Goal: Task Accomplishment & Management: Use online tool/utility

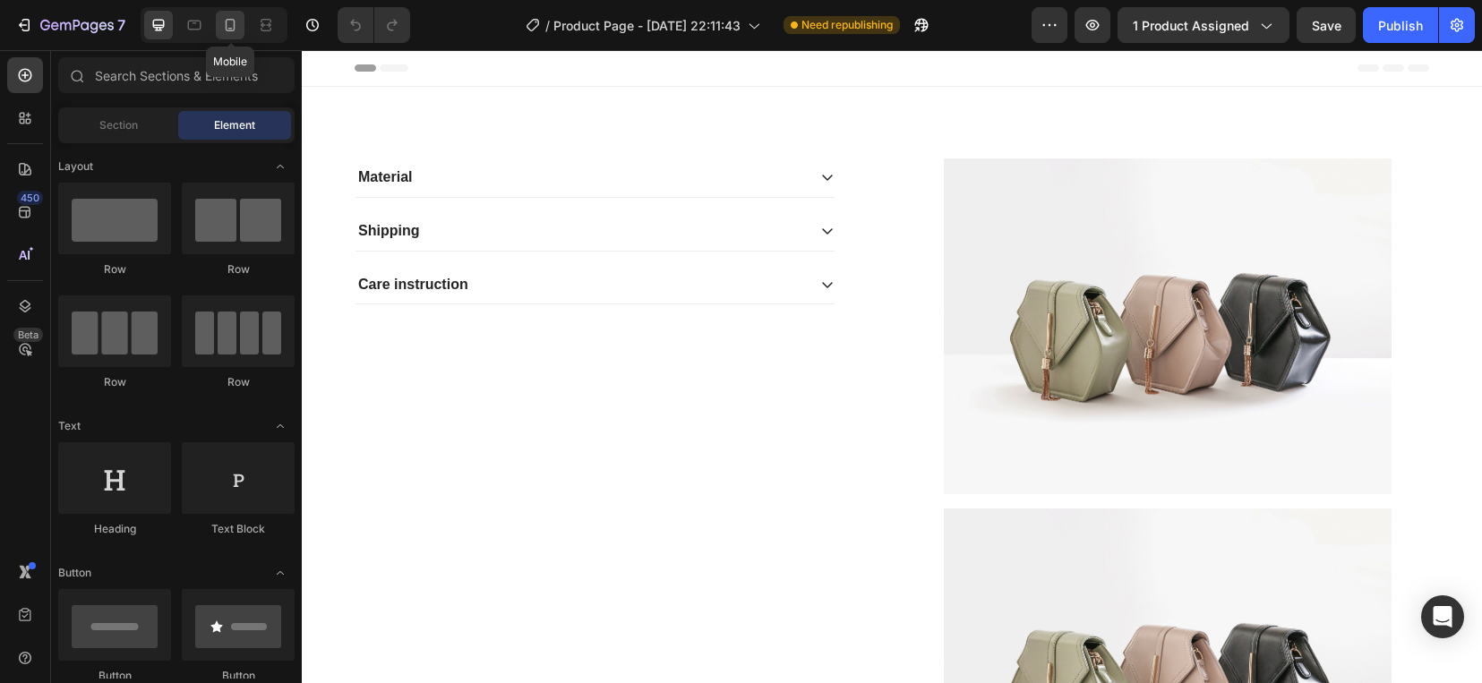
click at [219, 20] on div at bounding box center [230, 25] width 29 height 29
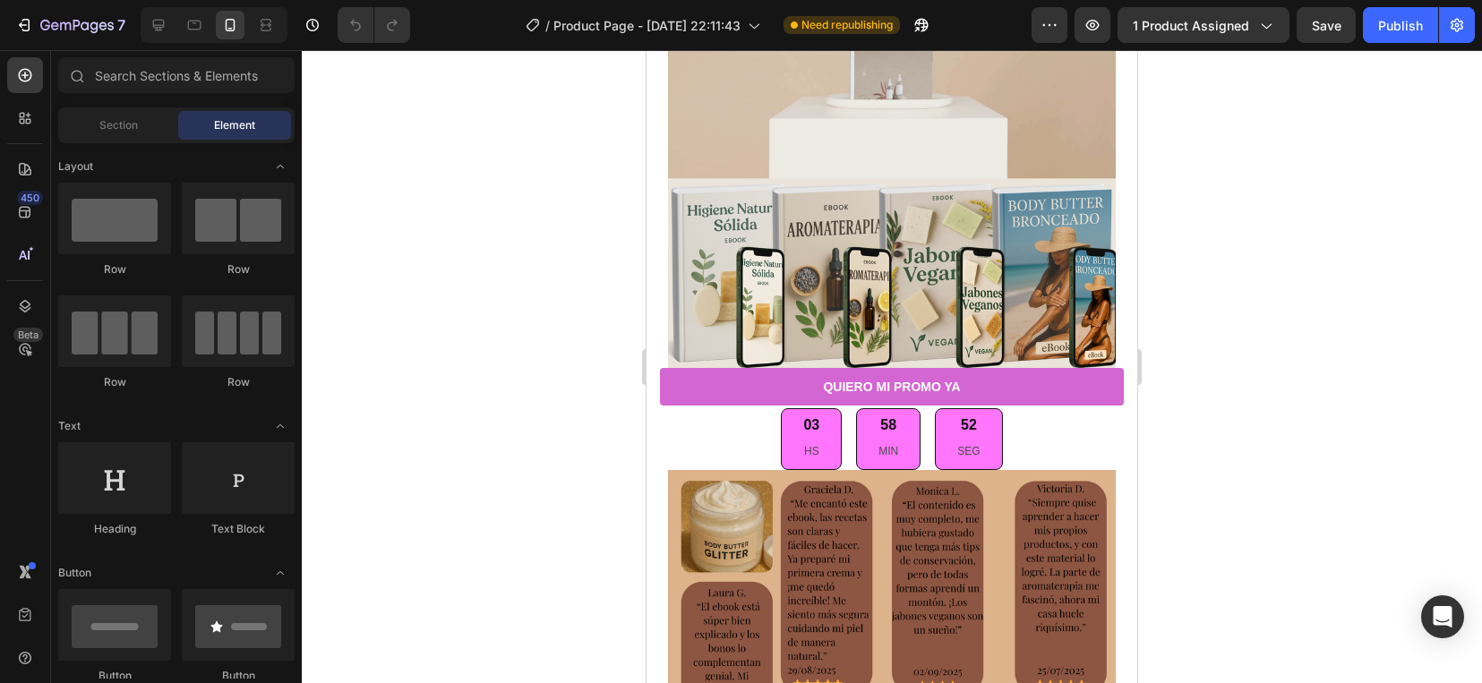
scroll to position [4269, 0]
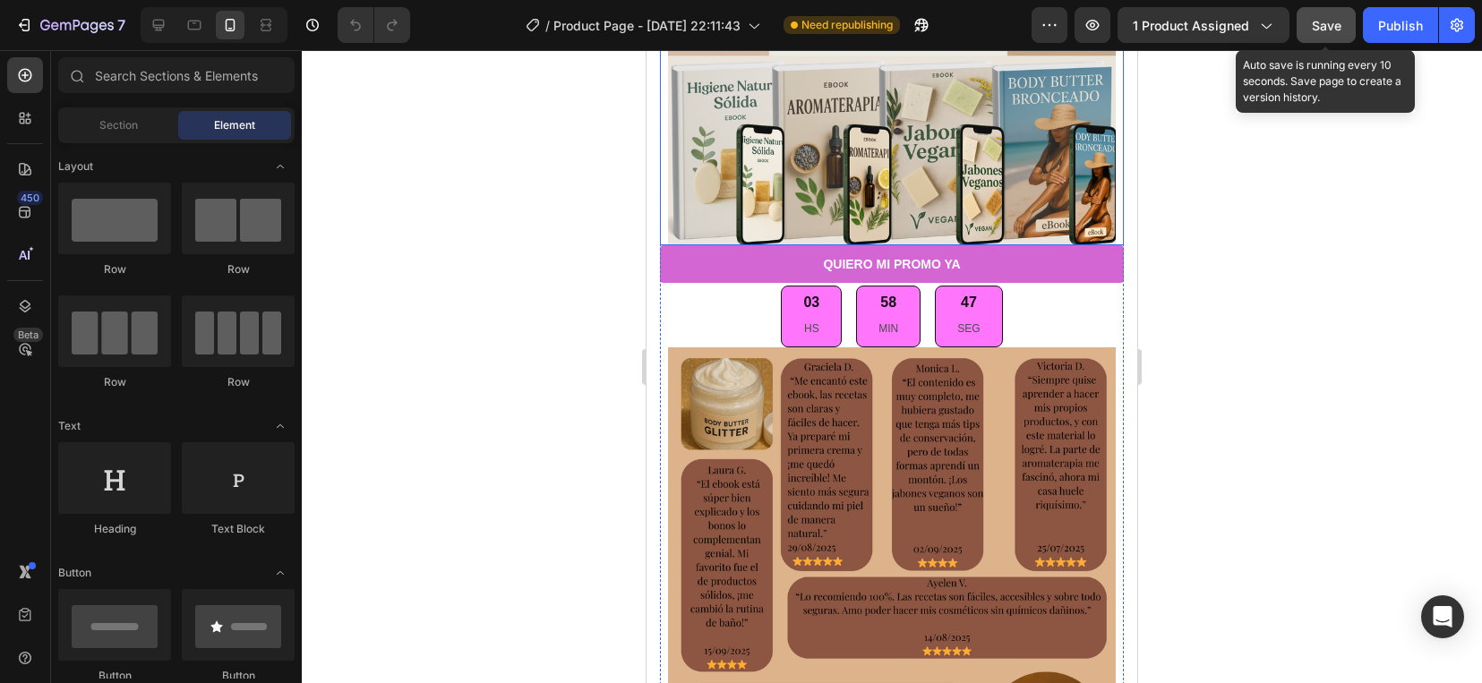
click at [1334, 31] on span "Save" at bounding box center [1327, 25] width 30 height 15
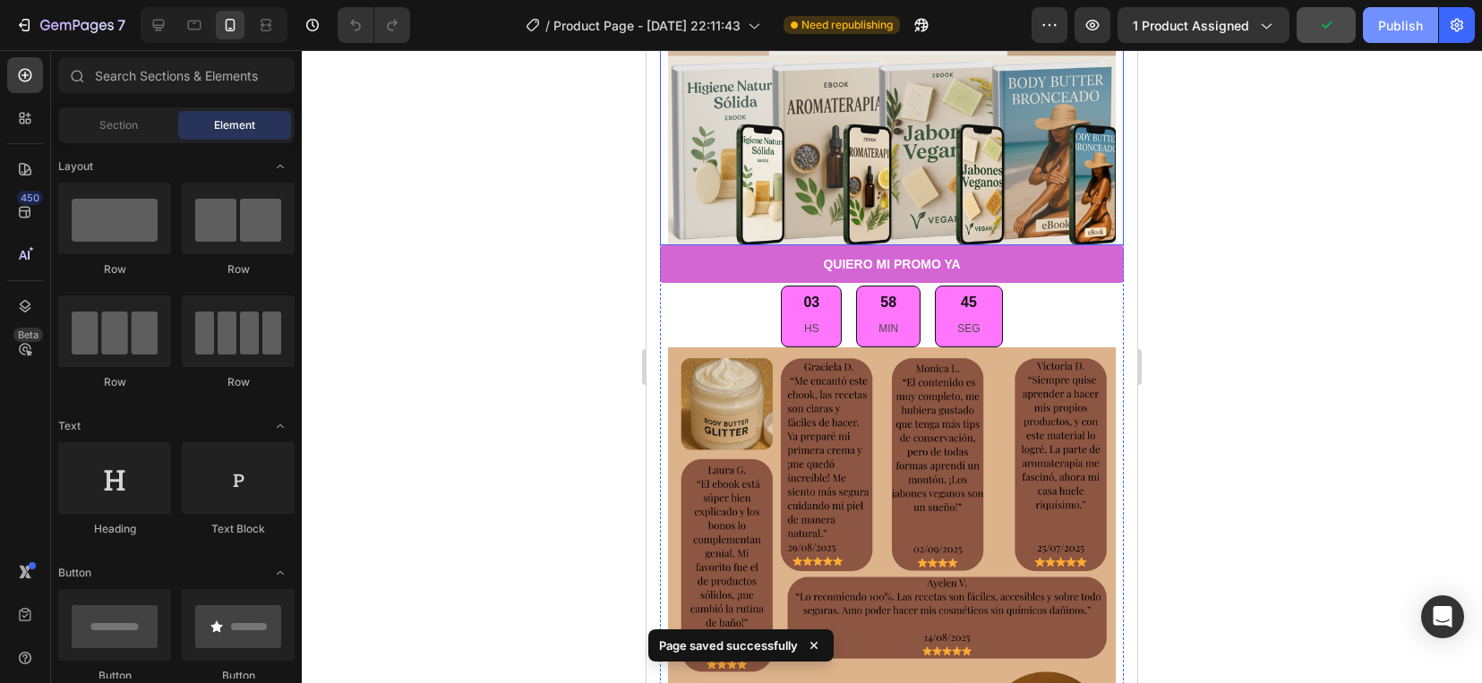
click at [1398, 16] on div "Publish" at bounding box center [1400, 25] width 45 height 19
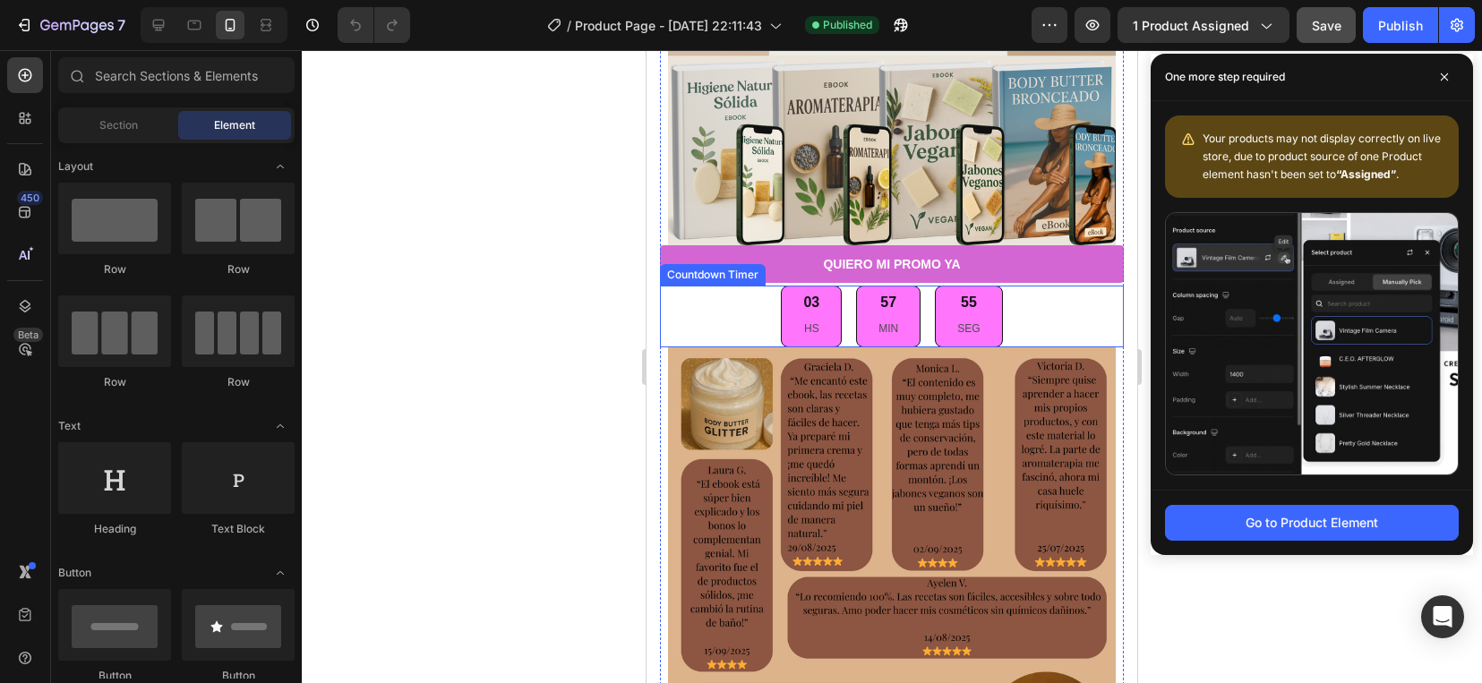
click at [804, 322] on p "HS" at bounding box center [811, 330] width 16 height 20
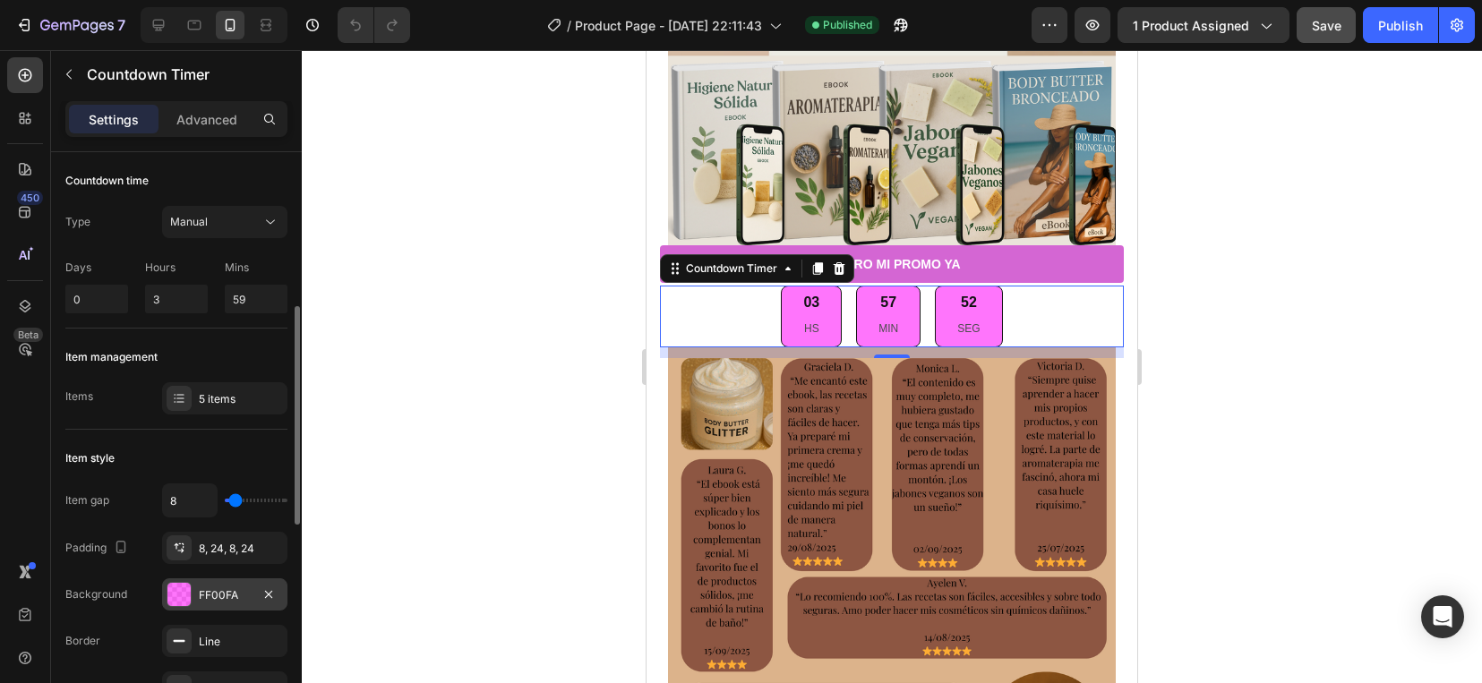
scroll to position [112, 0]
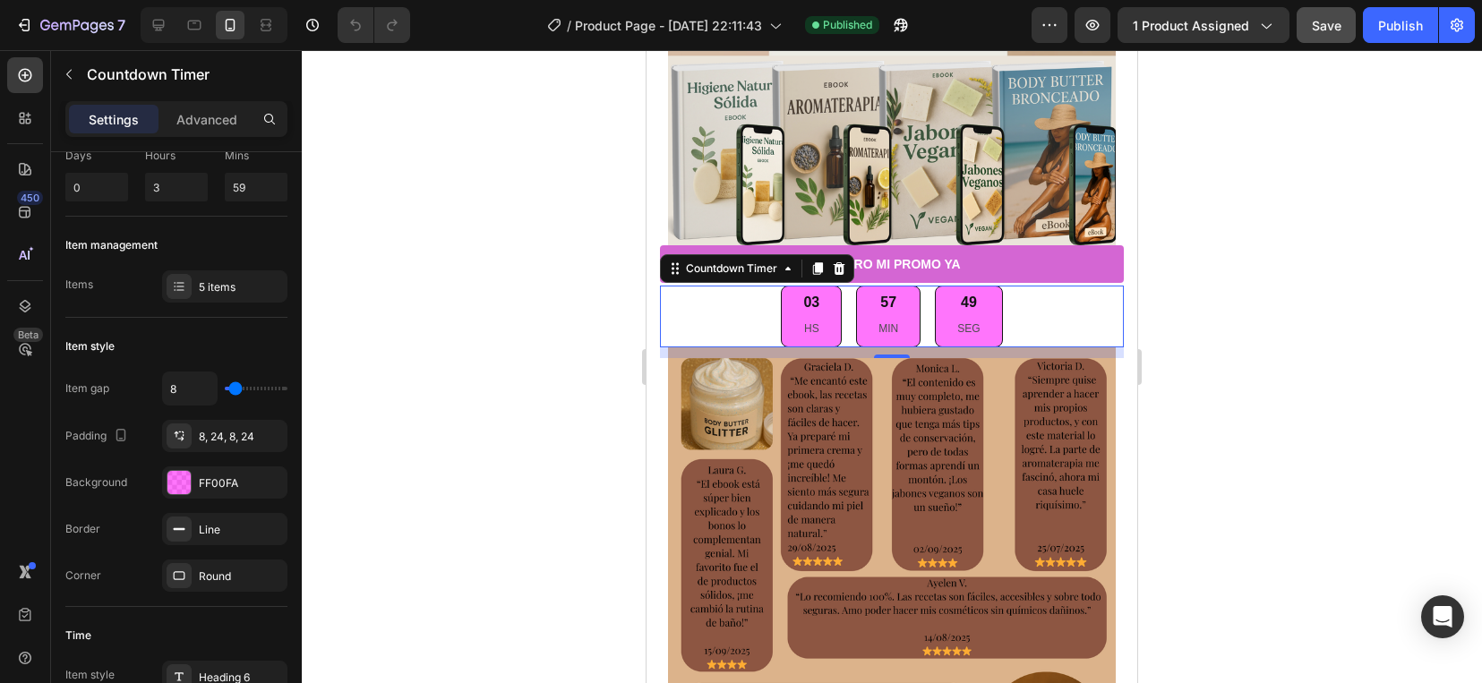
click at [803, 320] on p "HS" at bounding box center [811, 330] width 16 height 20
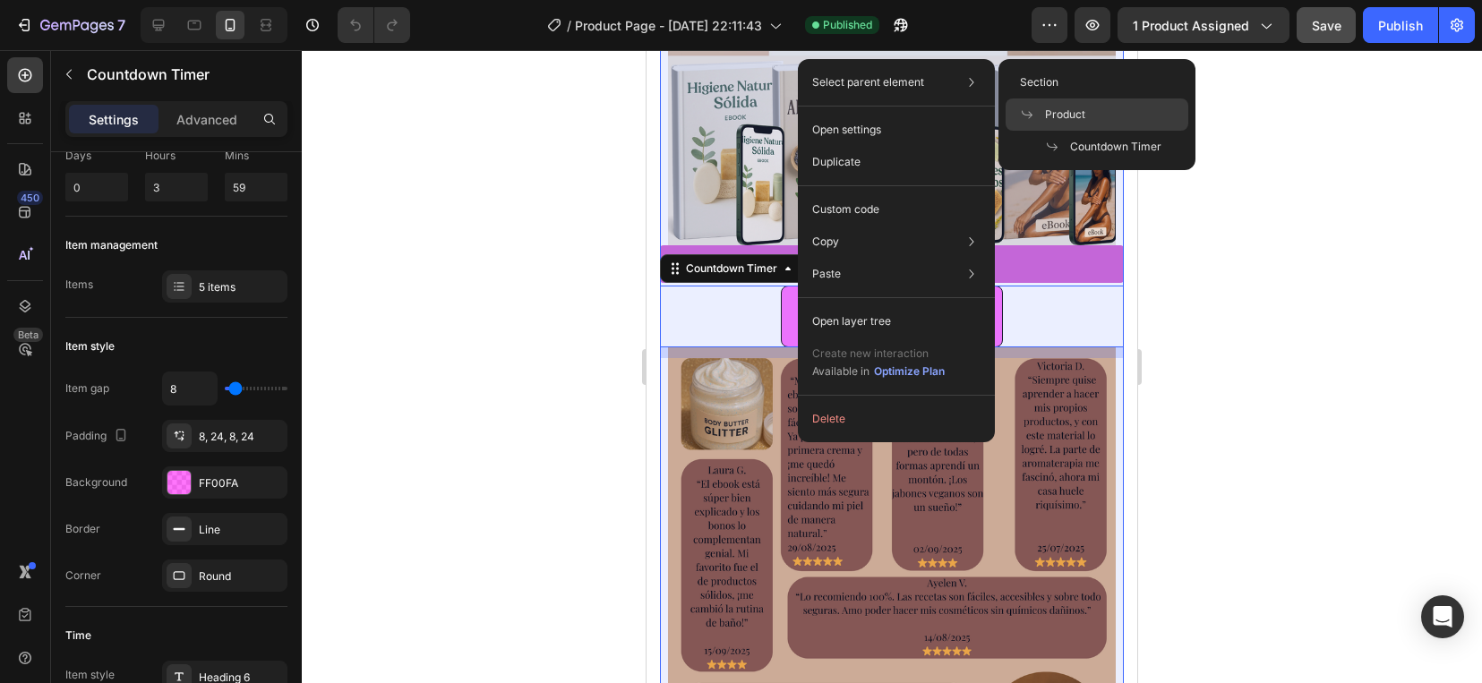
click at [1049, 117] on span "Product" at bounding box center [1065, 115] width 40 height 16
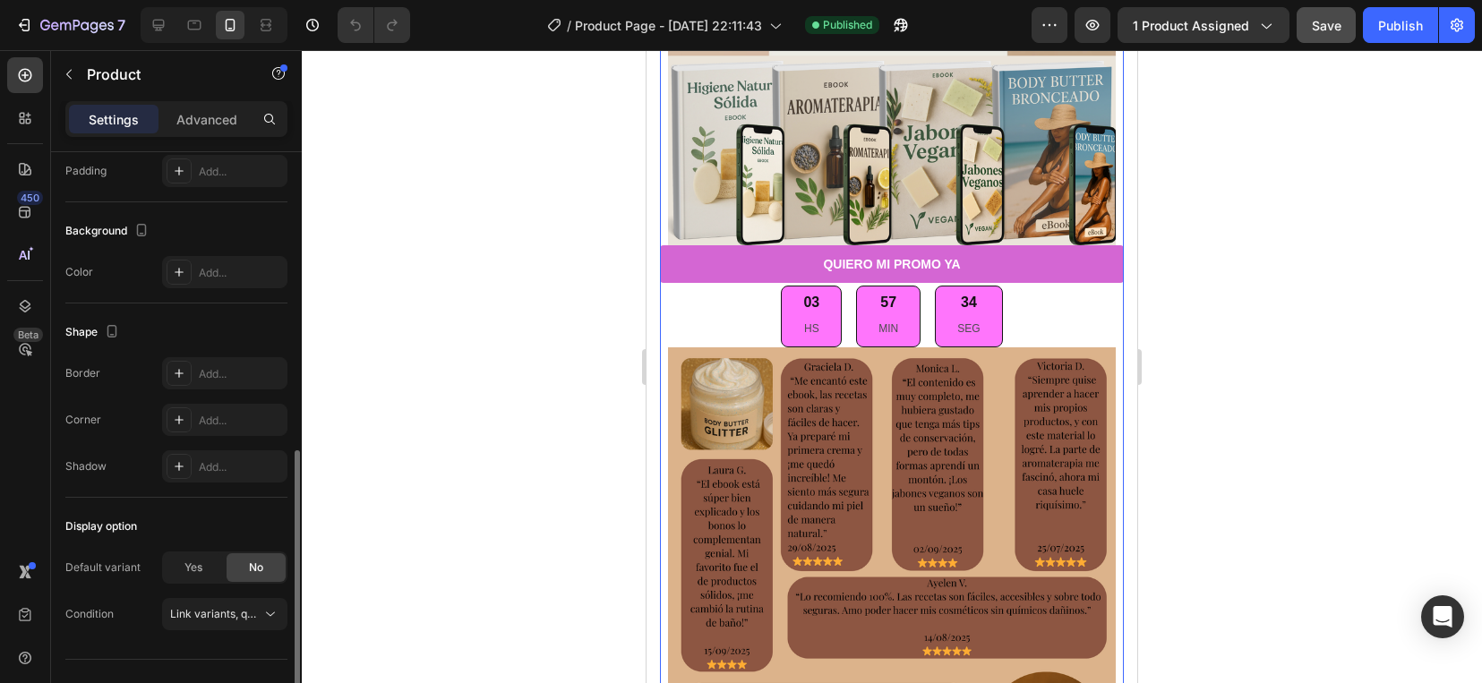
scroll to position [482, 0]
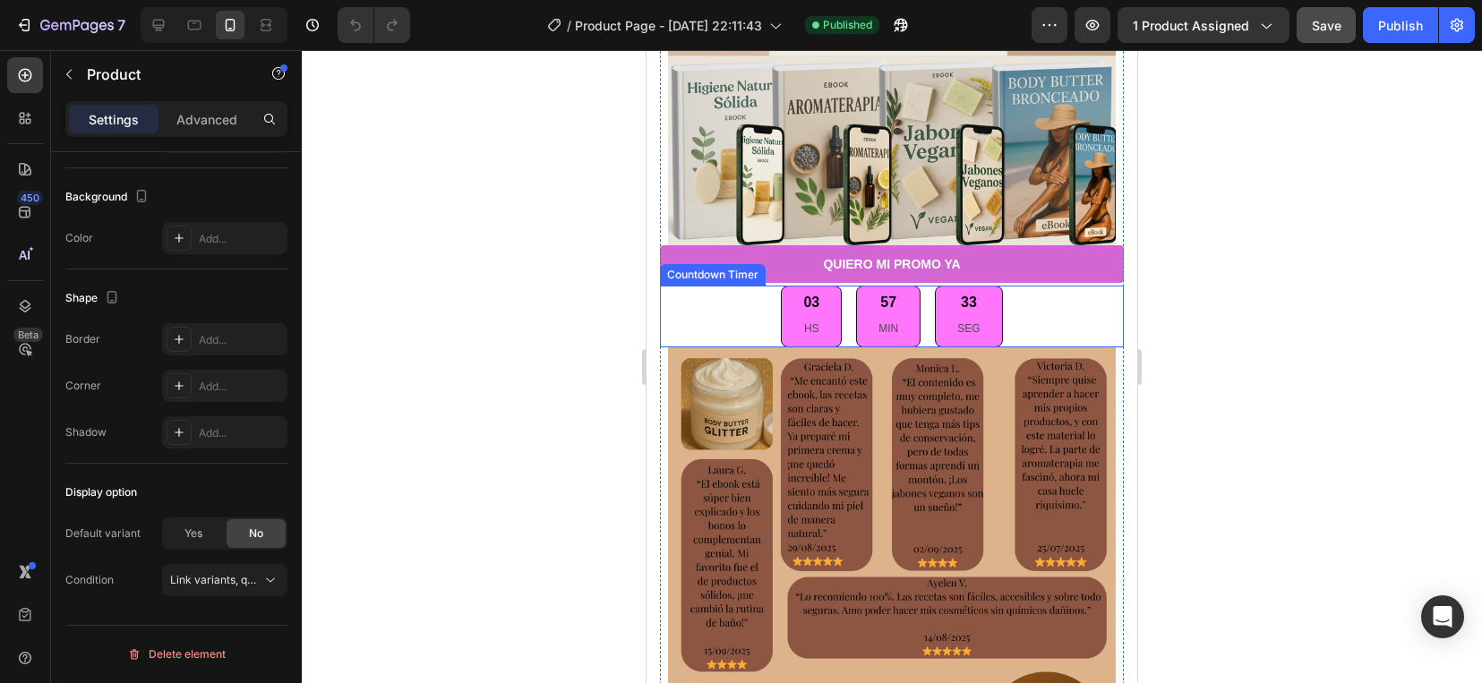
click at [812, 286] on div "03 HS" at bounding box center [811, 316] width 61 height 61
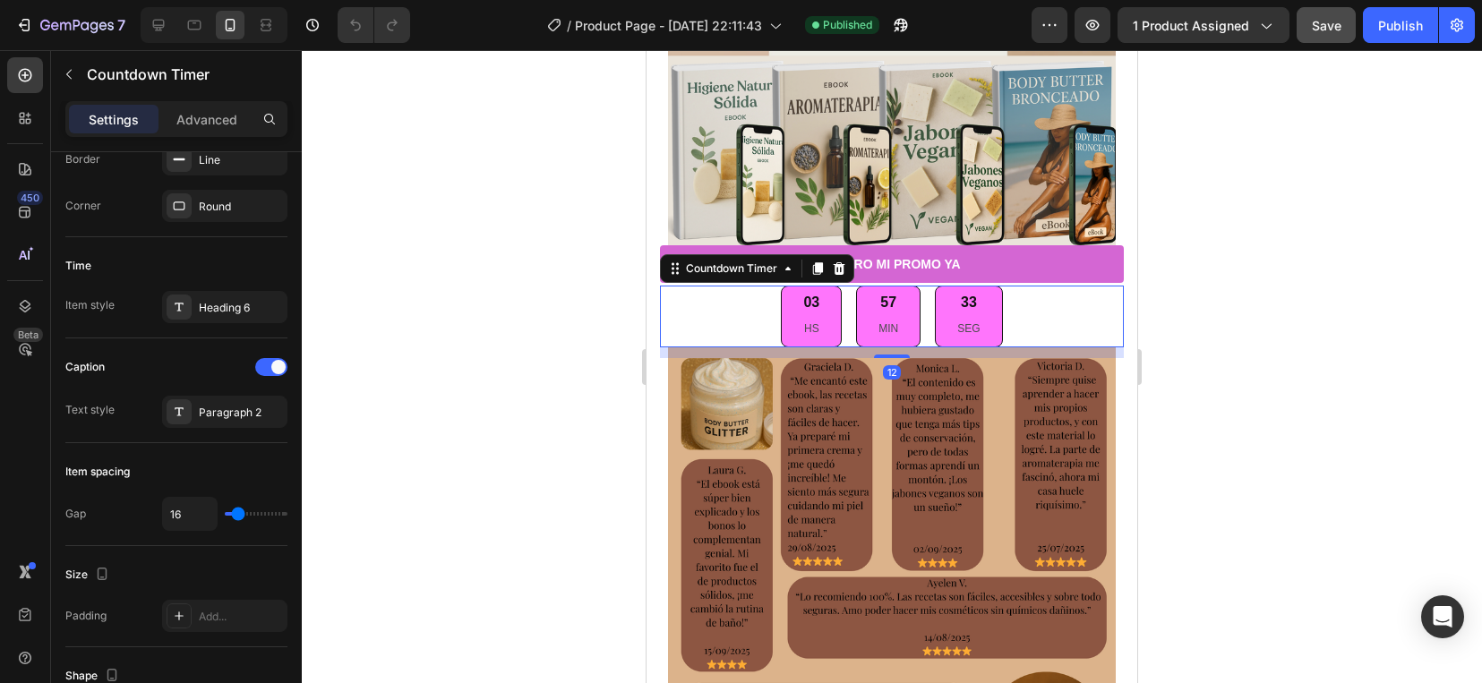
scroll to position [0, 0]
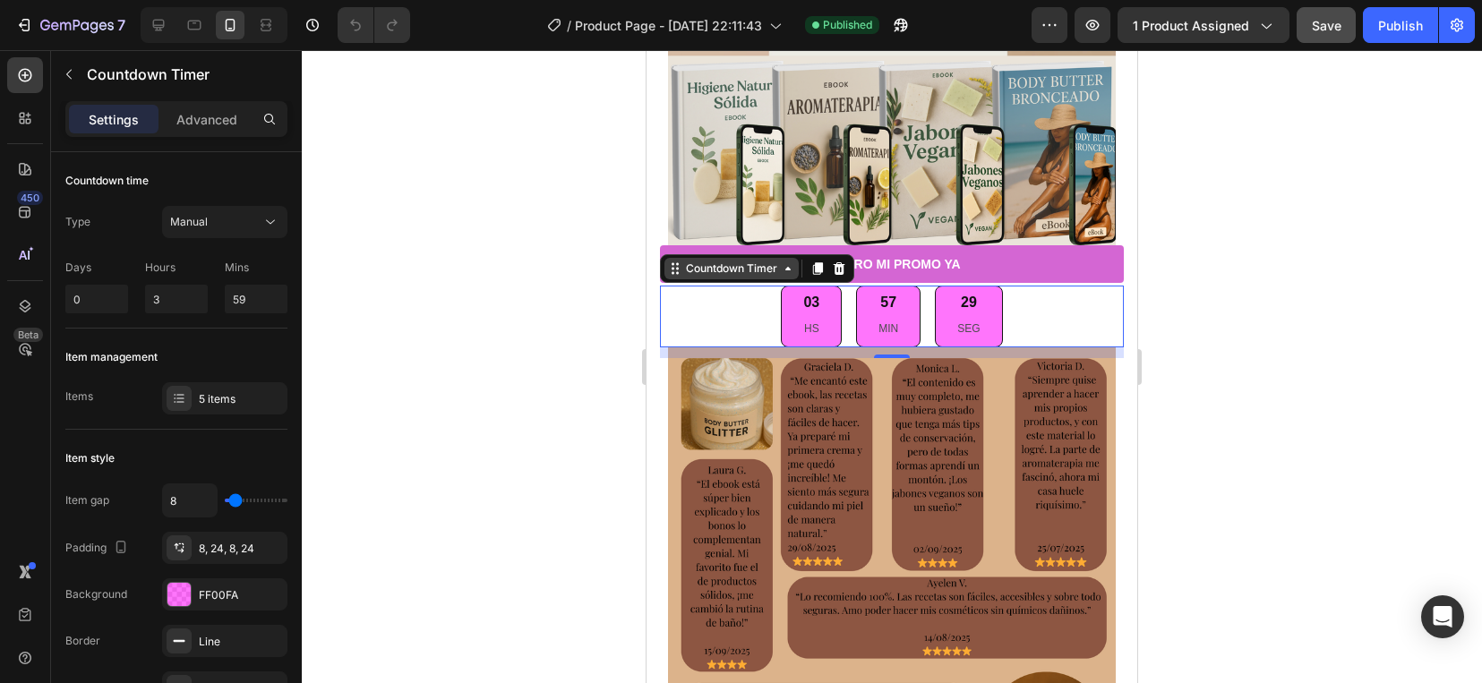
click at [793, 261] on icon at bounding box center [788, 268] width 14 height 14
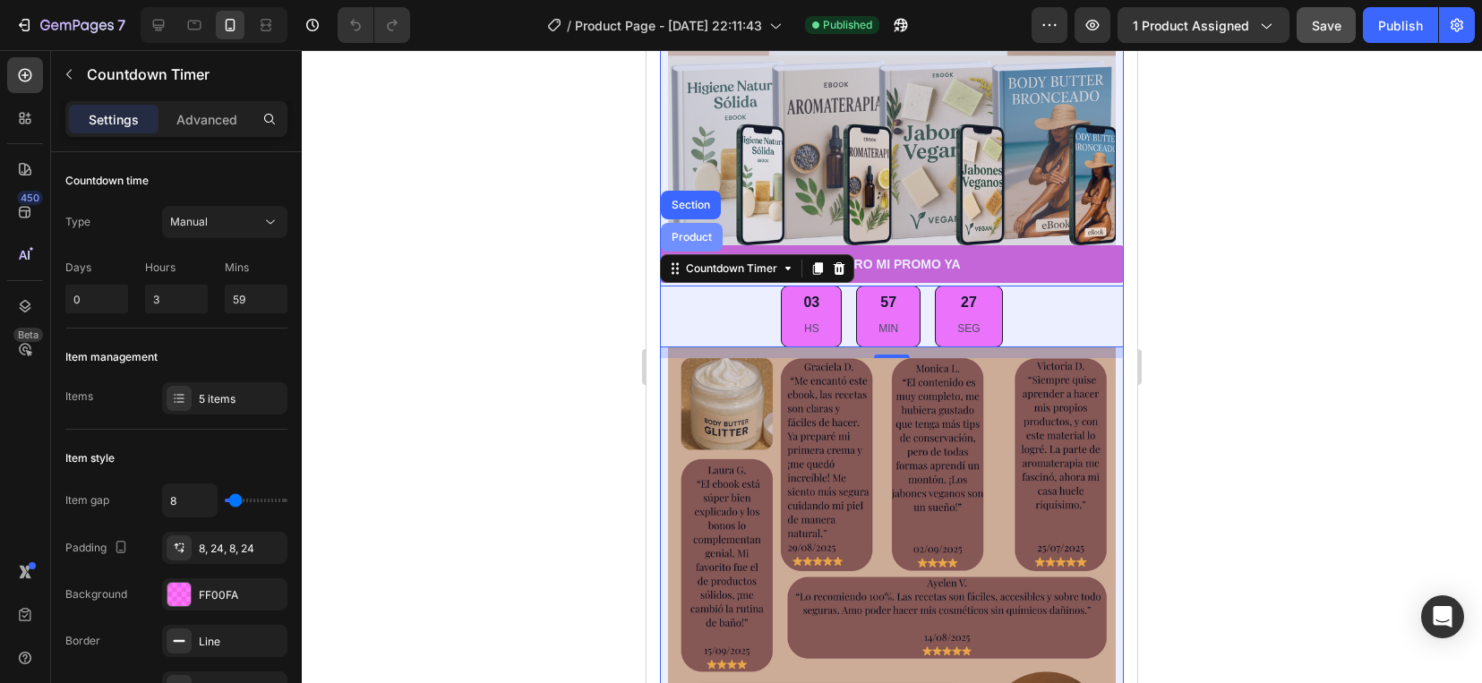
click at [683, 232] on div "Product" at bounding box center [691, 237] width 47 height 11
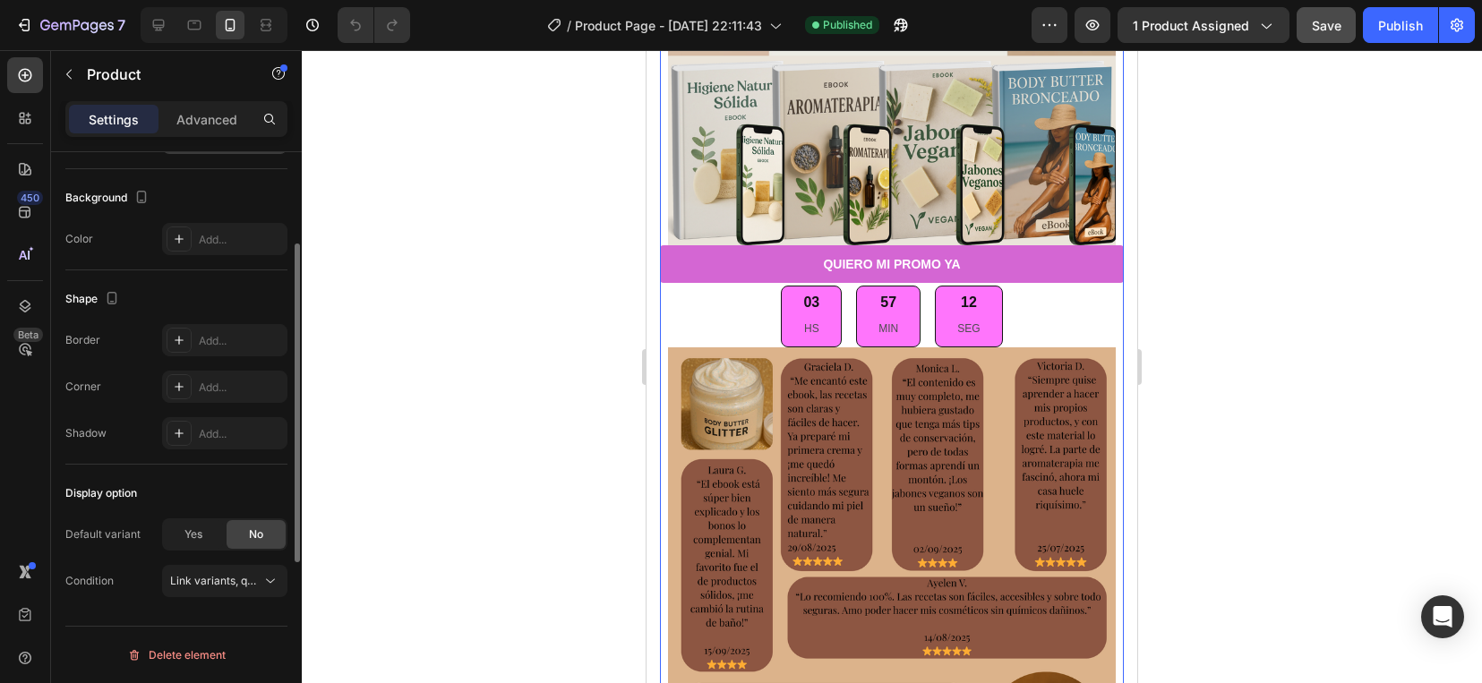
scroll to position [258, 0]
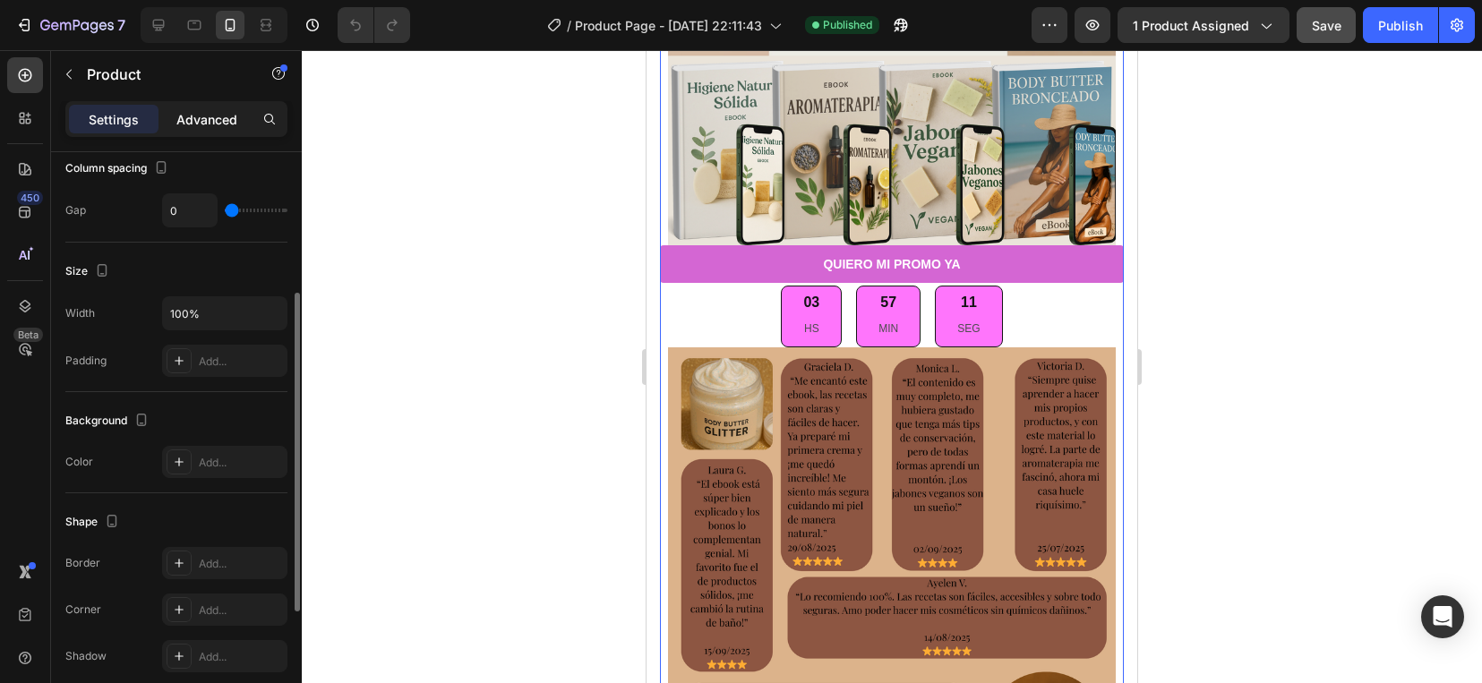
click at [197, 119] on p "Advanced" at bounding box center [206, 119] width 61 height 19
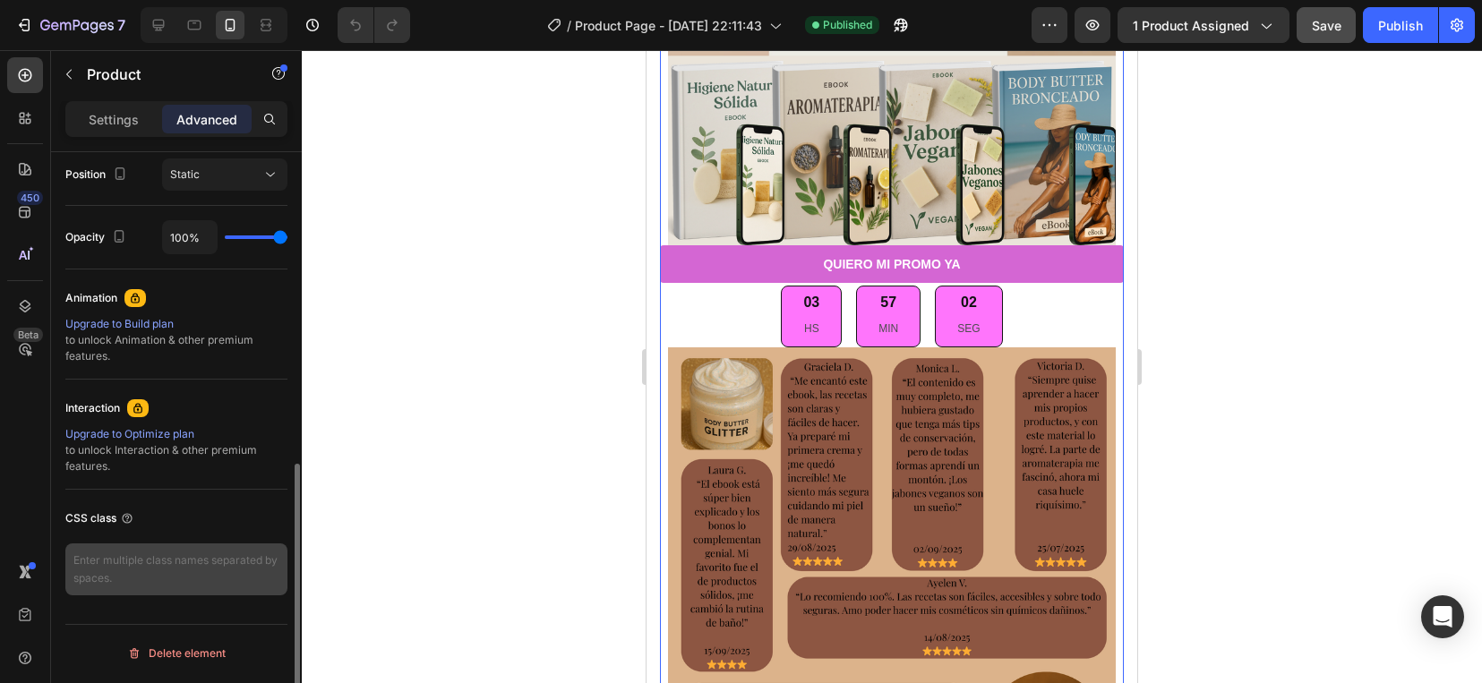
scroll to position [663, 0]
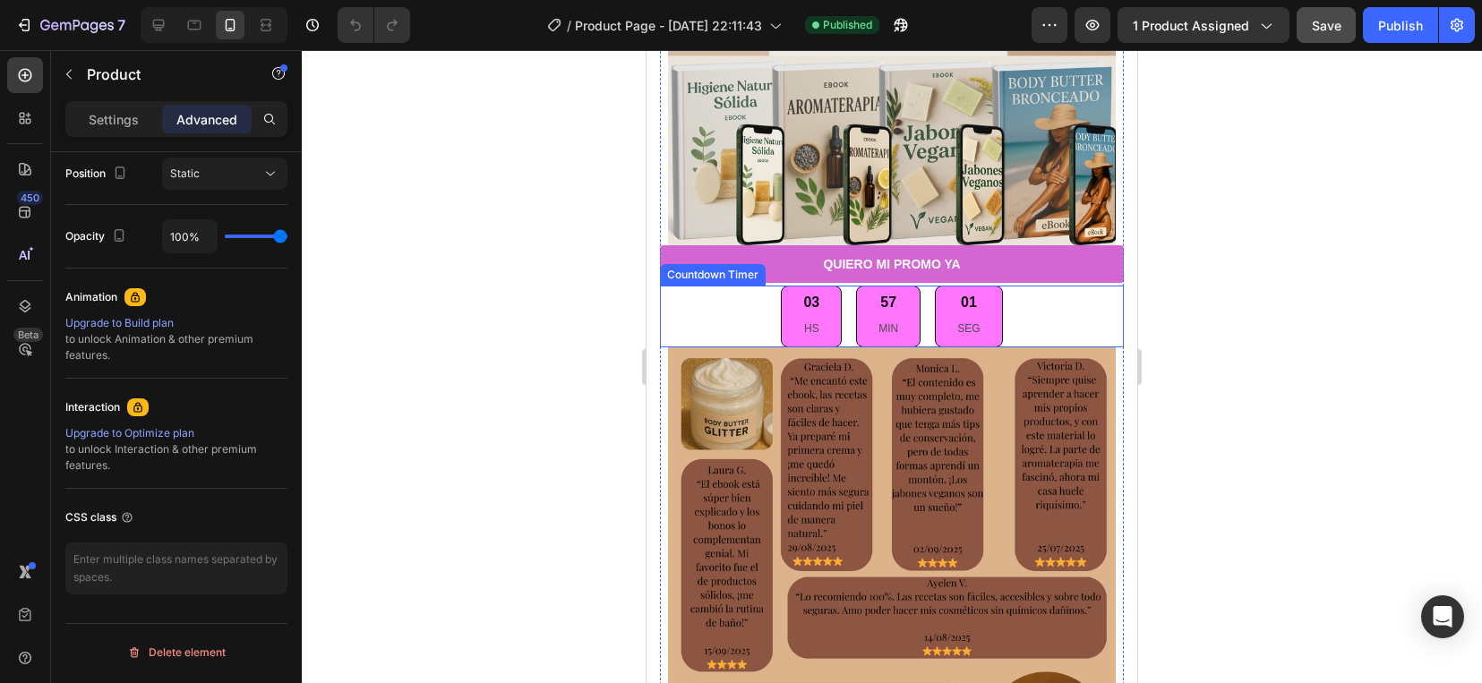
click at [816, 293] on div "03 HS" at bounding box center [811, 316] width 61 height 61
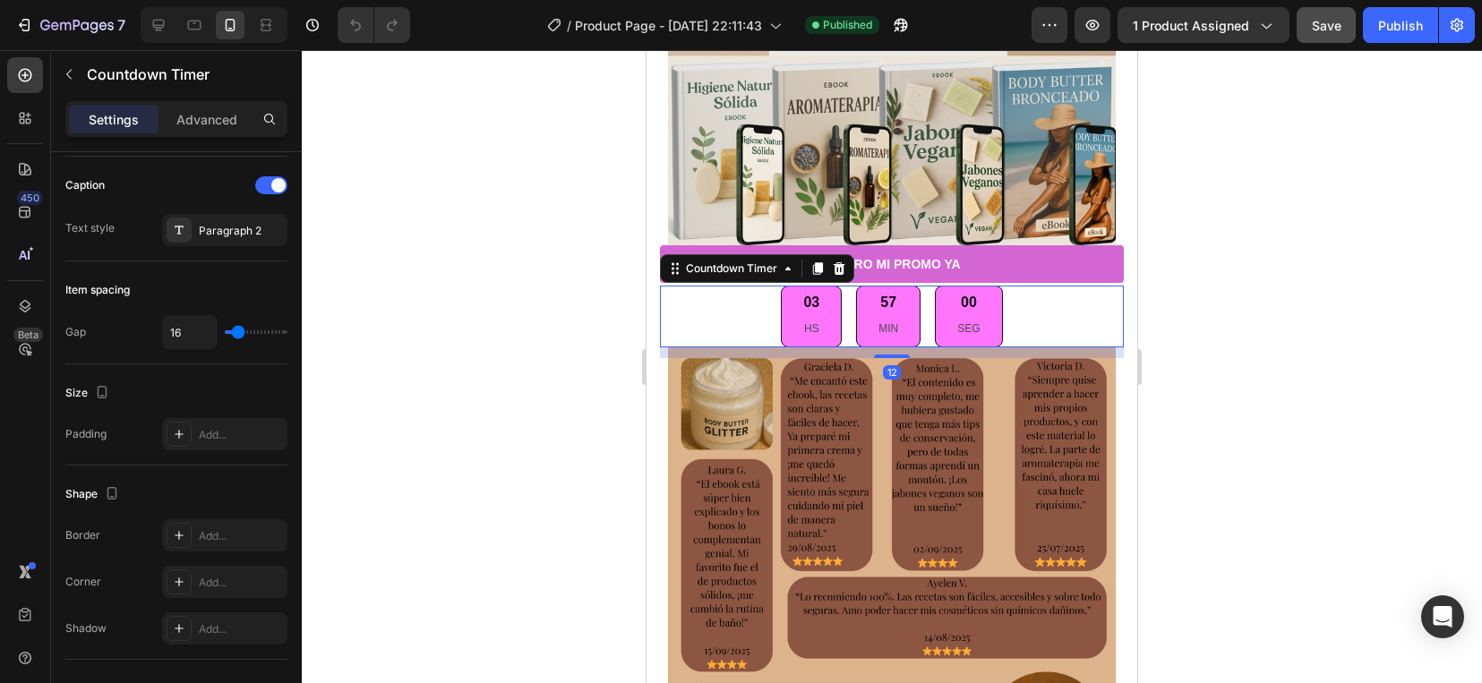
scroll to position [0, 0]
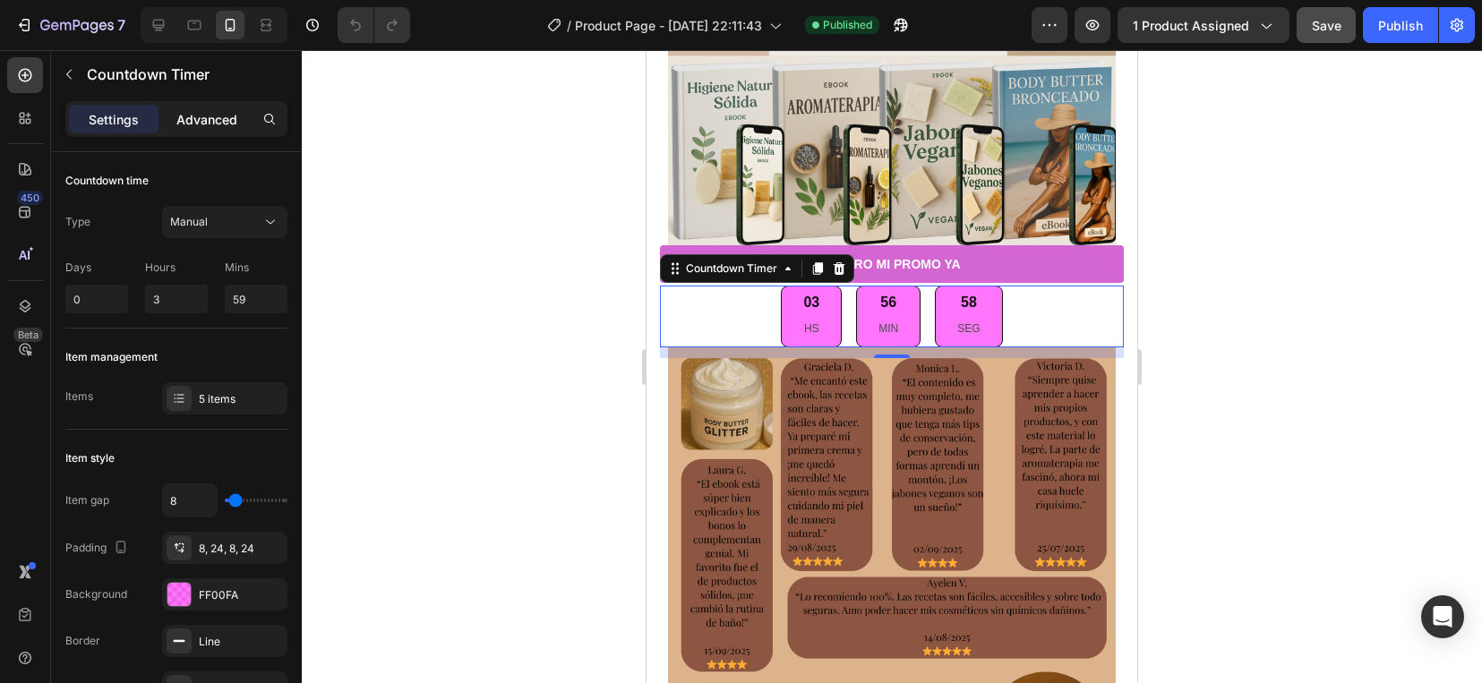
click at [209, 115] on p "Advanced" at bounding box center [206, 119] width 61 height 19
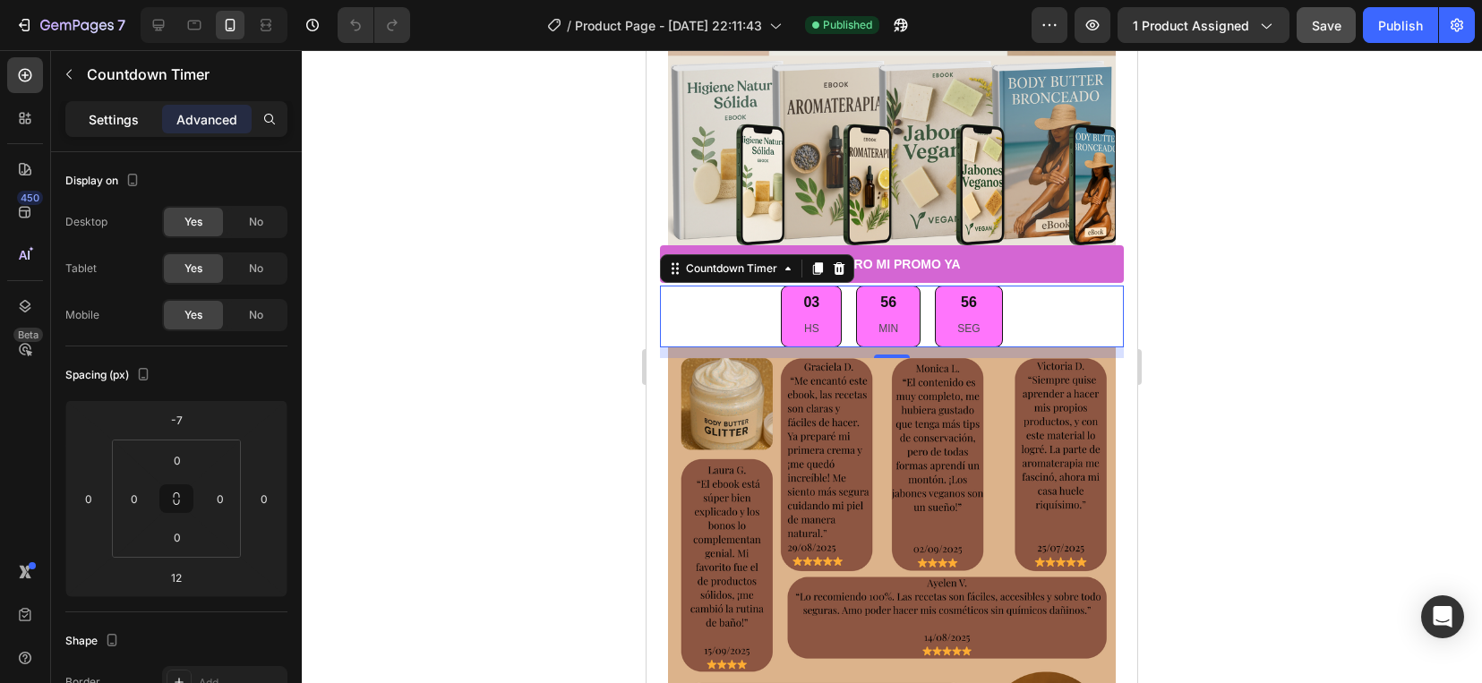
click at [108, 112] on p "Settings" at bounding box center [114, 119] width 50 height 19
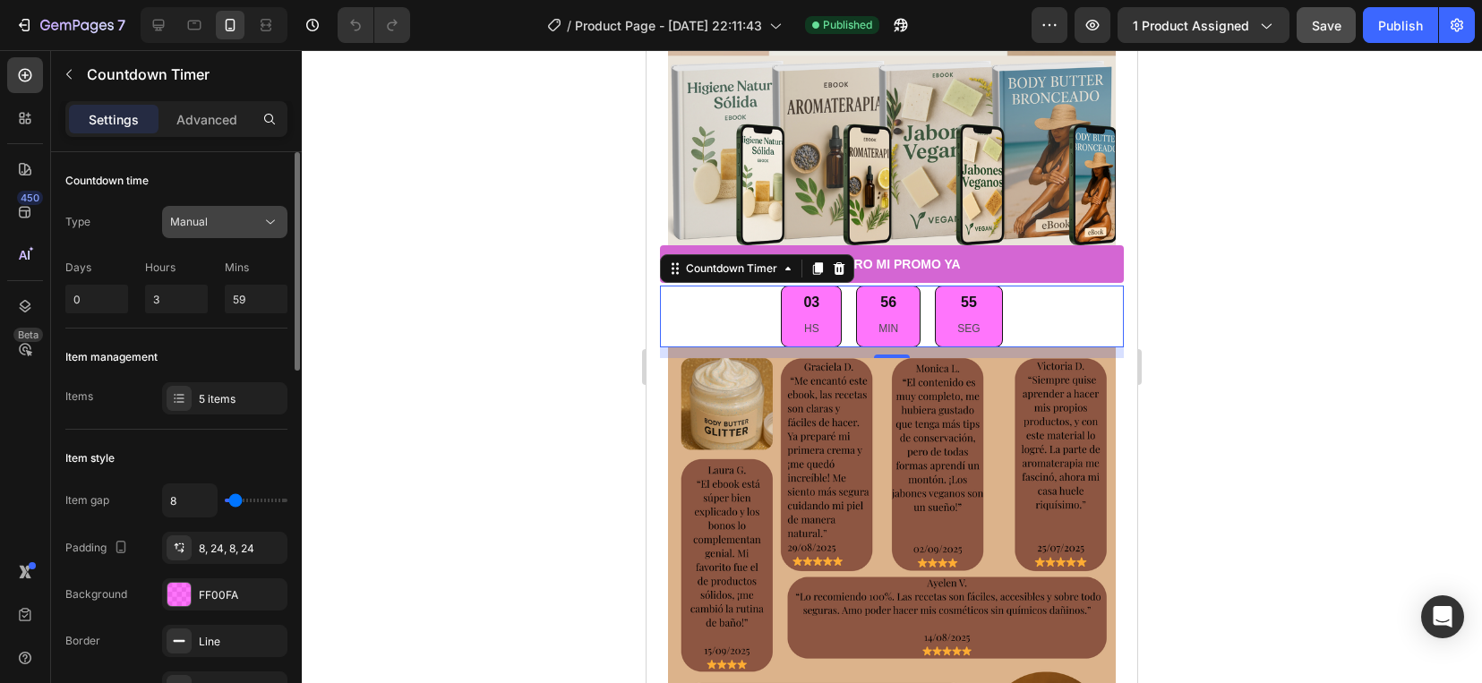
click at [261, 221] on icon at bounding box center [270, 222] width 18 height 18
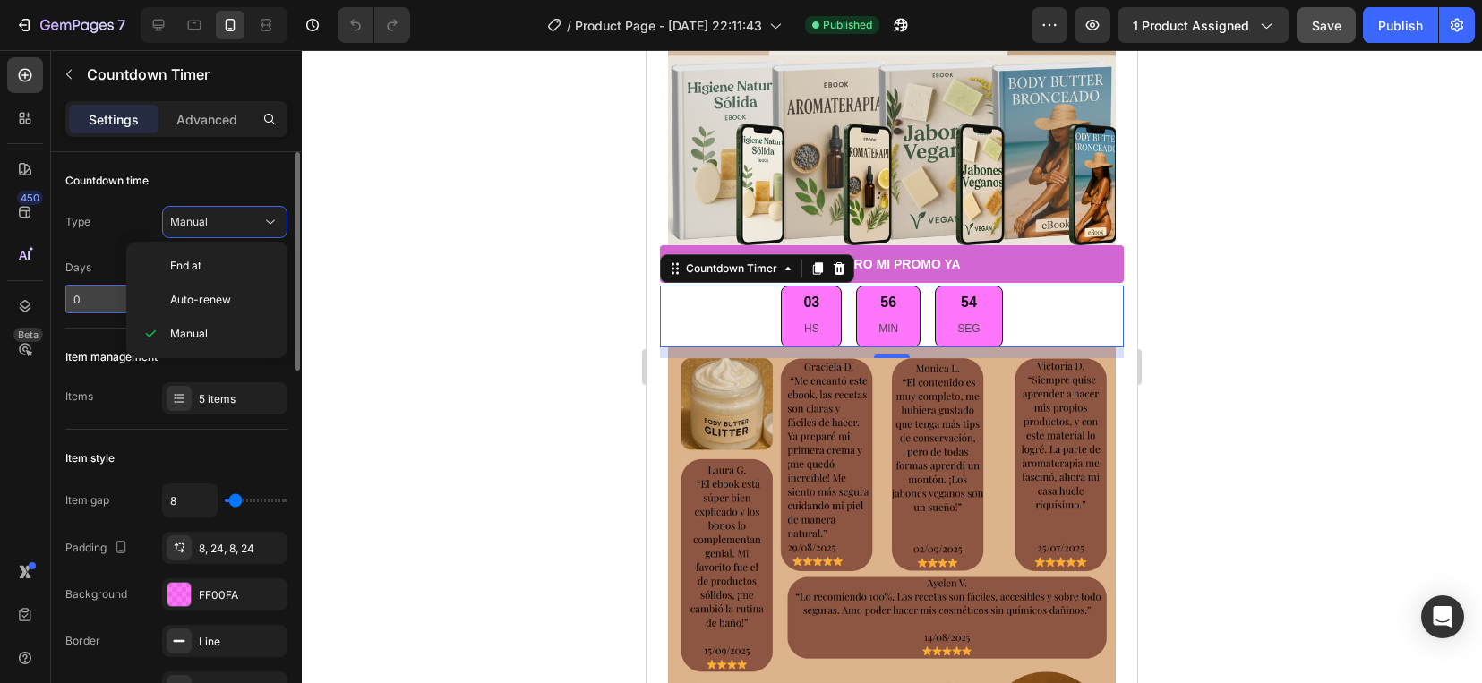
click at [81, 285] on input "0" at bounding box center [96, 299] width 63 height 29
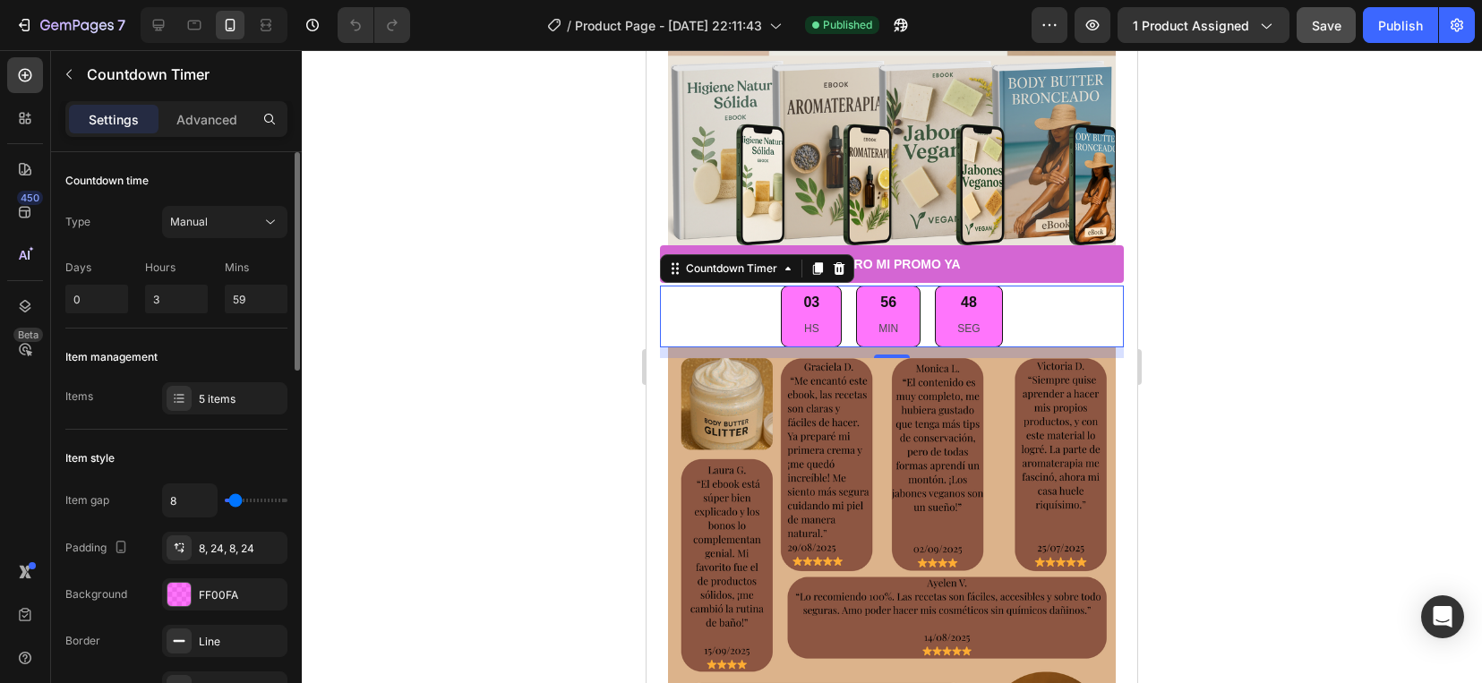
click at [87, 264] on p "Days" at bounding box center [96, 268] width 63 height 16
drag, startPoint x: 114, startPoint y: 267, endPoint x: 91, endPoint y: 261, distance: 23.0
click at [91, 261] on p "Days" at bounding box center [96, 268] width 63 height 16
drag, startPoint x: 91, startPoint y: 261, endPoint x: 73, endPoint y: 261, distance: 17.9
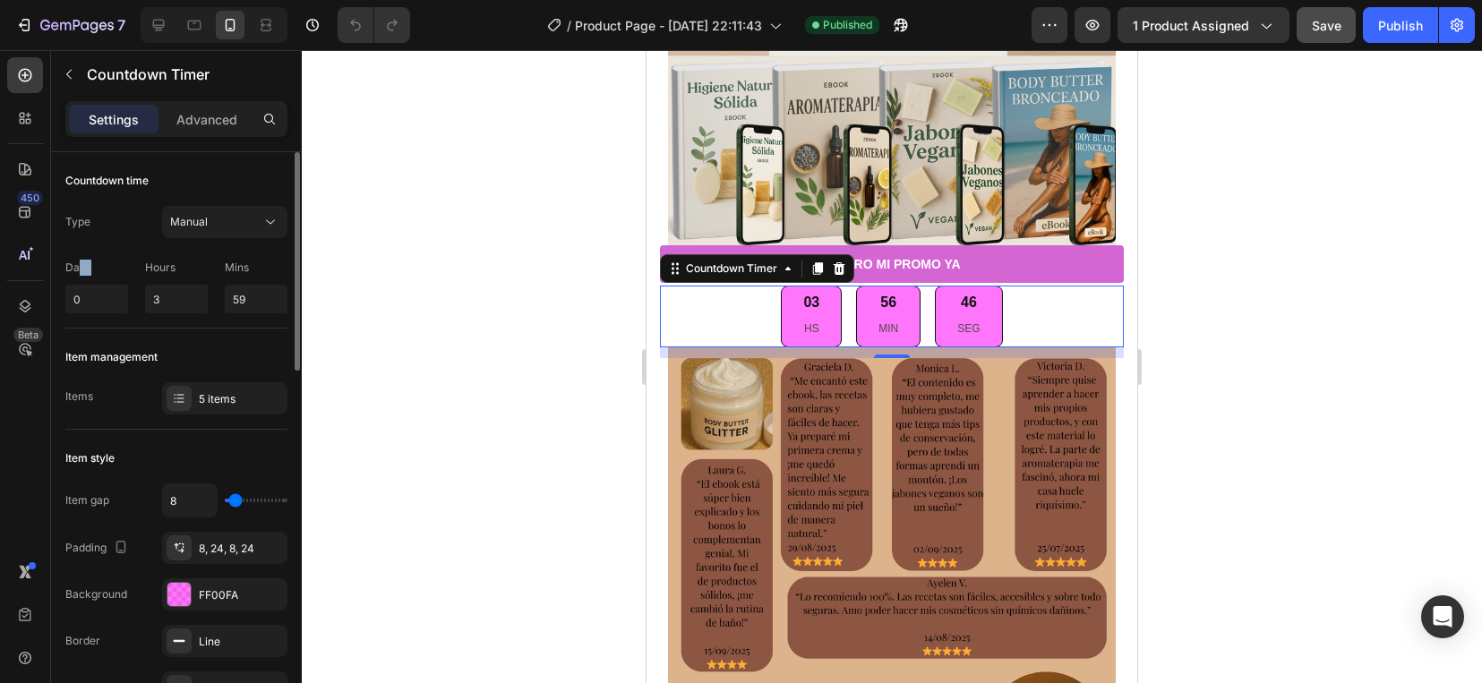
click at [76, 261] on p "Days" at bounding box center [96, 268] width 63 height 16
click at [73, 261] on p "Days" at bounding box center [96, 268] width 63 height 16
drag, startPoint x: 73, startPoint y: 261, endPoint x: 91, endPoint y: 257, distance: 18.5
click at [91, 257] on div "Days 0 Hours 3 Mins 59" at bounding box center [176, 282] width 222 height 61
click at [67, 265] on p "Days" at bounding box center [96, 268] width 63 height 16
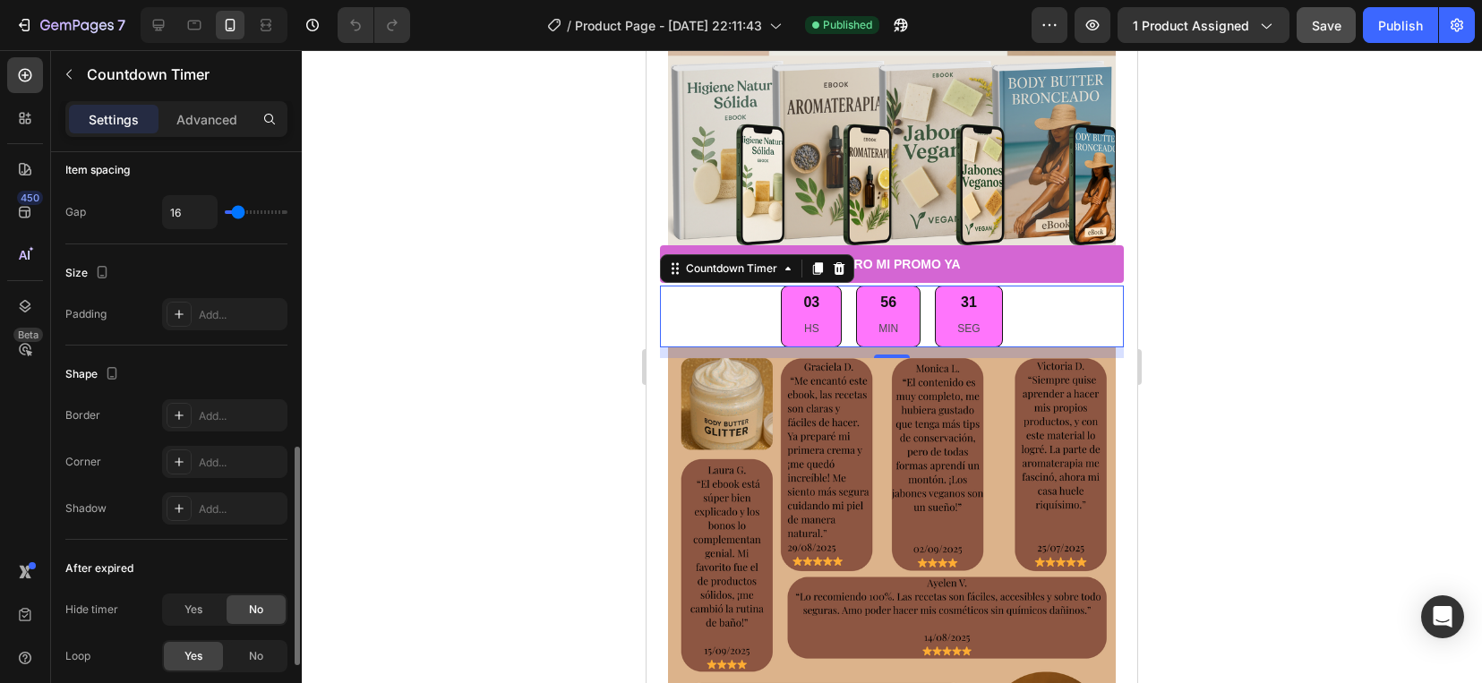
scroll to position [969, 0]
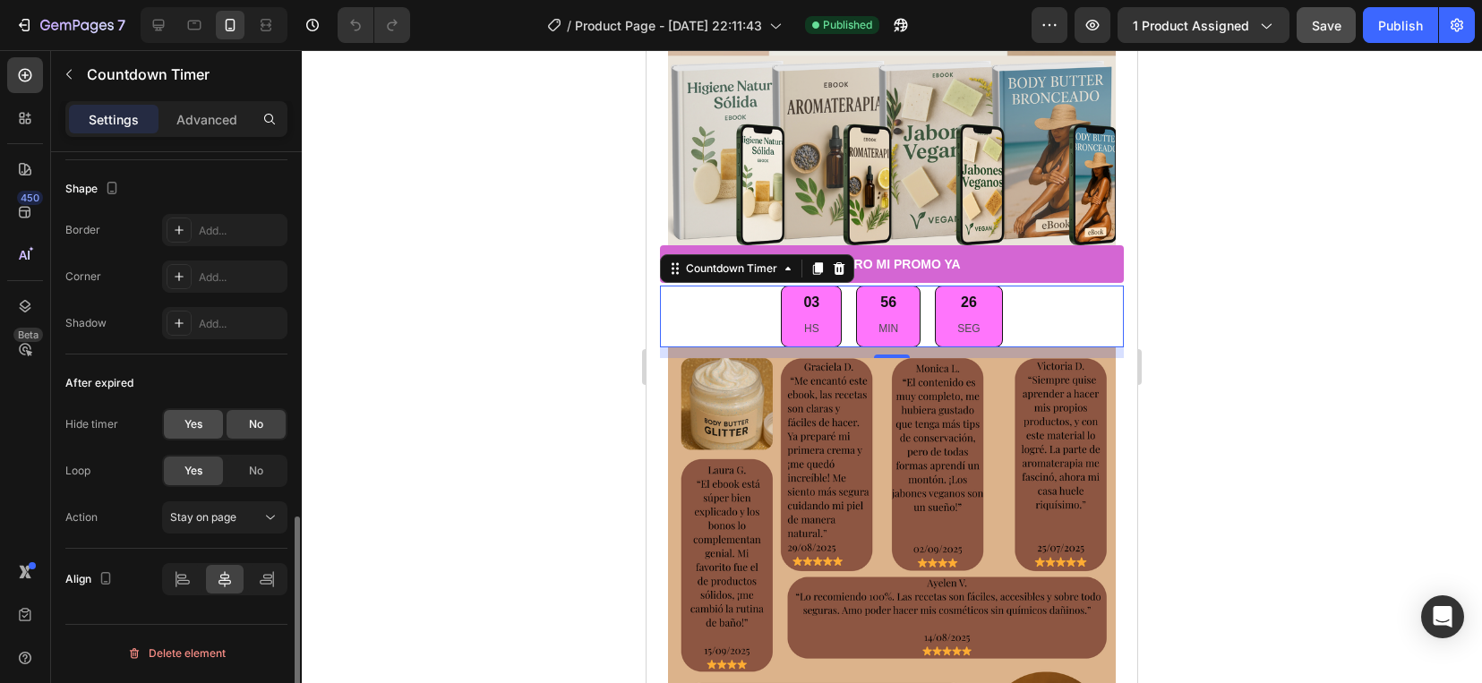
click at [197, 436] on div "Yes" at bounding box center [193, 424] width 59 height 29
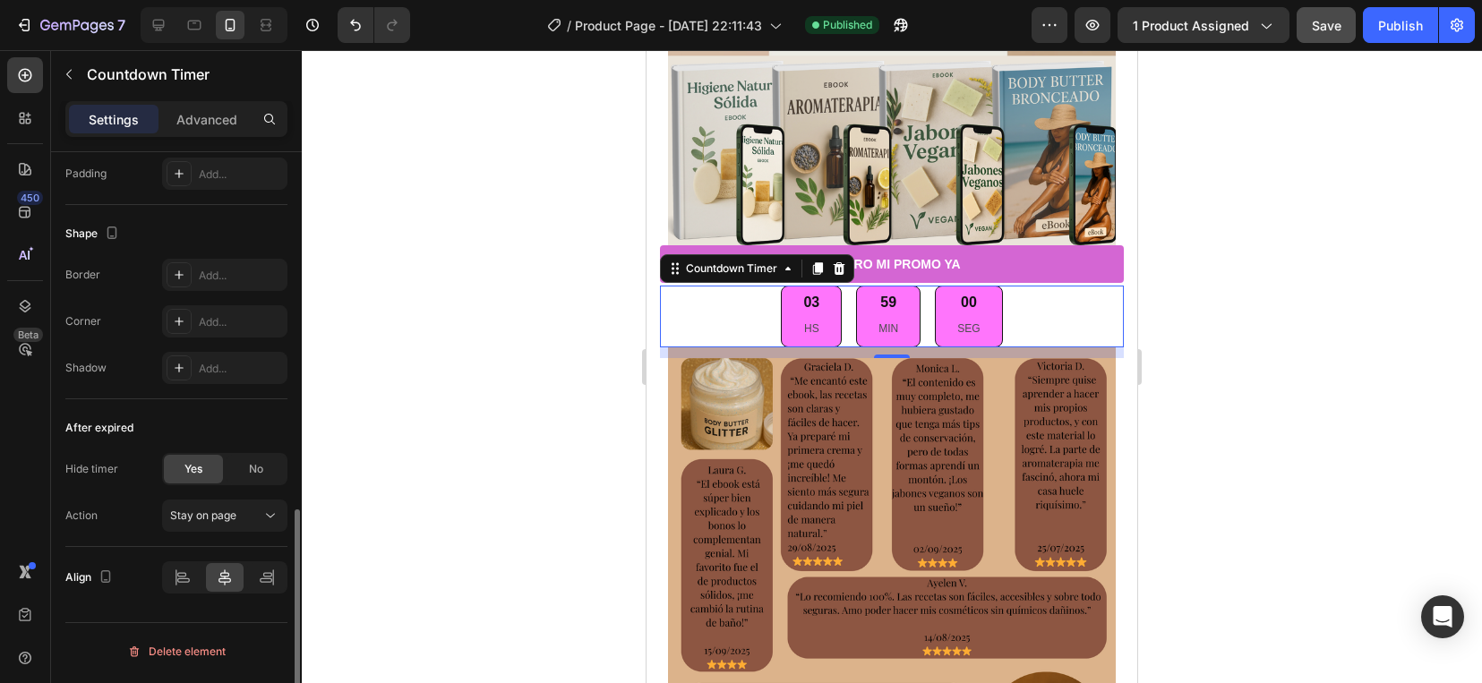
scroll to position [923, 0]
click at [373, 493] on div at bounding box center [892, 366] width 1180 height 633
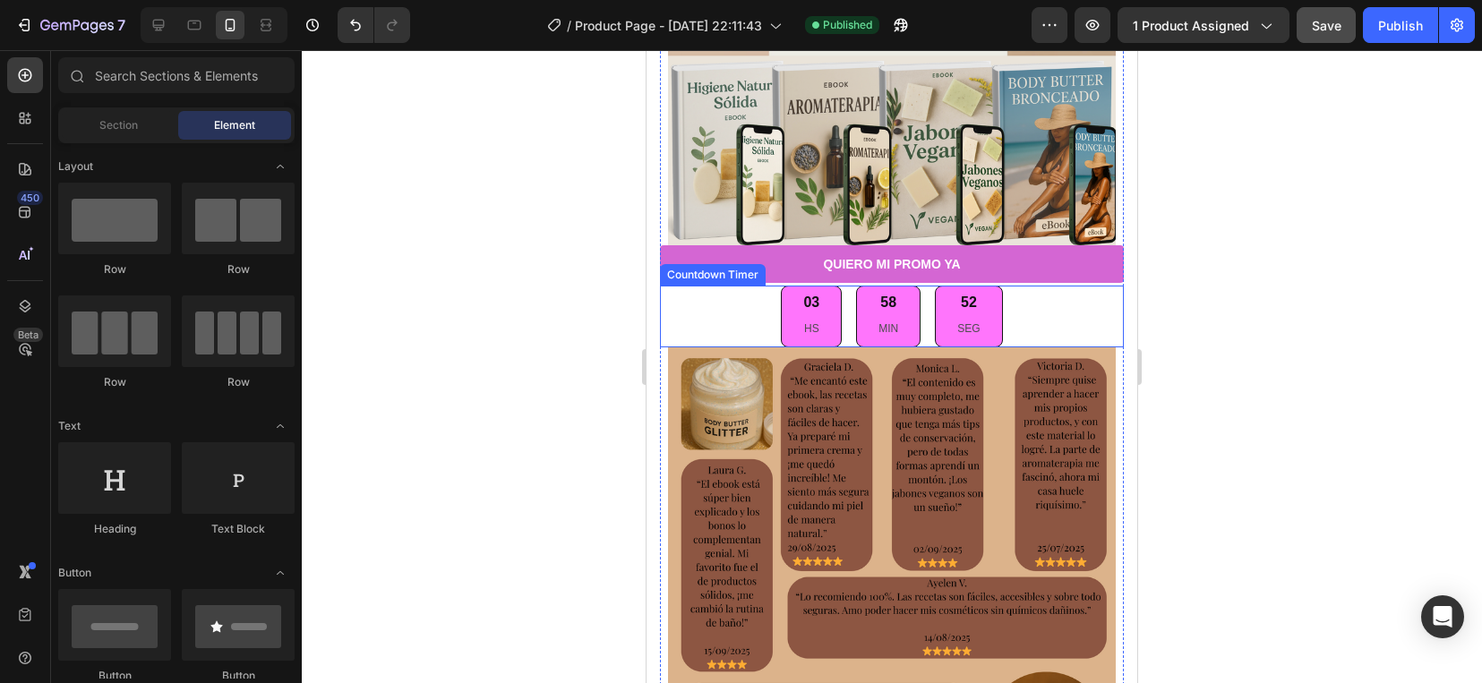
click at [811, 301] on div "03 HS" at bounding box center [811, 316] width 61 height 61
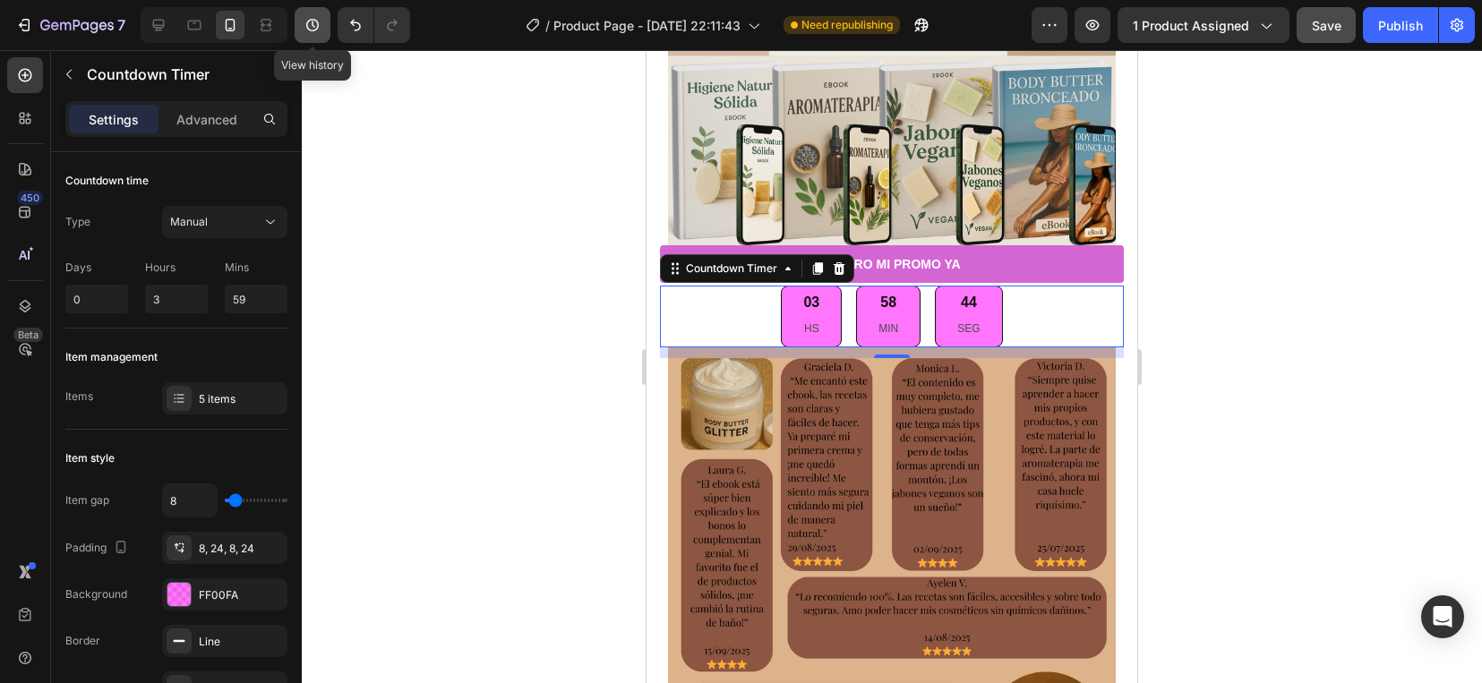
click at [328, 24] on button "button" at bounding box center [313, 25] width 36 height 36
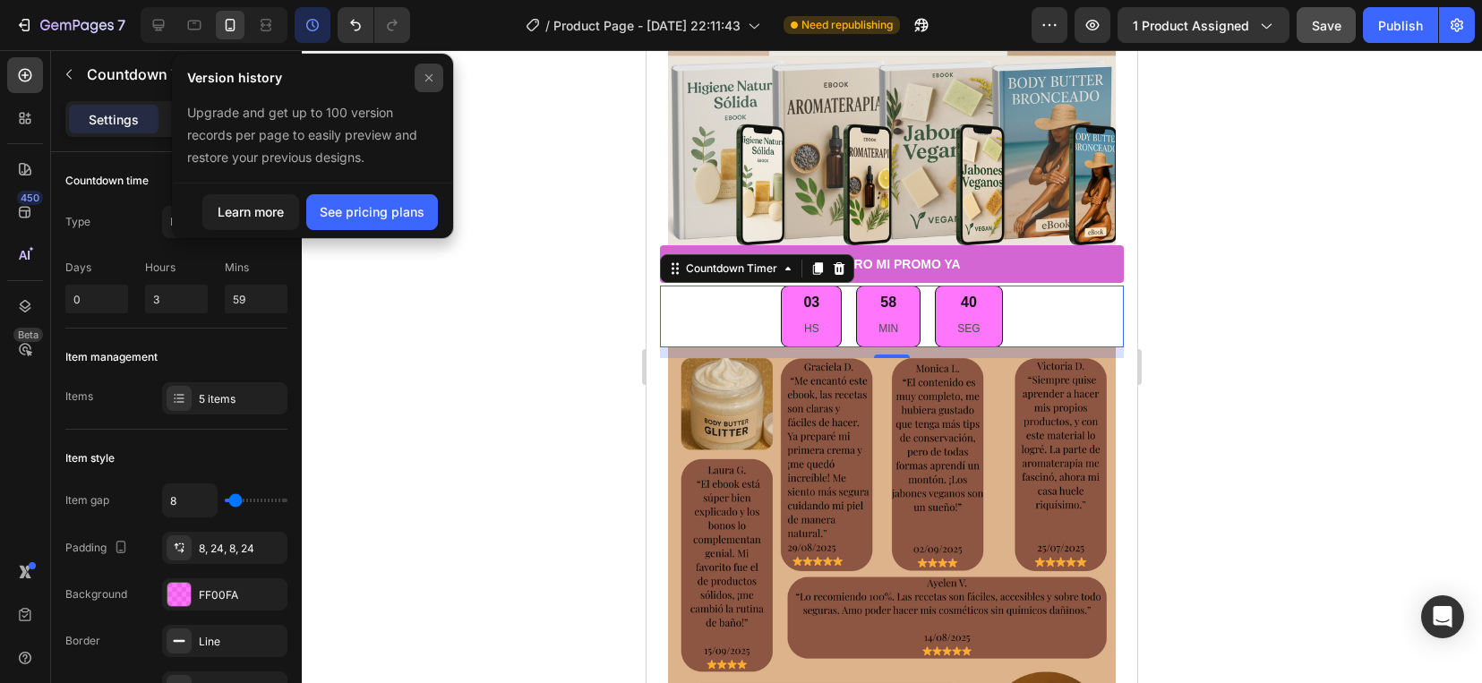
click at [439, 73] on div at bounding box center [429, 78] width 29 height 29
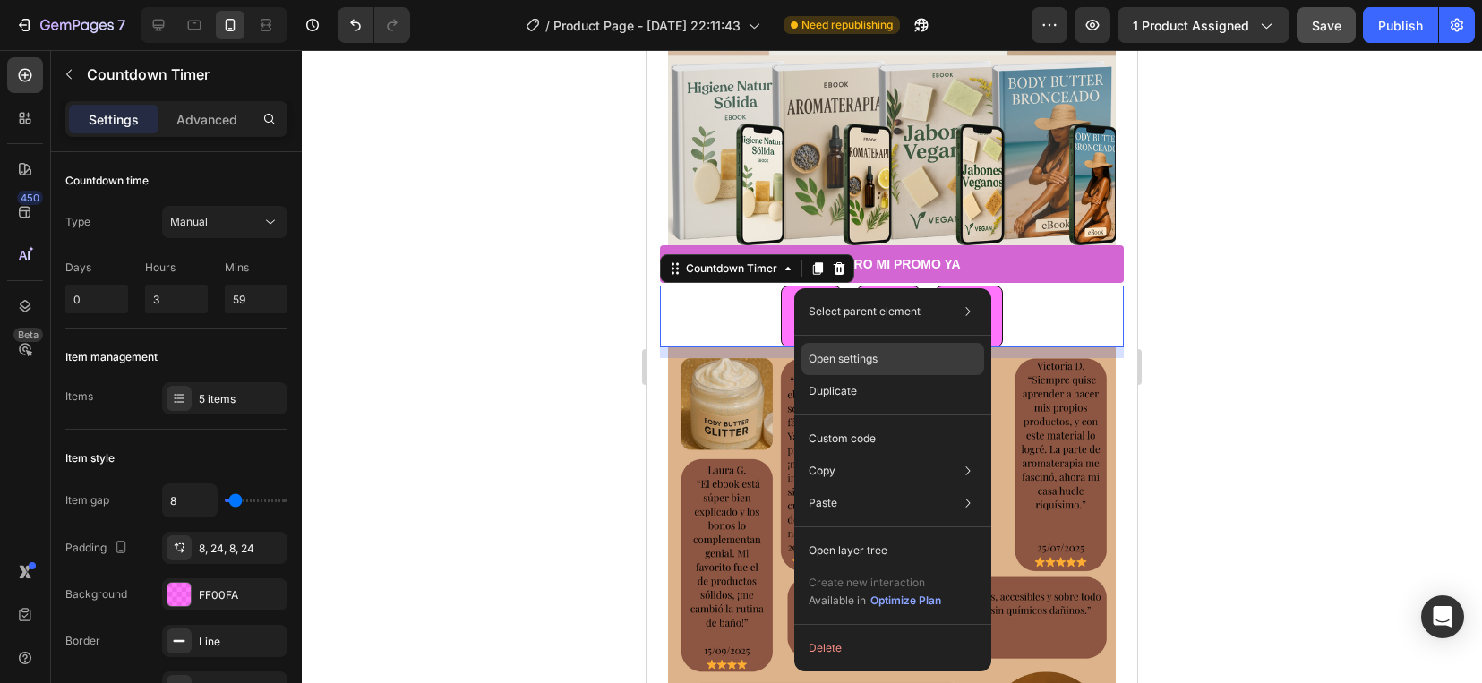
click at [896, 352] on div "Open settings" at bounding box center [892, 359] width 183 height 32
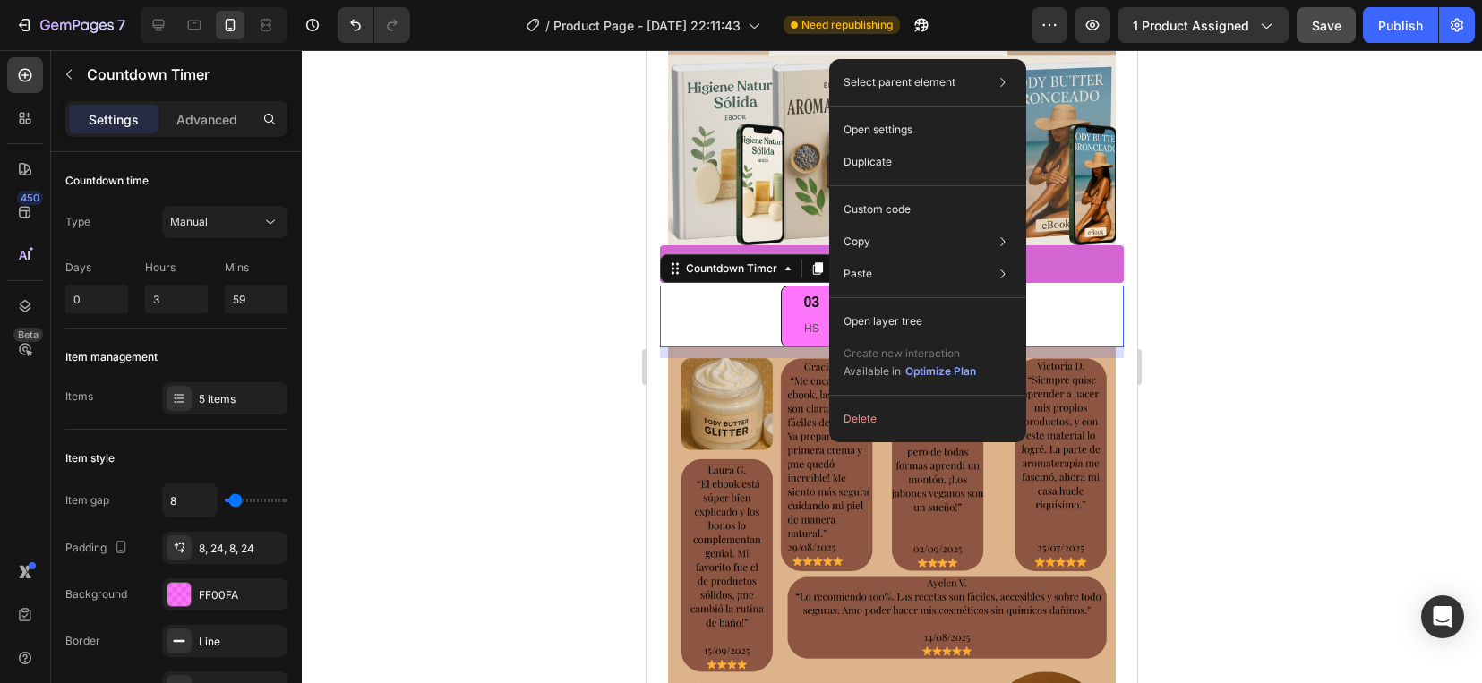
click at [815, 291] on div "03 HS" at bounding box center [811, 316] width 61 height 61
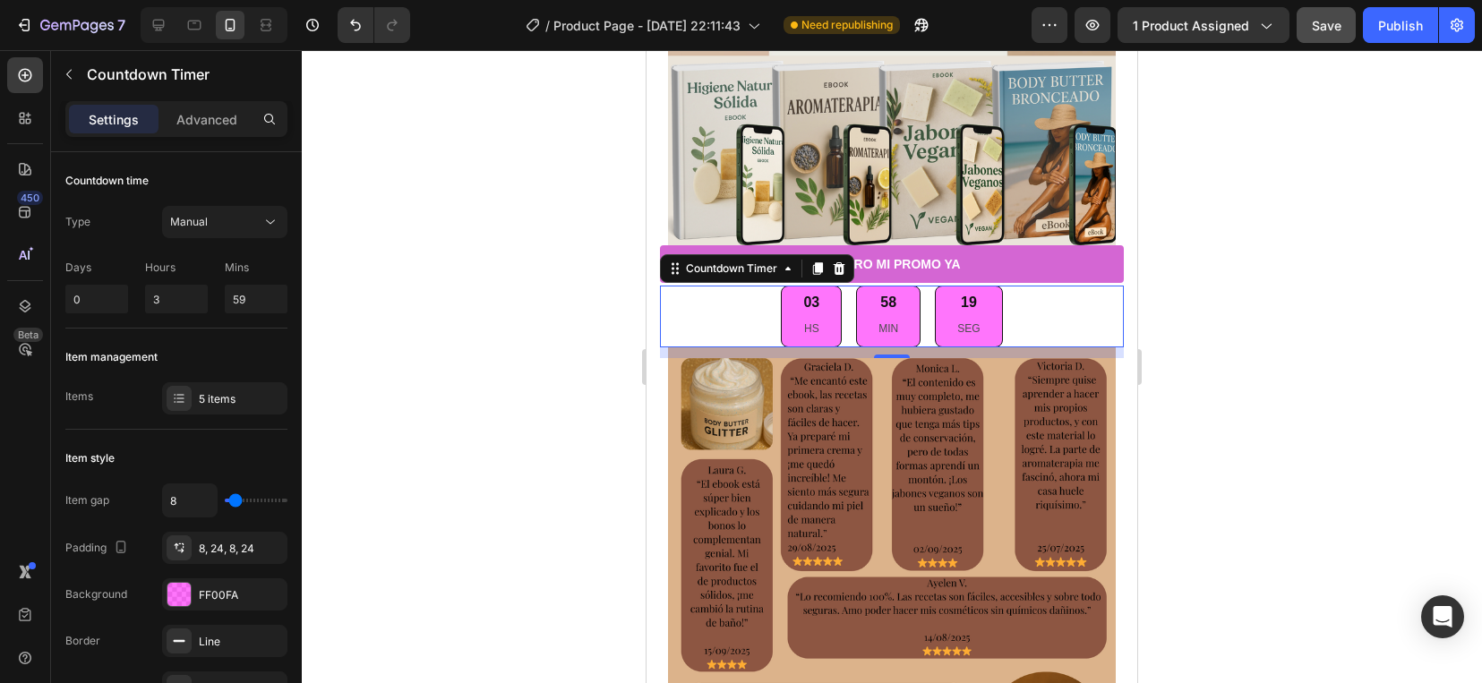
click at [815, 291] on div "03 HS" at bounding box center [811, 316] width 61 height 61
click at [990, 301] on div "17 SEG" at bounding box center [968, 316] width 67 height 61
click at [977, 306] on div "16 SEG" at bounding box center [968, 316] width 67 height 61
click at [683, 267] on div "Countdown Timer" at bounding box center [731, 268] width 134 height 21
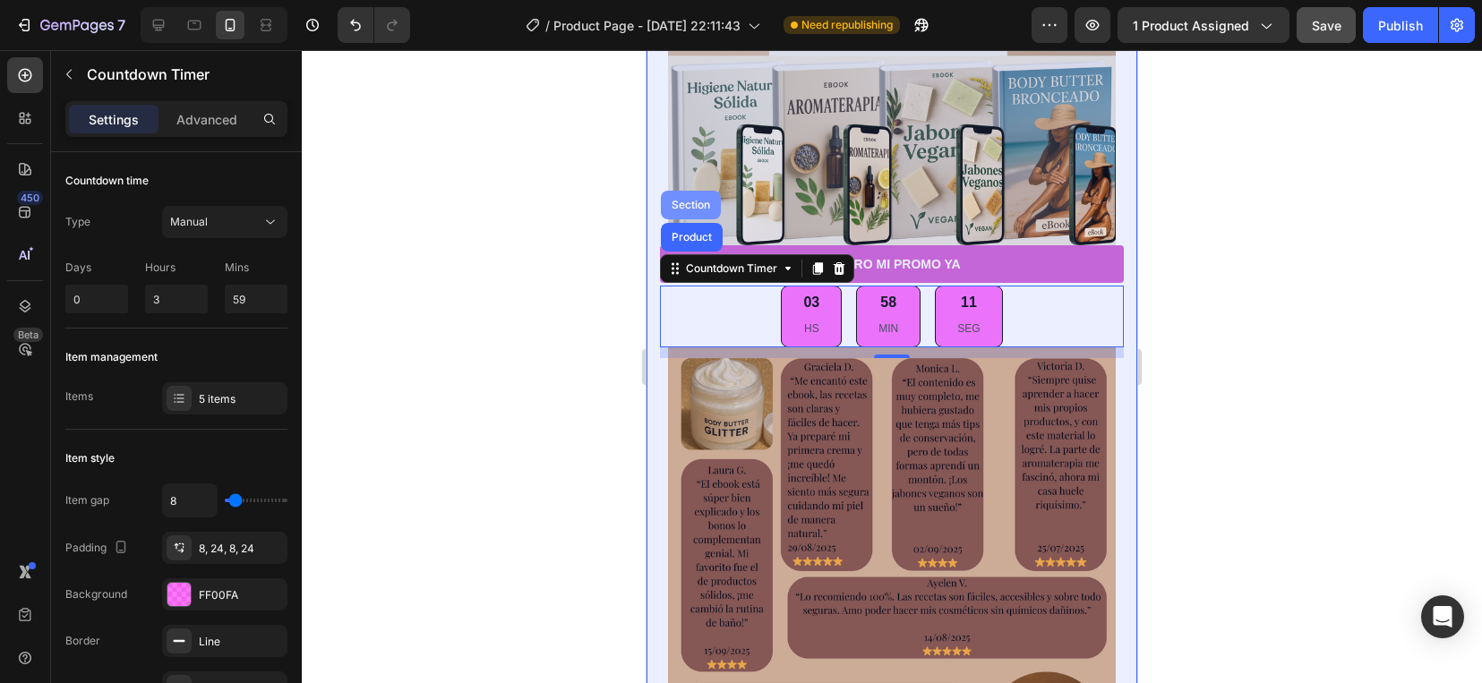
click at [687, 191] on div "Section" at bounding box center [691, 205] width 60 height 29
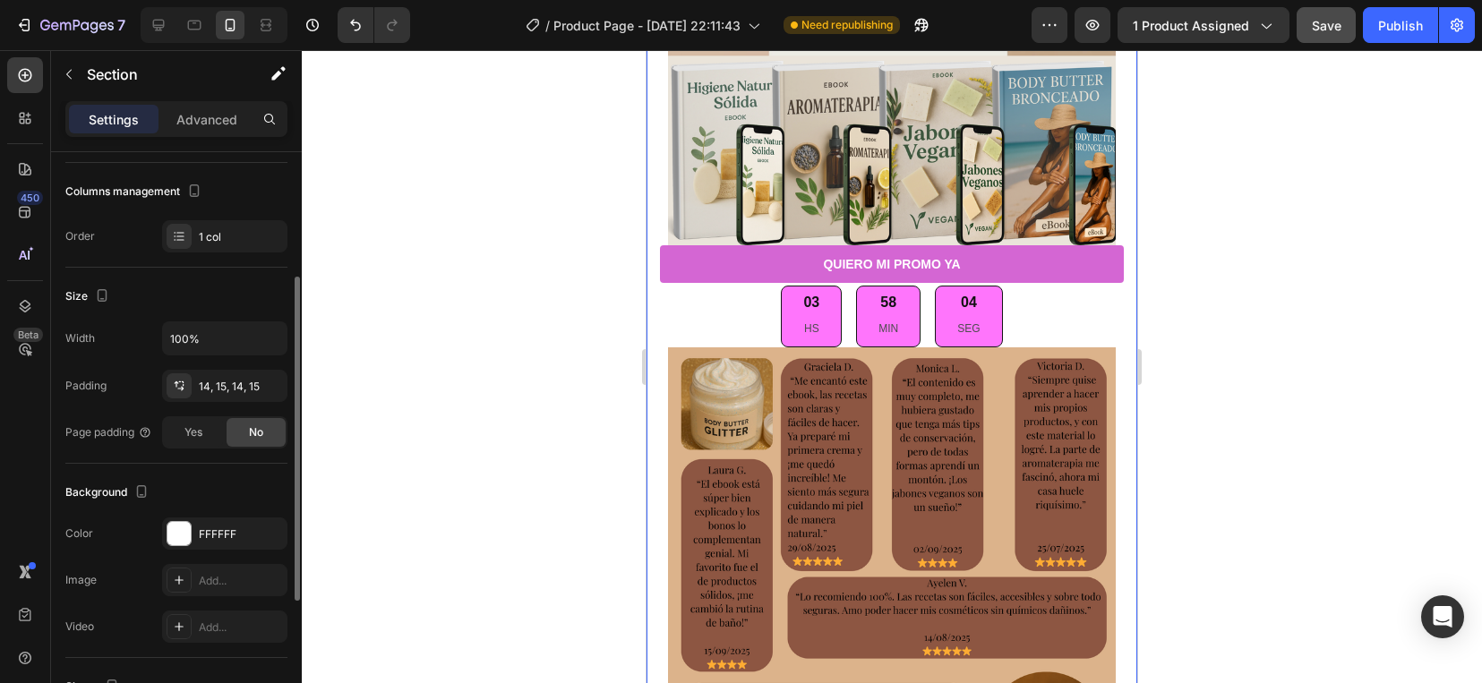
scroll to position [0, 0]
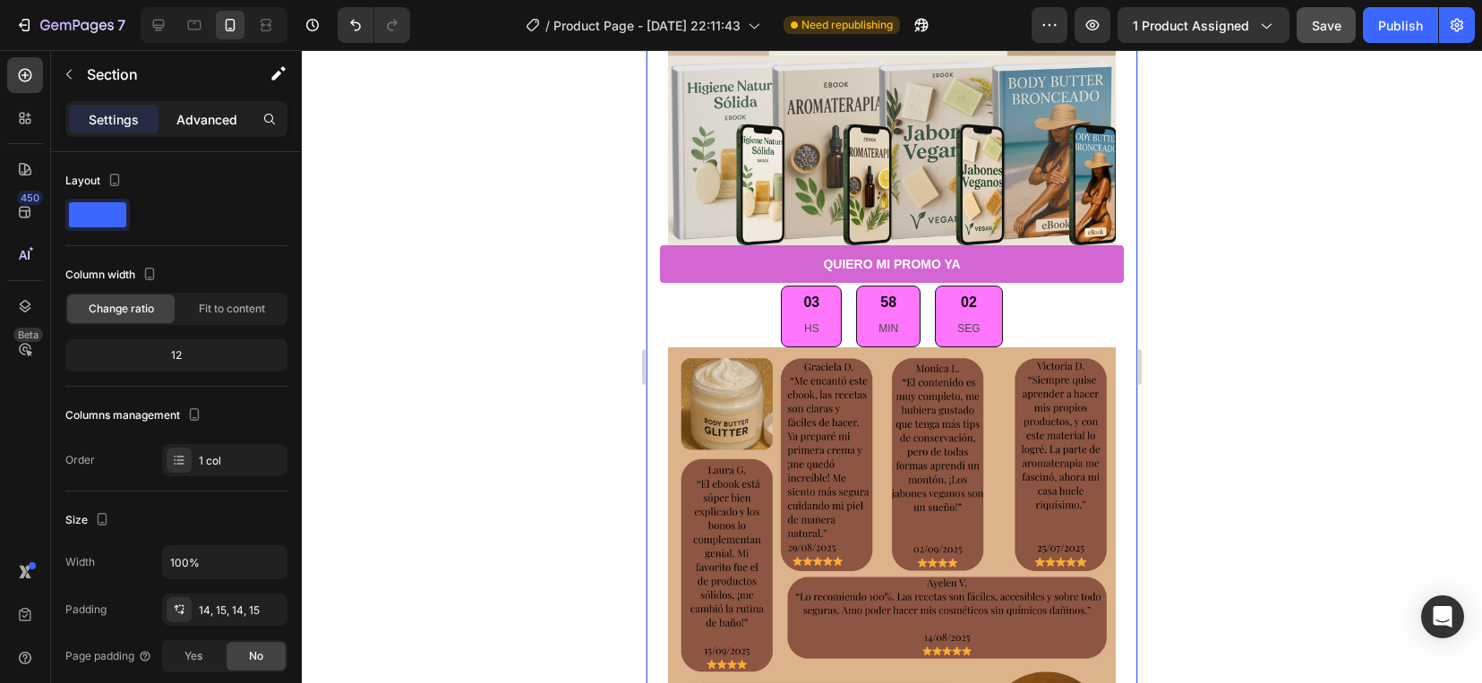
click at [201, 115] on p "Advanced" at bounding box center [206, 119] width 61 height 19
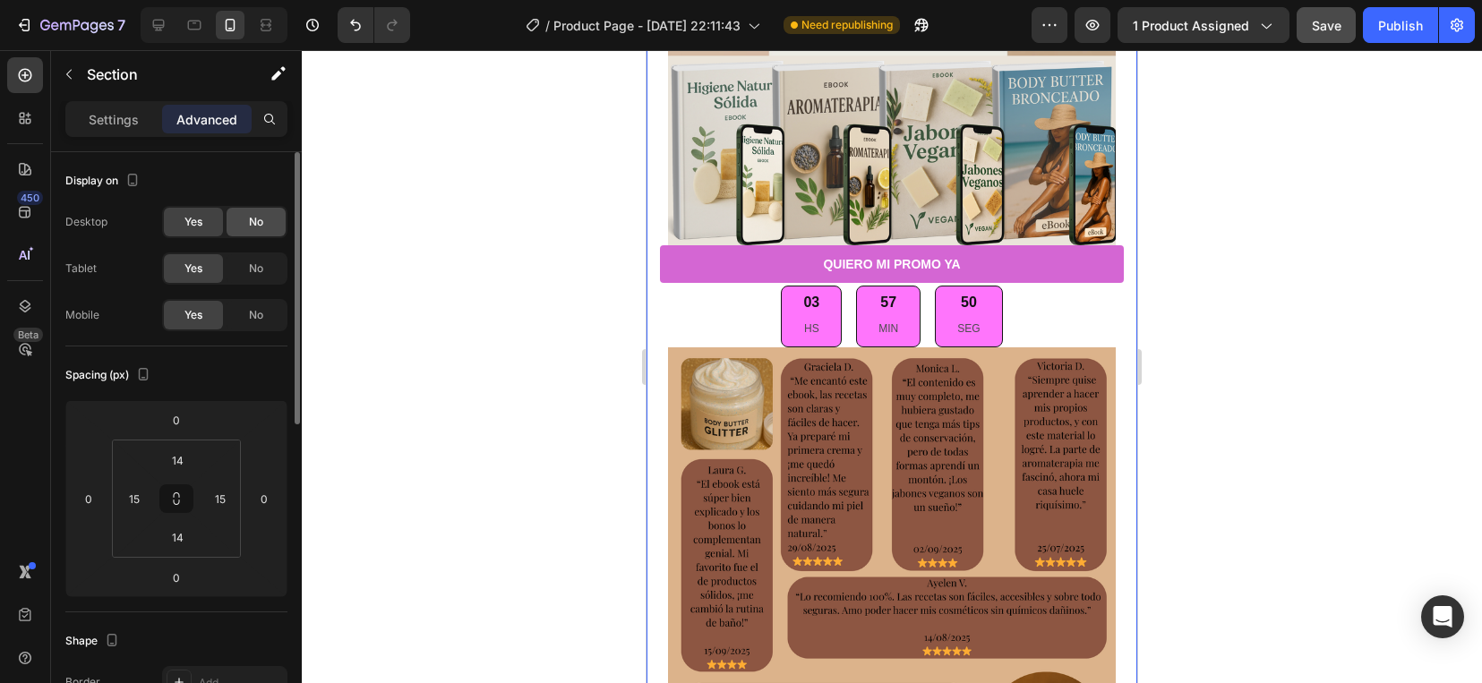
click at [244, 218] on div "No" at bounding box center [256, 222] width 59 height 29
click at [257, 265] on span "No" at bounding box center [256, 269] width 14 height 16
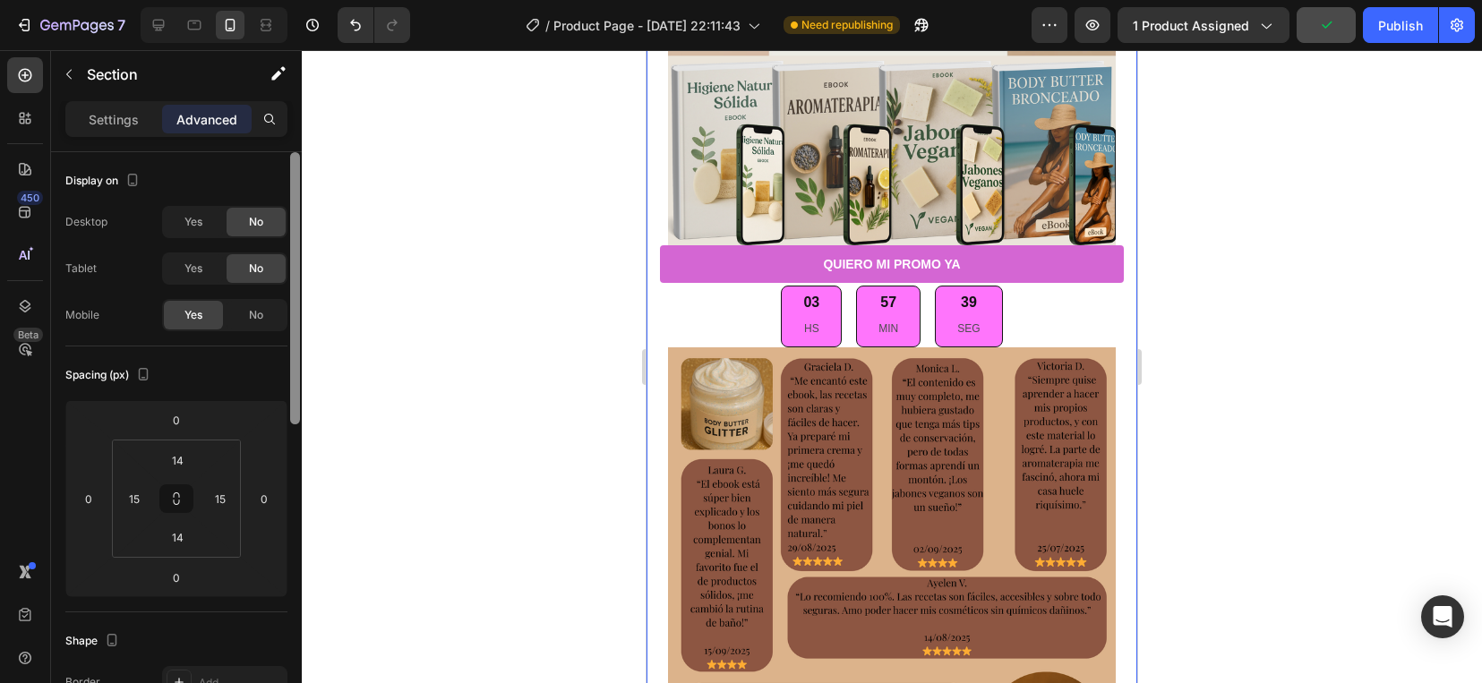
drag, startPoint x: 297, startPoint y: 315, endPoint x: 284, endPoint y: 157, distance: 159.0
click at [284, 157] on div "Display on Desktop Yes No Tablet Yes No Mobile Yes No Spacing (px) 0 0 0 0 14 1…" at bounding box center [176, 443] width 251 height 582
click at [105, 119] on p "Settings" at bounding box center [114, 119] width 50 height 19
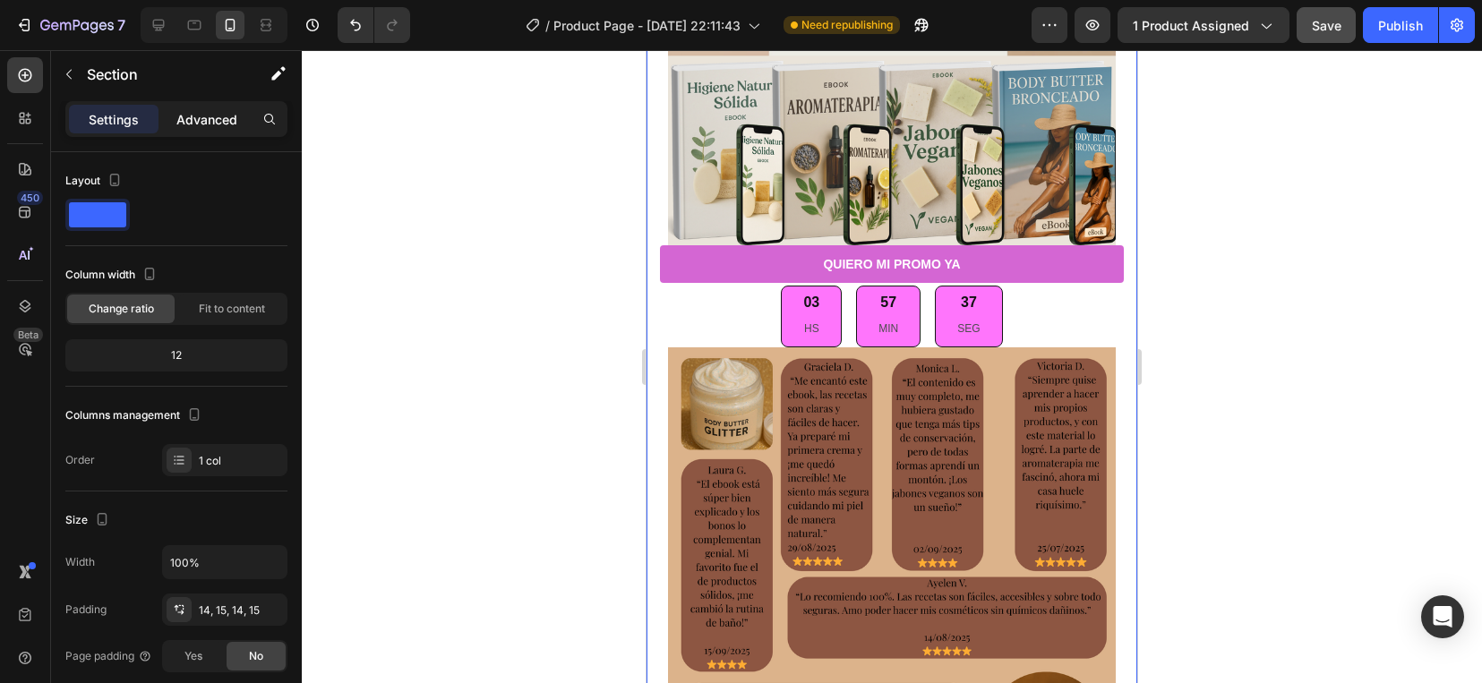
click at [216, 114] on p "Advanced" at bounding box center [206, 119] width 61 height 19
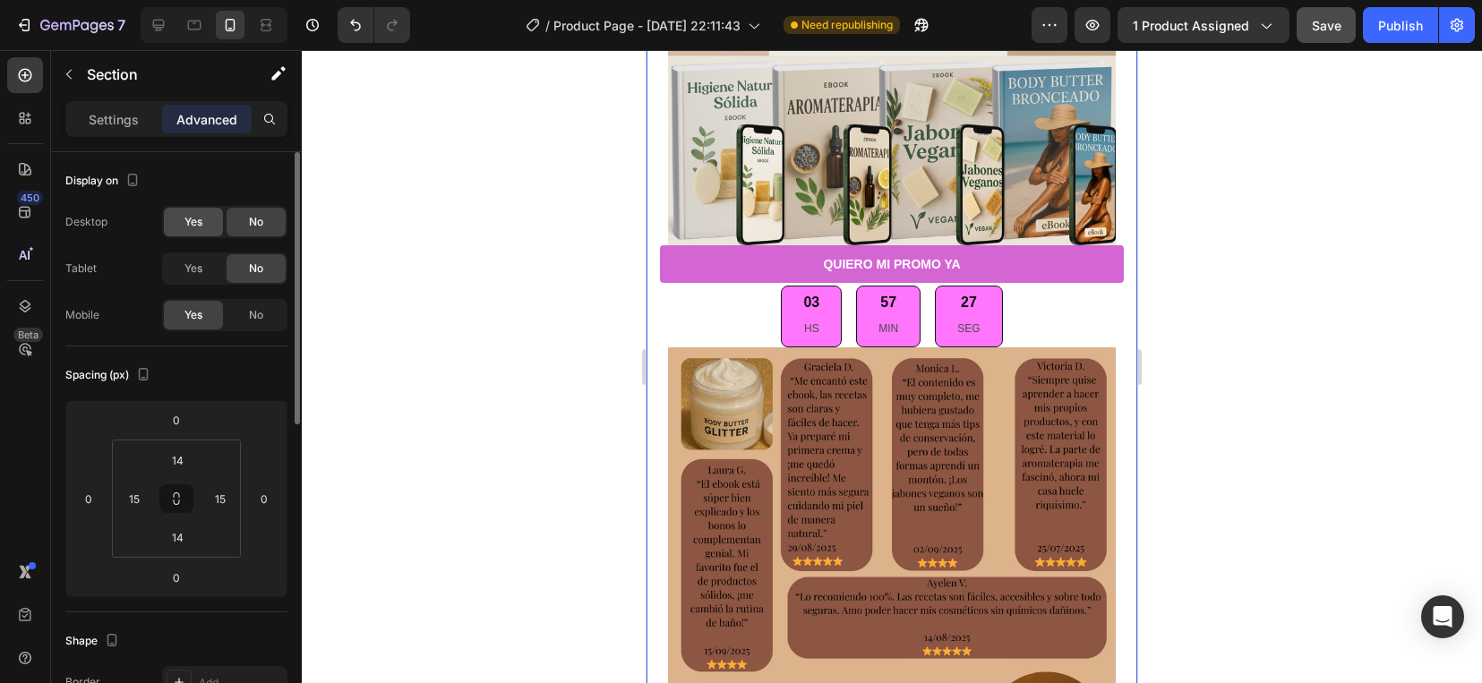
click at [197, 222] on span "Yes" at bounding box center [193, 222] width 18 height 16
click at [206, 257] on div "Yes" at bounding box center [193, 268] width 59 height 29
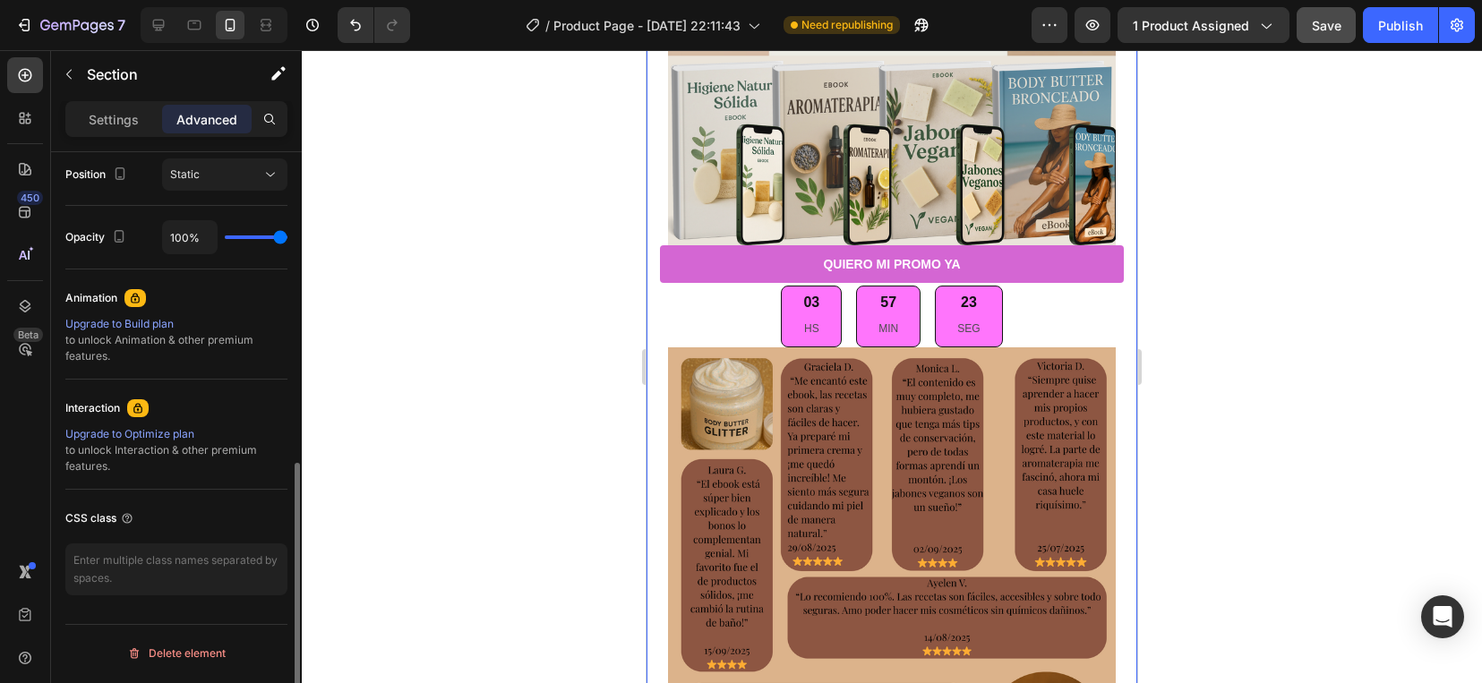
scroll to position [664, 0]
click at [133, 567] on textarea at bounding box center [176, 568] width 222 height 52
click at [486, 494] on div at bounding box center [892, 366] width 1180 height 633
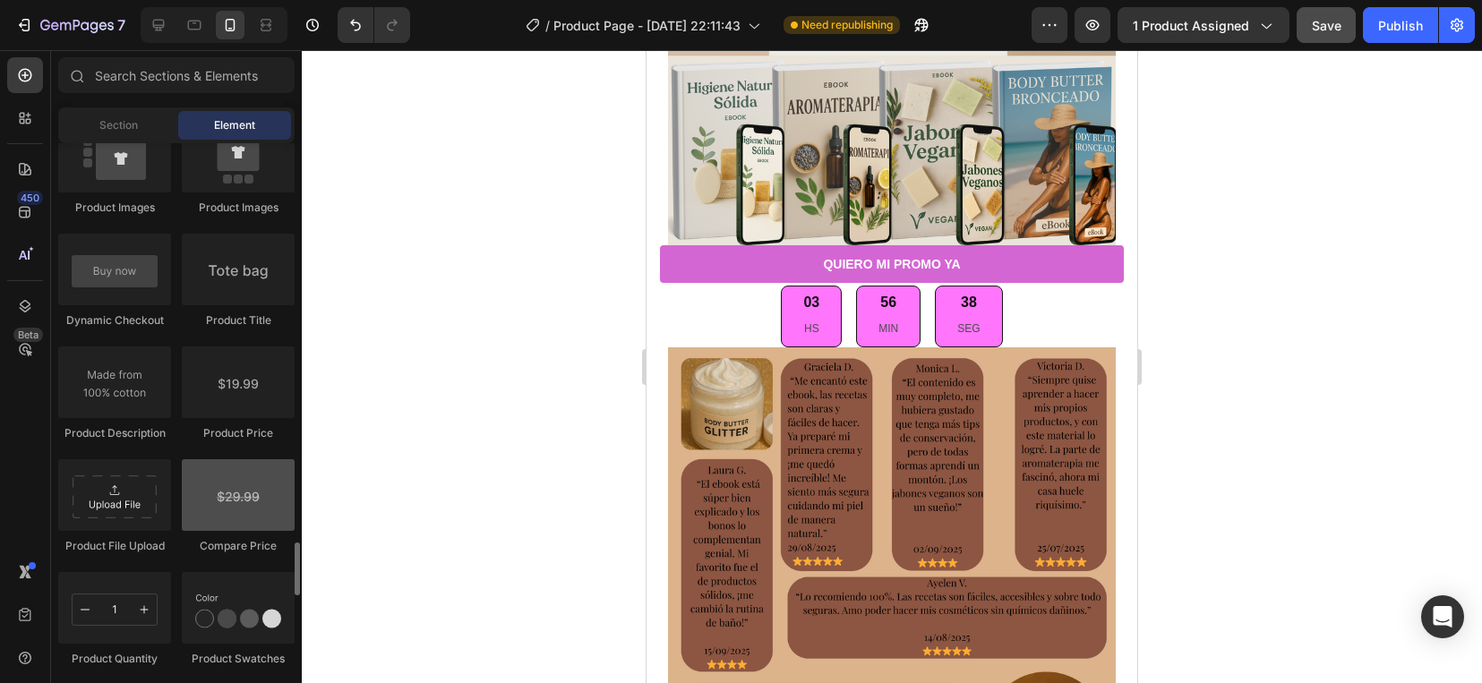
scroll to position [2910, 0]
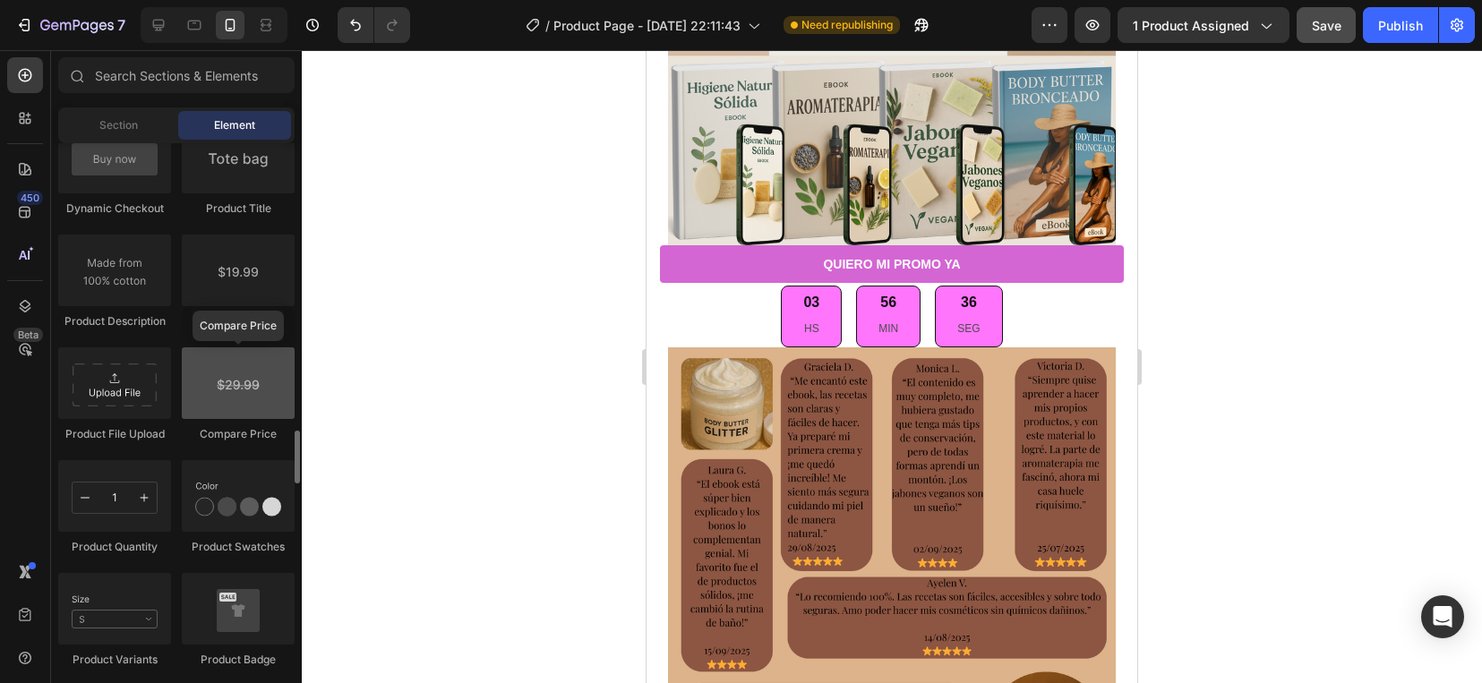
click at [260, 412] on div at bounding box center [238, 383] width 113 height 72
click at [224, 391] on div at bounding box center [238, 383] width 113 height 72
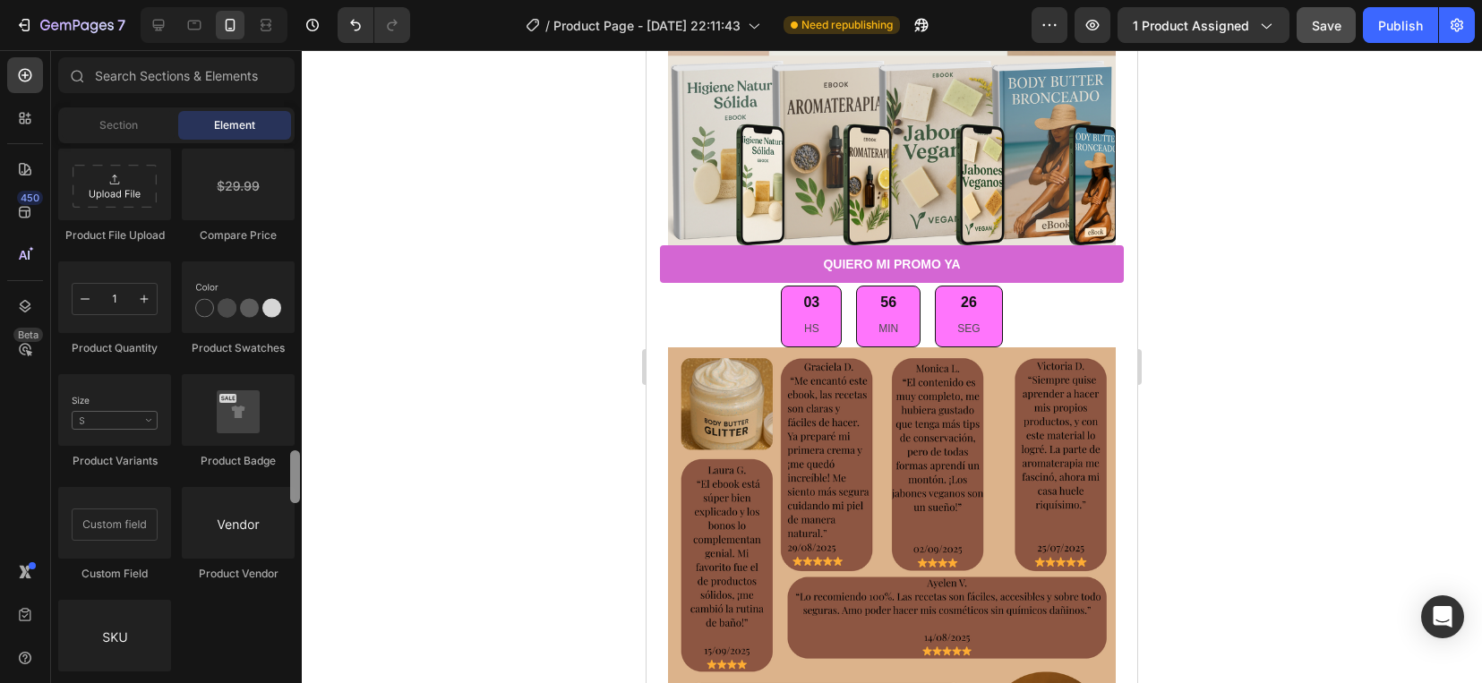
scroll to position [3064, 0]
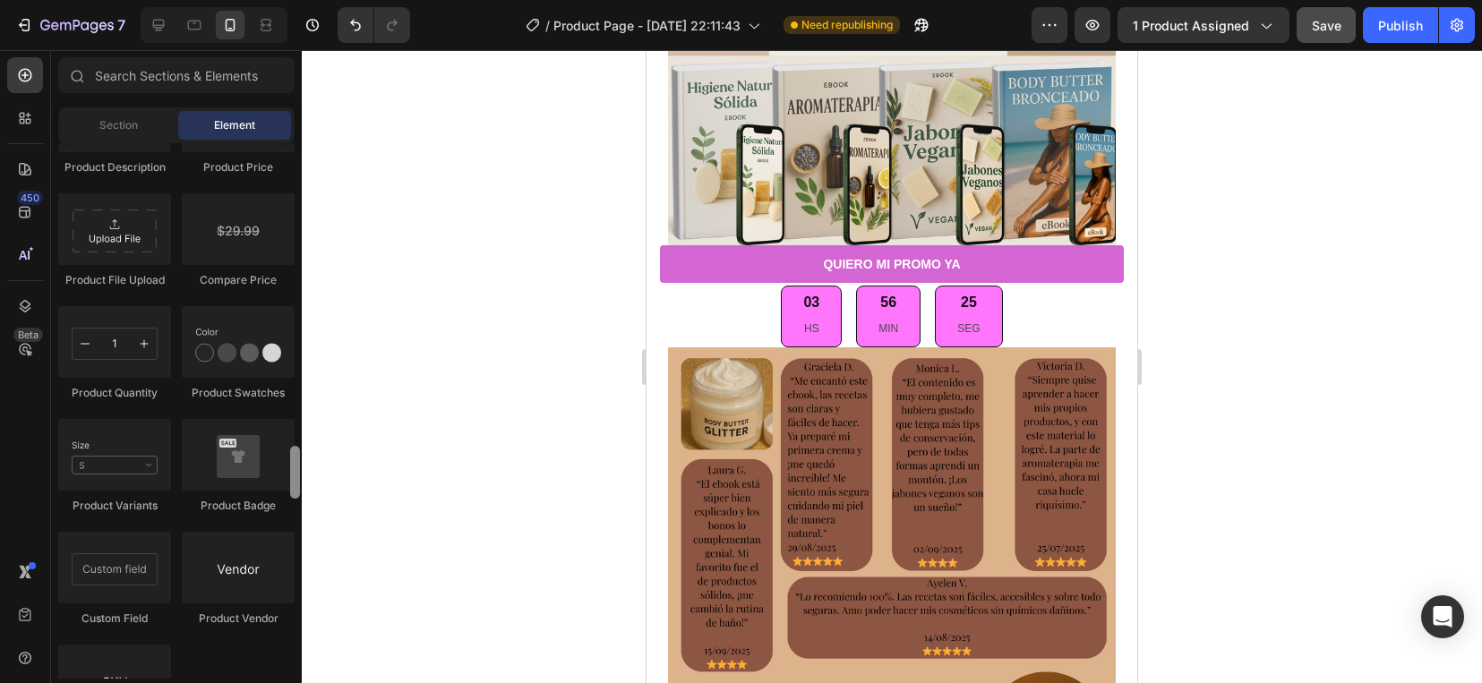
drag, startPoint x: 298, startPoint y: 466, endPoint x: 306, endPoint y: 481, distance: 17.2
click at [306, 0] on div "7 / Product Page - [DATE] 22:11:43 Need republishing Preview 1 product assigned…" at bounding box center [741, 0] width 1482 height 0
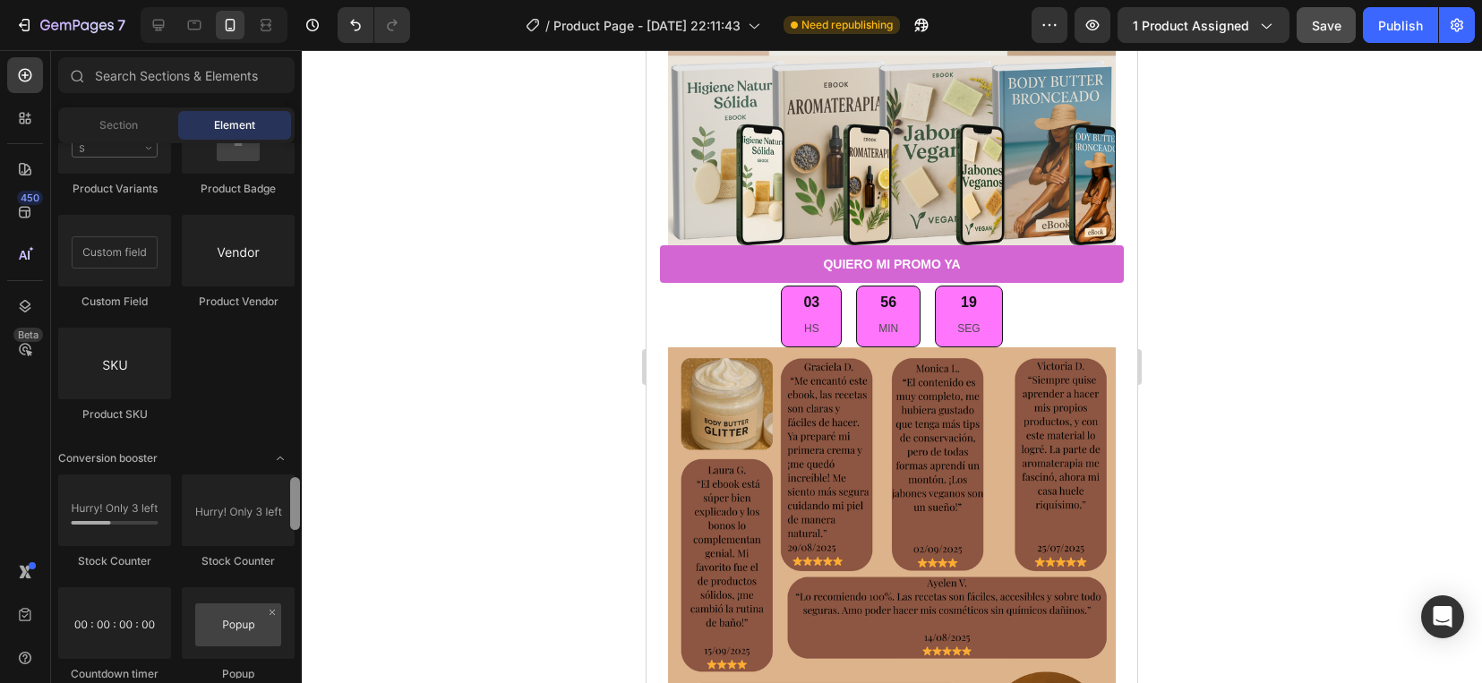
scroll to position [3281, 0]
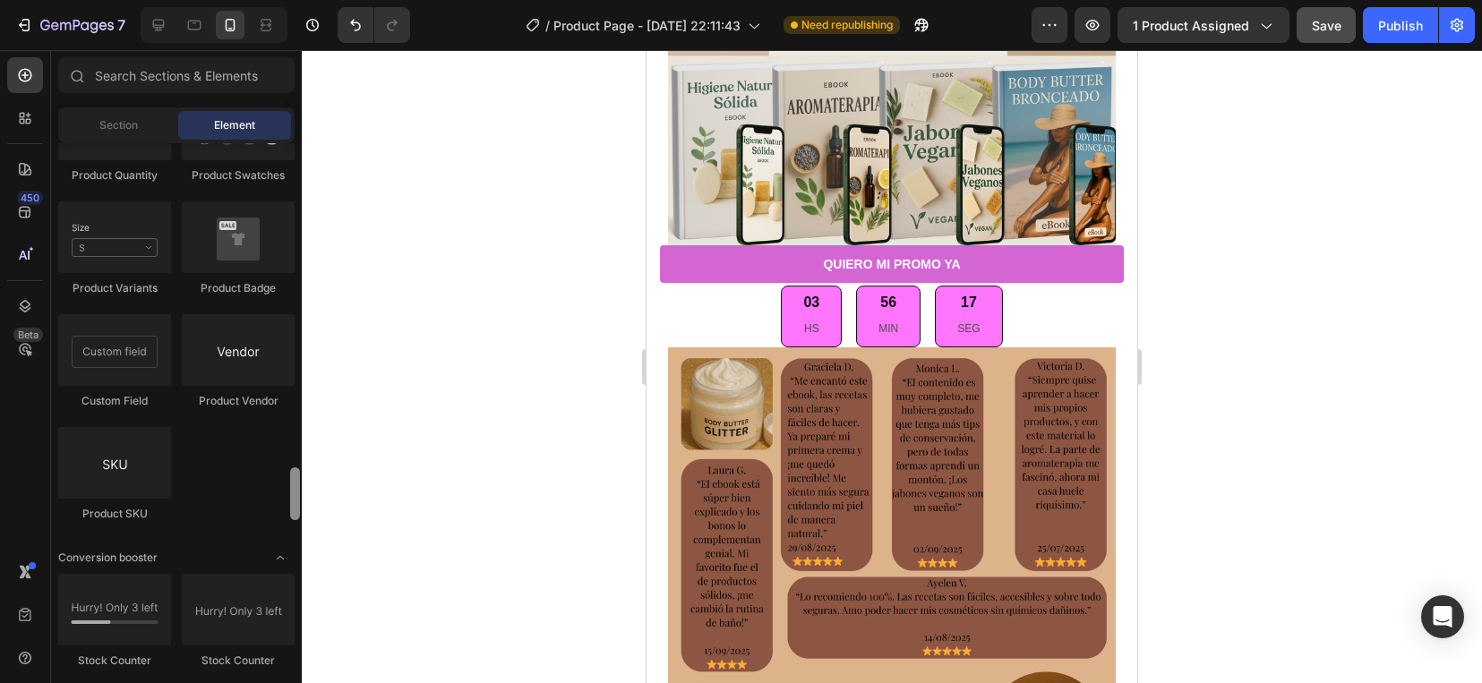
drag, startPoint x: 298, startPoint y: 457, endPoint x: 302, endPoint y: 479, distance: 21.8
click at [302, 0] on div "7 / Product Page - [DATE] 22:11:43 Need republishing Preview 1 product assigned…" at bounding box center [741, 0] width 1482 height 0
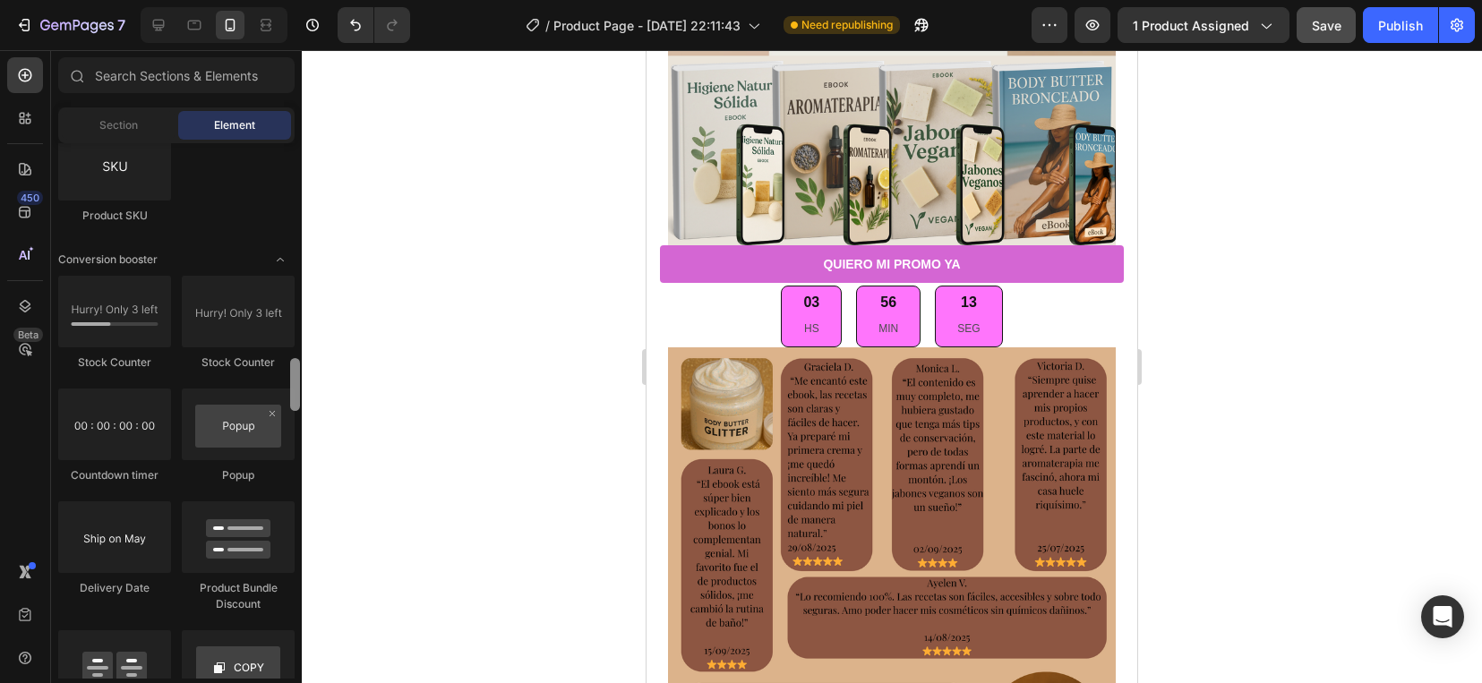
scroll to position [3588, 0]
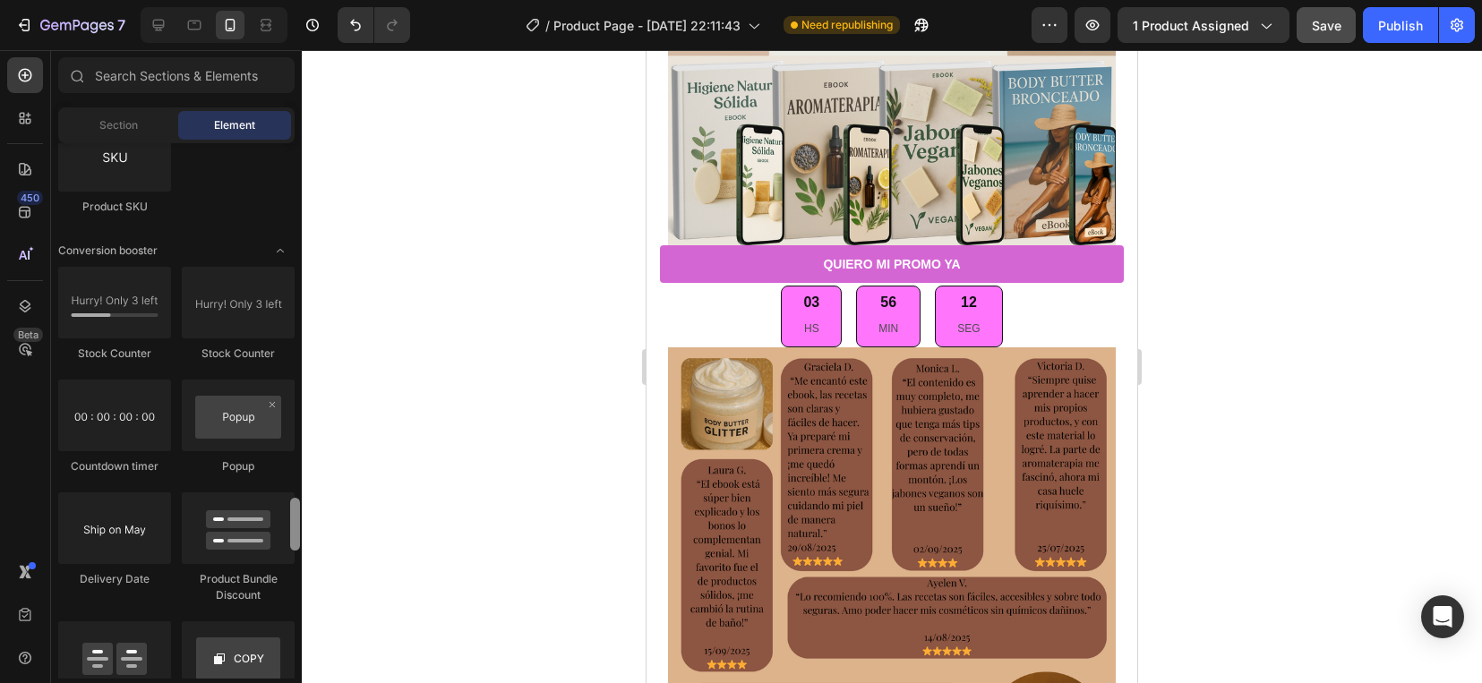
drag, startPoint x: 295, startPoint y: 509, endPoint x: 301, endPoint y: 539, distance: 30.9
click at [301, 539] on div at bounding box center [294, 411] width 13 height 536
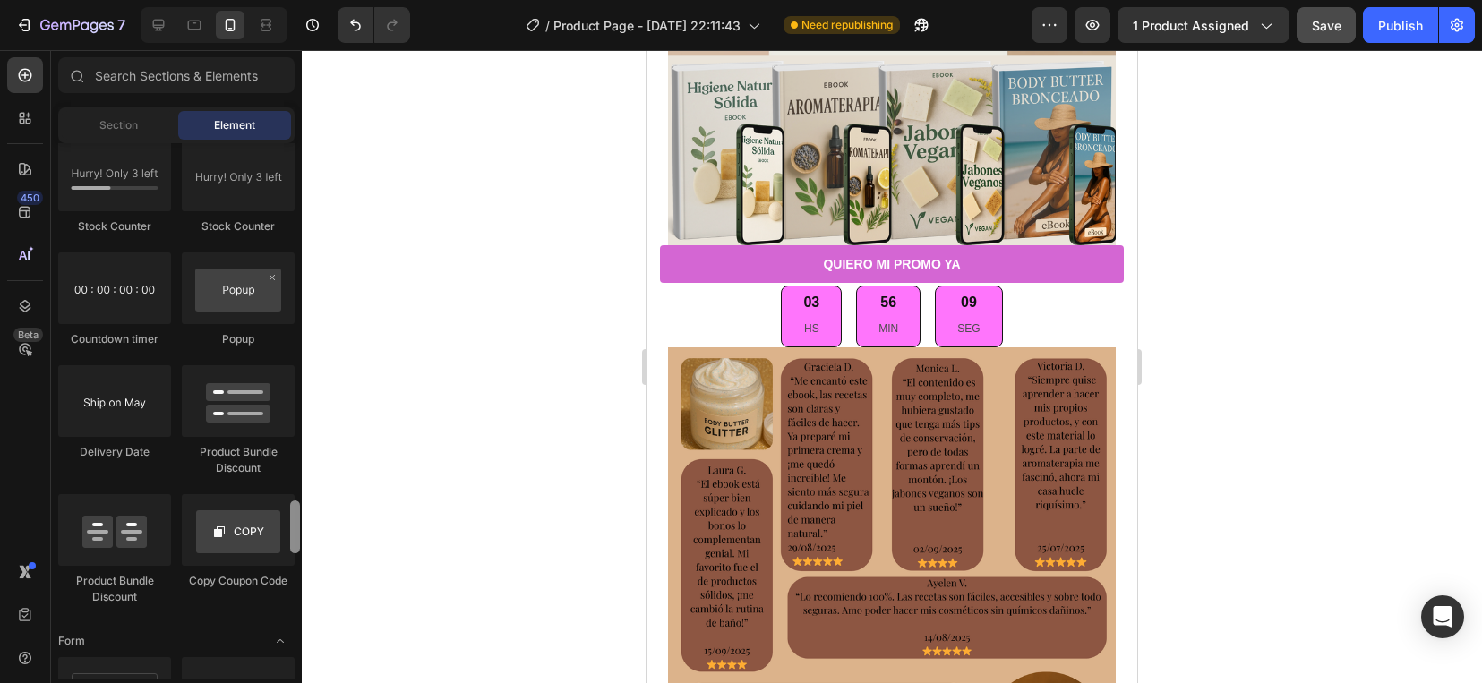
scroll to position [3752, 0]
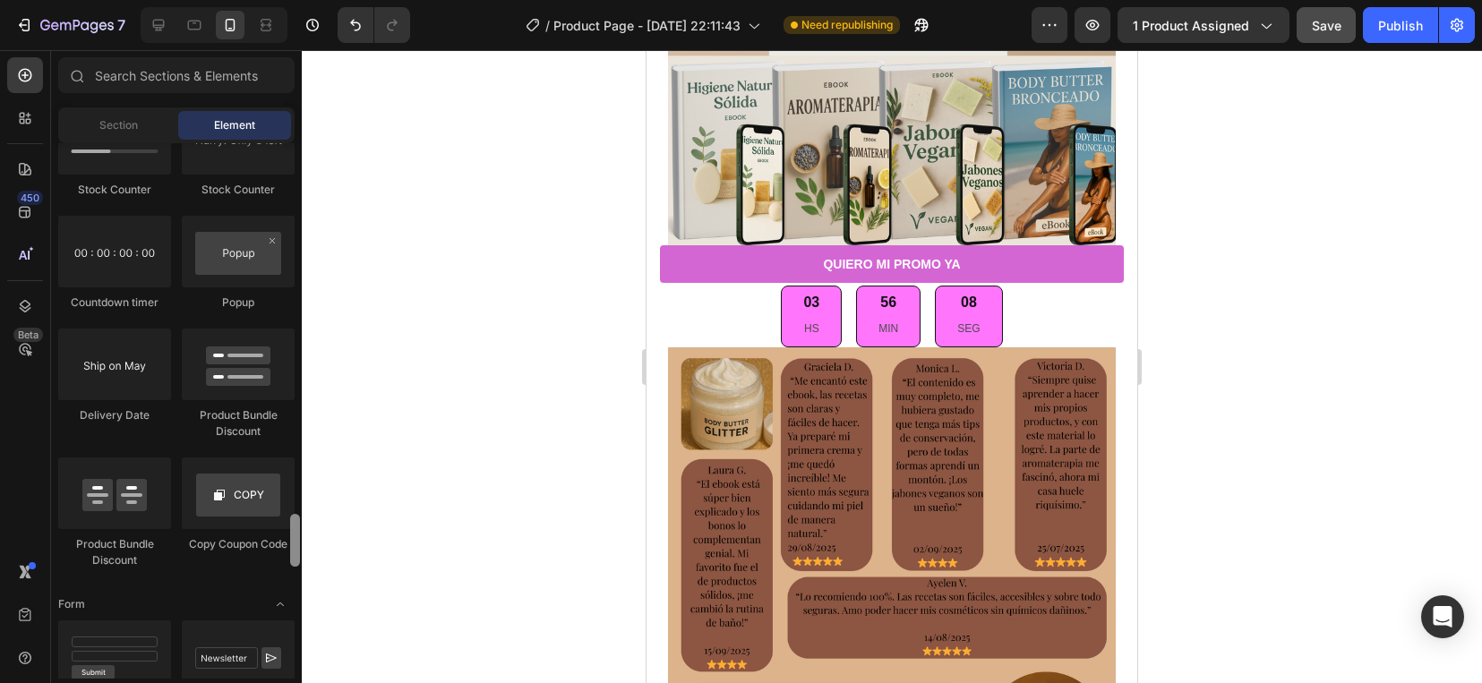
drag, startPoint x: 296, startPoint y: 539, endPoint x: 297, endPoint y: 555, distance: 16.1
click at [297, 555] on div at bounding box center [295, 540] width 10 height 53
click at [108, 311] on div "Countdown timer" at bounding box center [114, 303] width 113 height 16
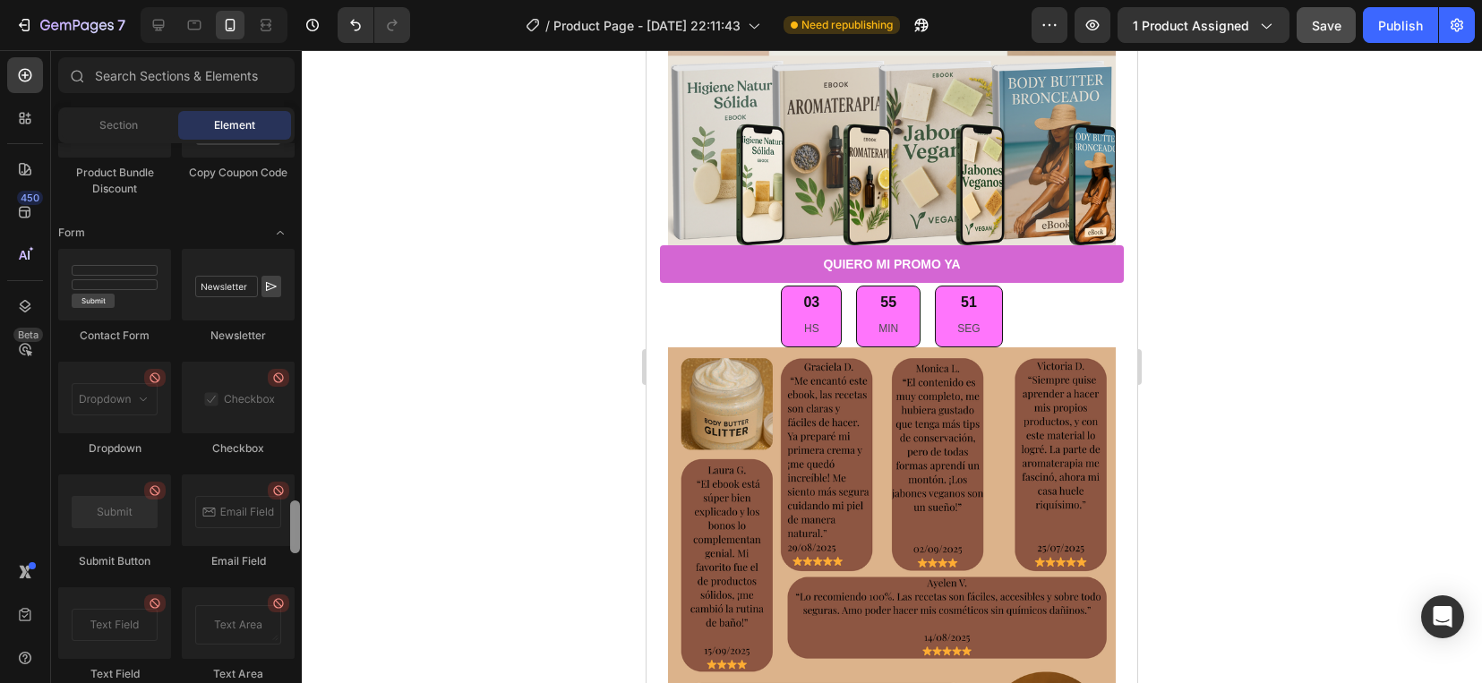
scroll to position [4051, 0]
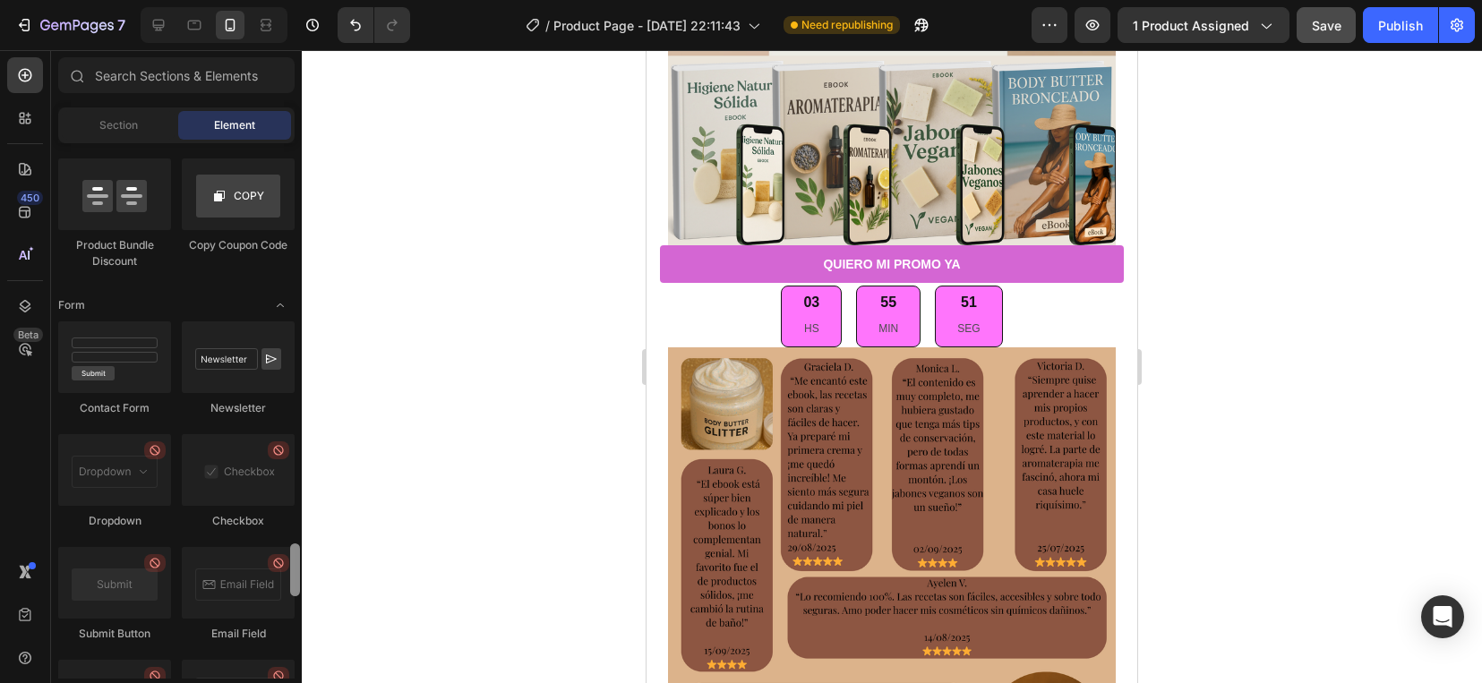
drag, startPoint x: 293, startPoint y: 557, endPoint x: 324, endPoint y: 586, distance: 43.1
click at [324, 0] on div "7 / Product Page - [DATE] 22:11:43 Need republishing Preview 1 product assigned…" at bounding box center [741, 0] width 1482 height 0
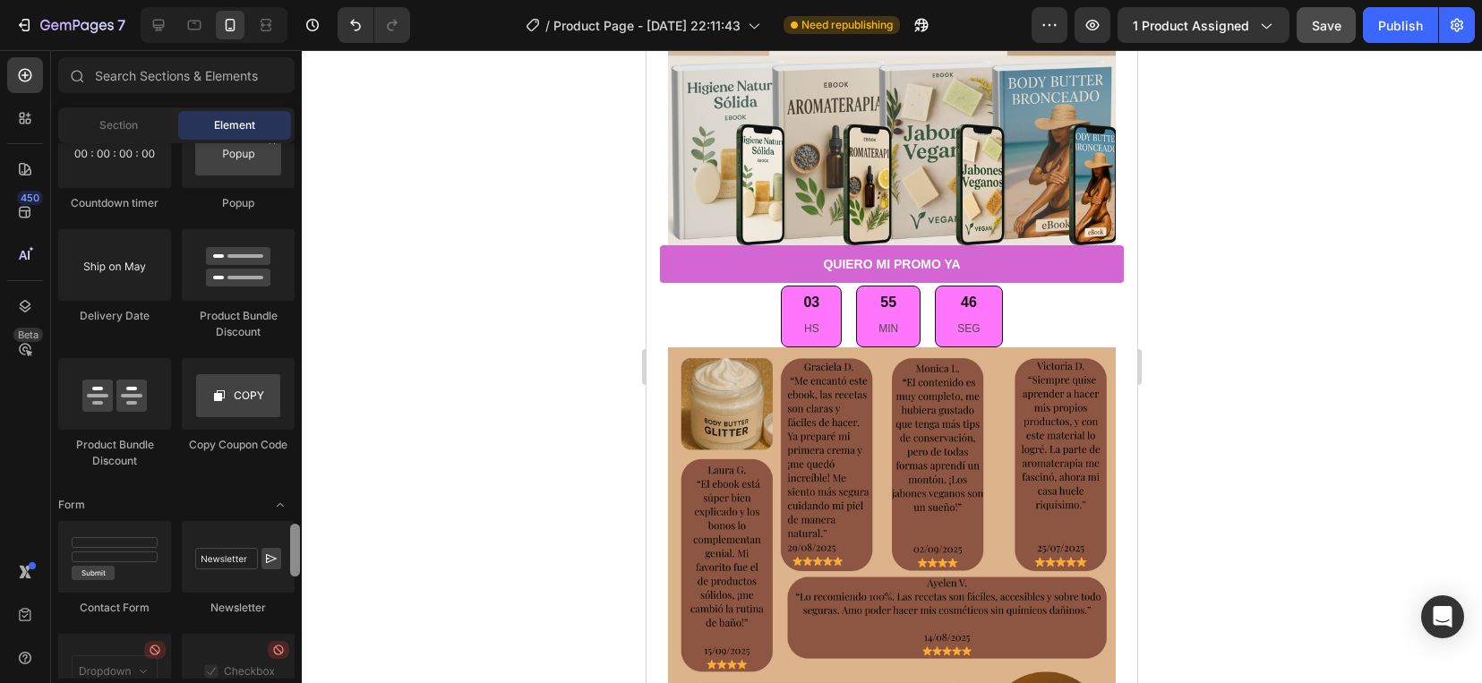
scroll to position [3807, 0]
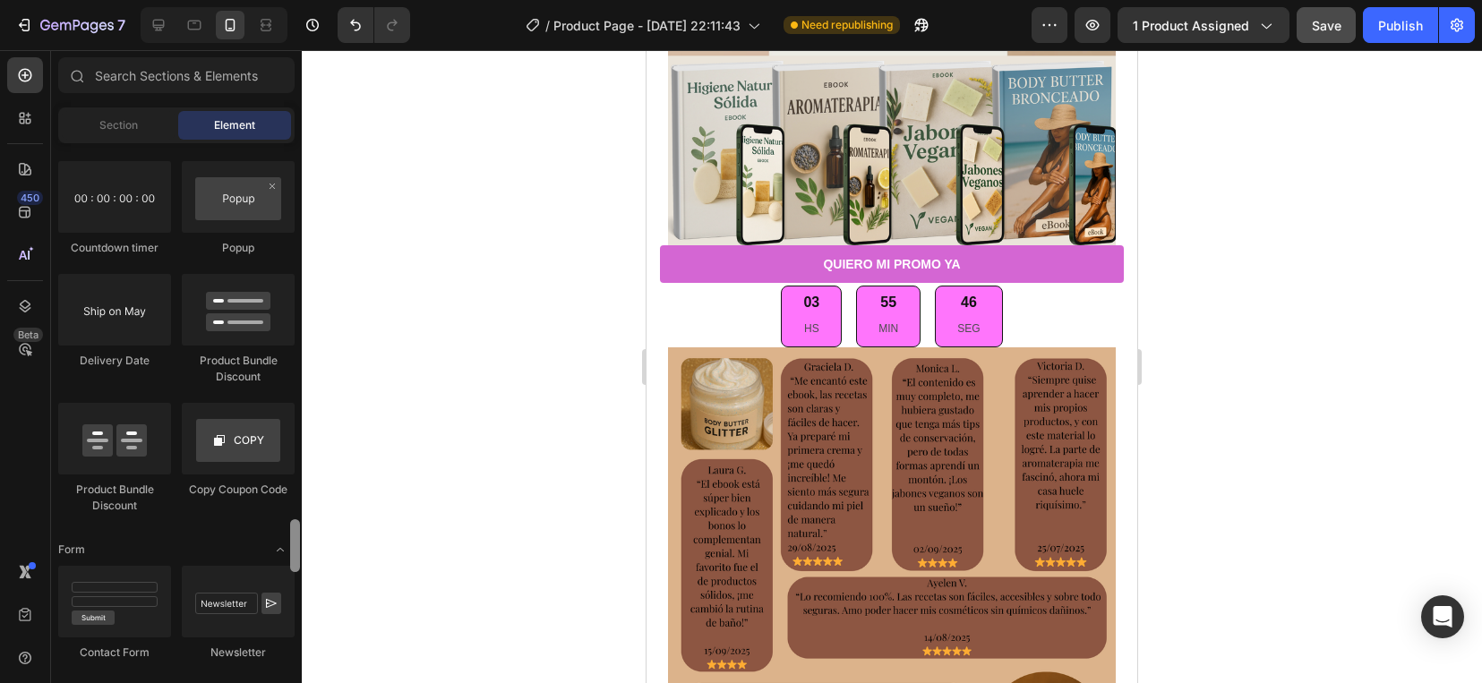
drag, startPoint x: 295, startPoint y: 560, endPoint x: 295, endPoint y: 535, distance: 24.2
click at [295, 535] on div at bounding box center [295, 545] width 10 height 53
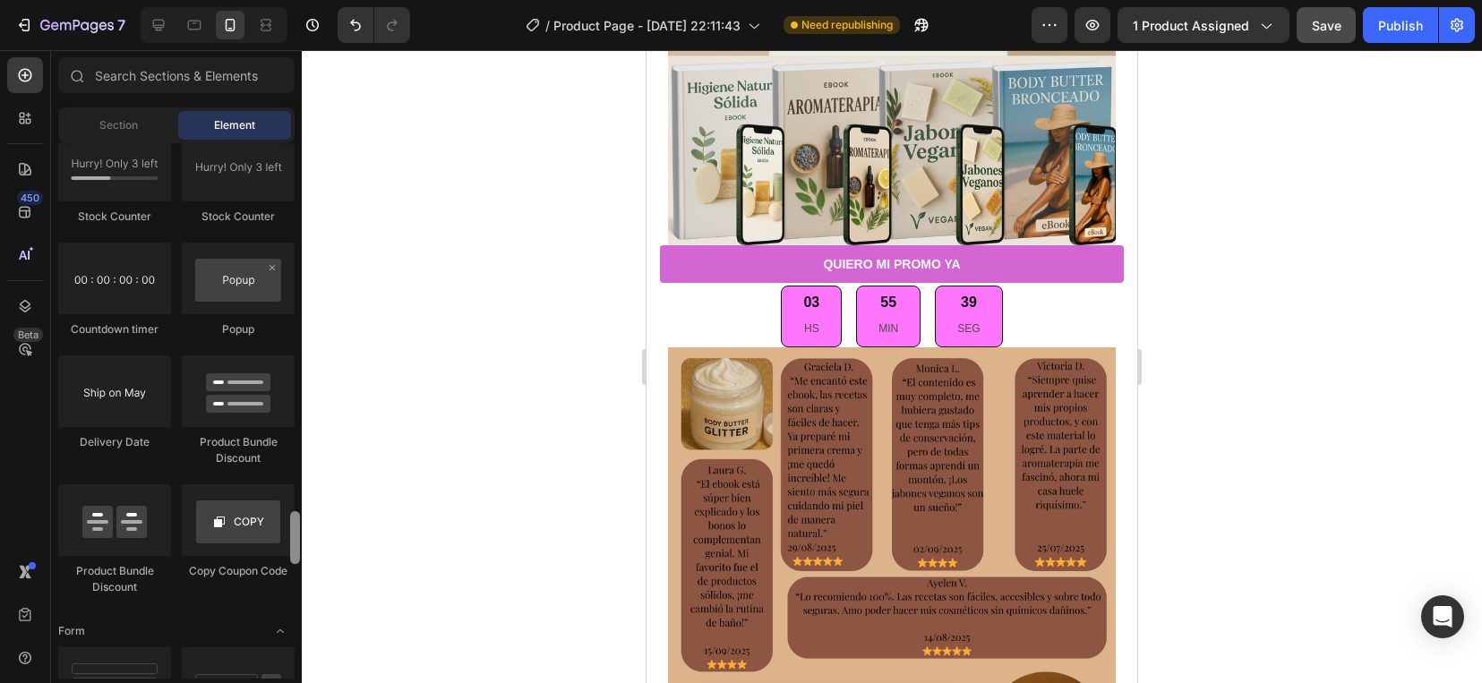
scroll to position [3681, 0]
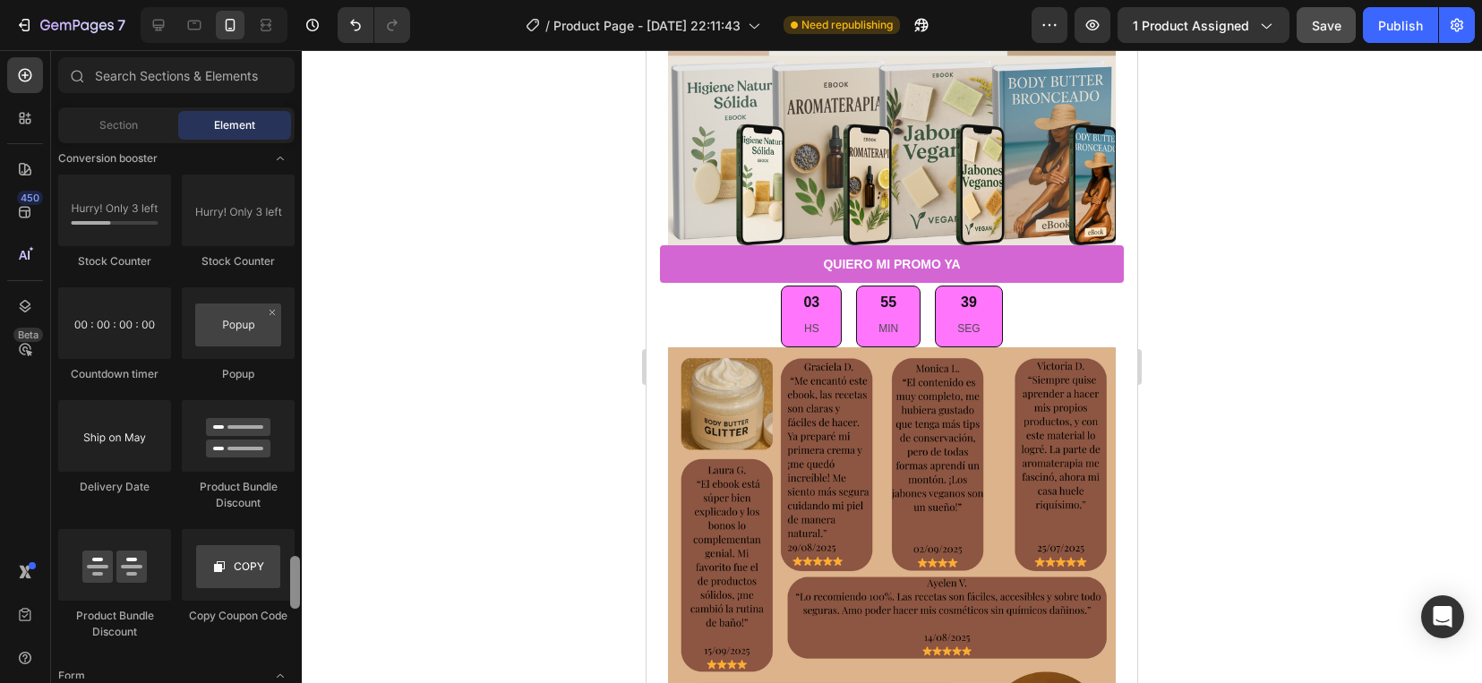
drag, startPoint x: 297, startPoint y: 552, endPoint x: 289, endPoint y: 538, distance: 16.4
click at [291, 556] on div at bounding box center [295, 582] width 10 height 53
click at [162, 342] on div at bounding box center [114, 323] width 113 height 72
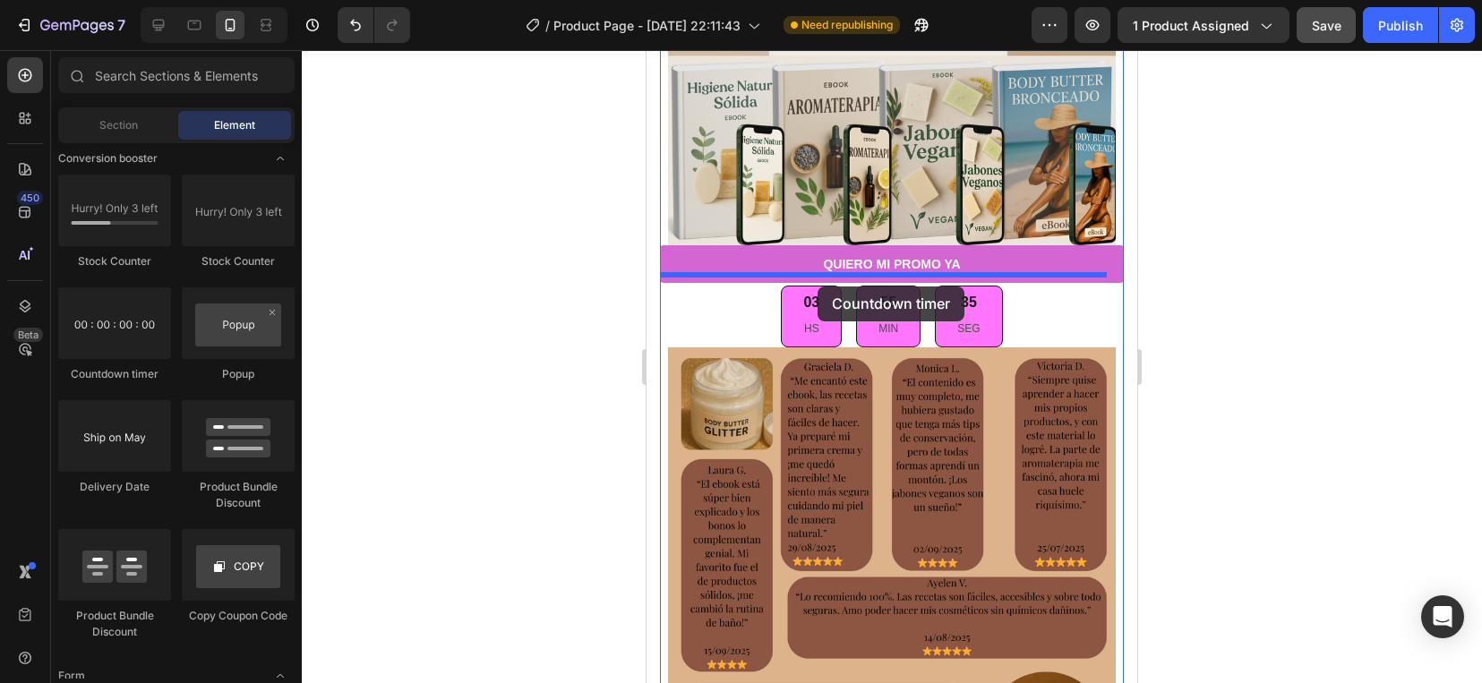
drag, startPoint x: 730, startPoint y: 380, endPoint x: 817, endPoint y: 286, distance: 127.9
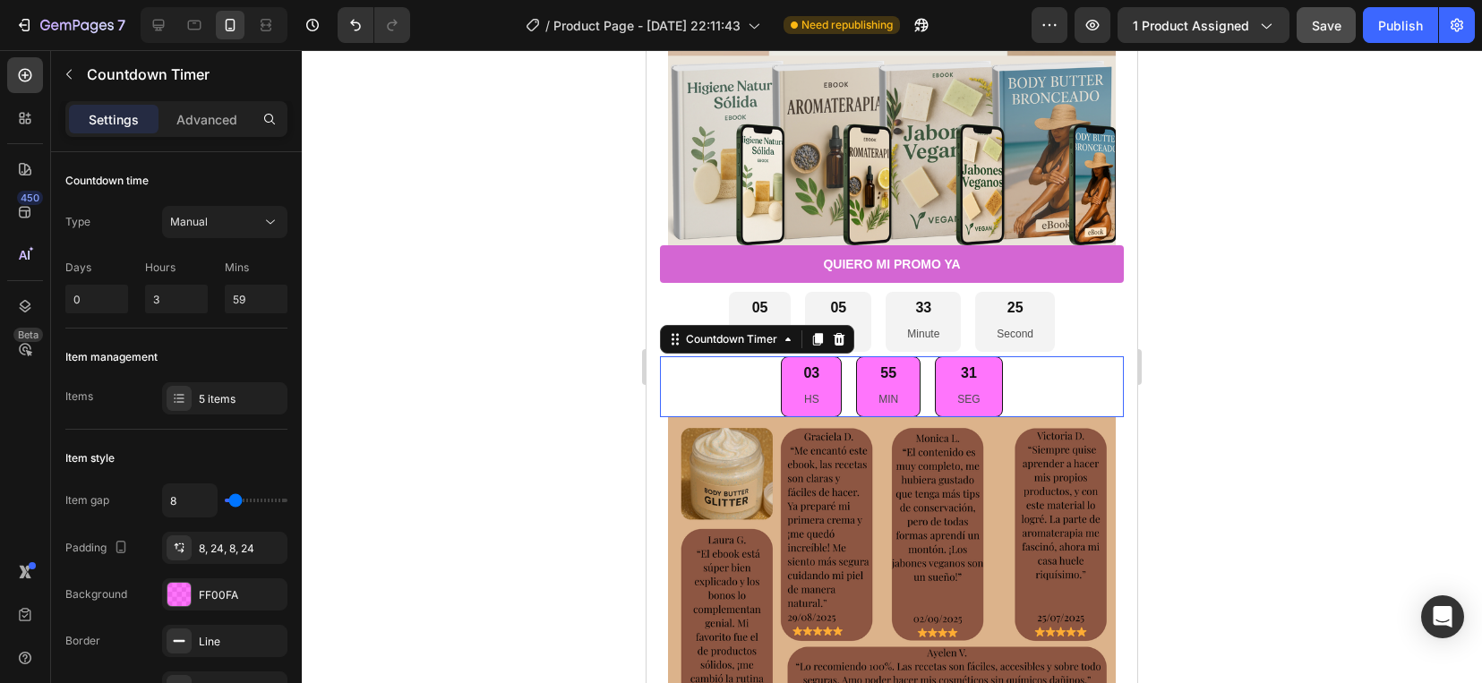
scroll to position [664, 0]
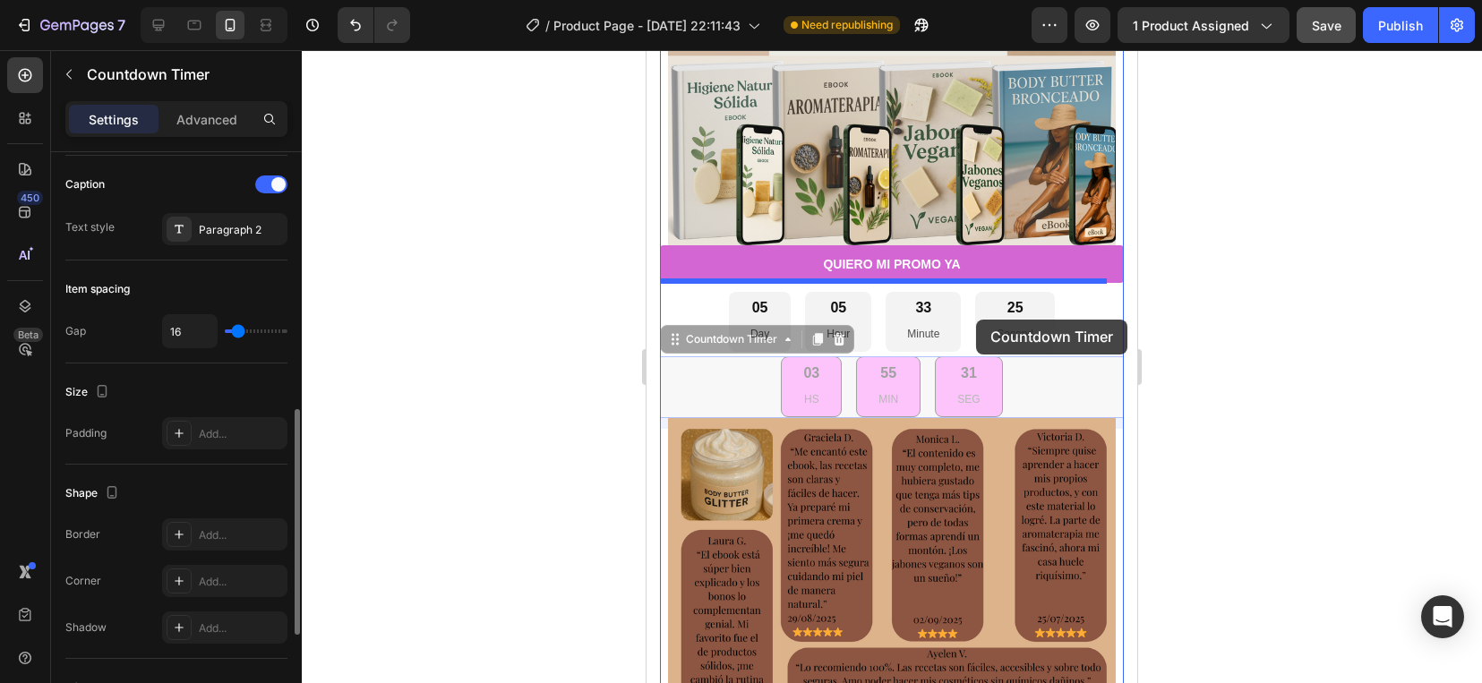
drag, startPoint x: 979, startPoint y: 376, endPoint x: 976, endPoint y: 320, distance: 56.5
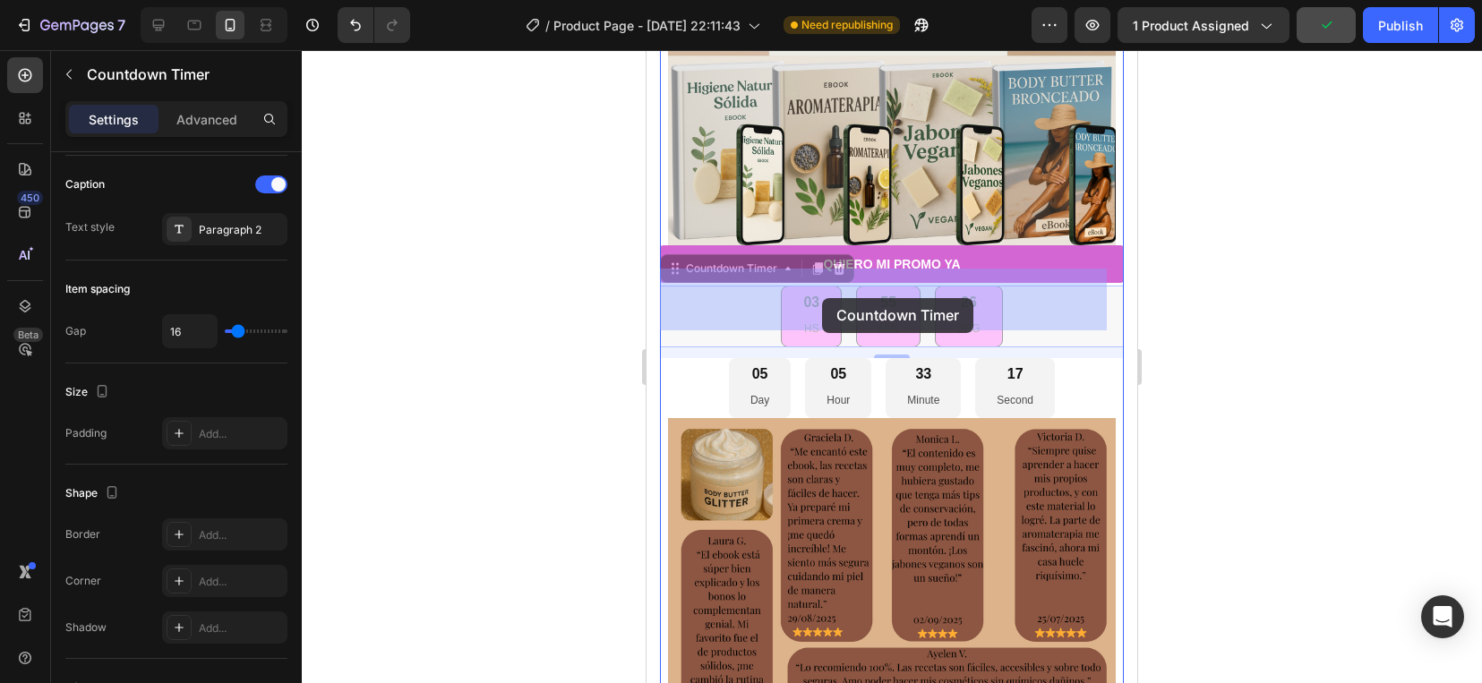
drag, startPoint x: 799, startPoint y: 303, endPoint x: 822, endPoint y: 298, distance: 22.8
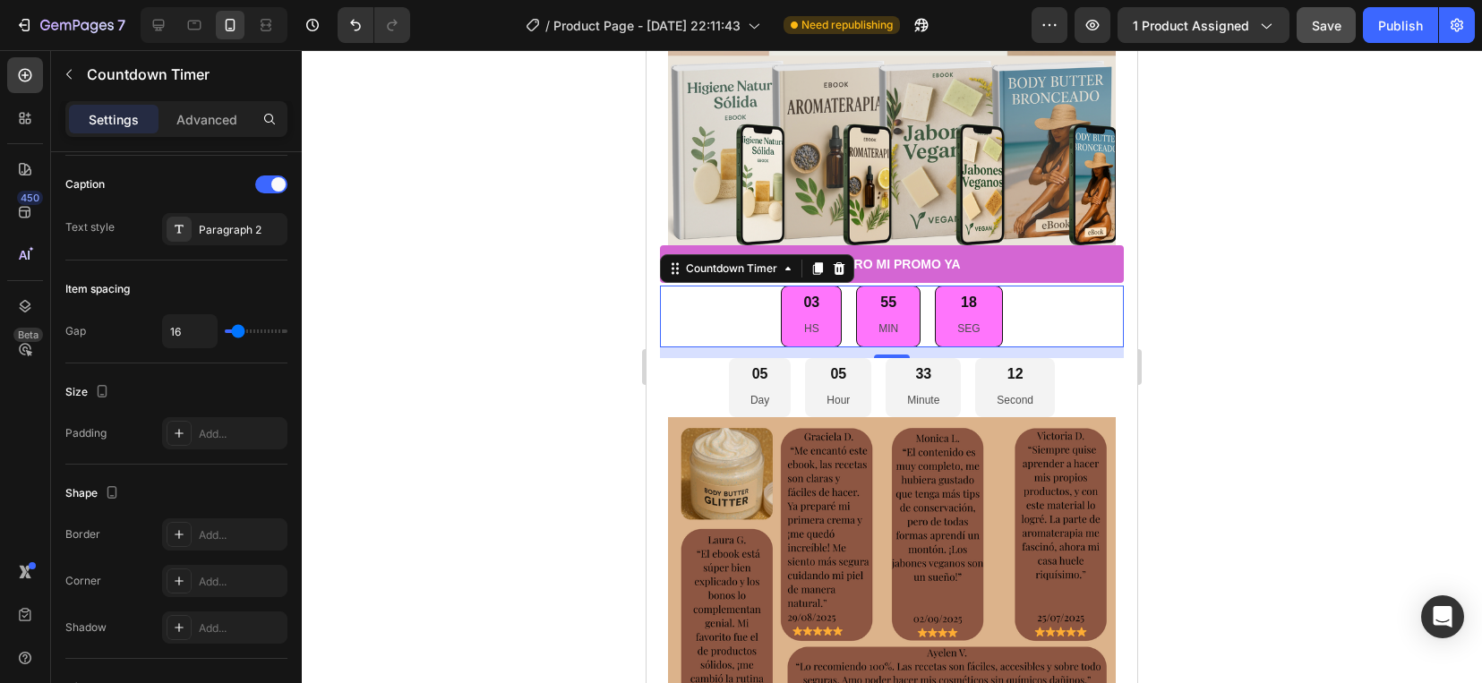
click at [678, 269] on div "Countdown Timer" at bounding box center [757, 268] width 194 height 29
click at [677, 272] on icon at bounding box center [677, 273] width 3 height 3
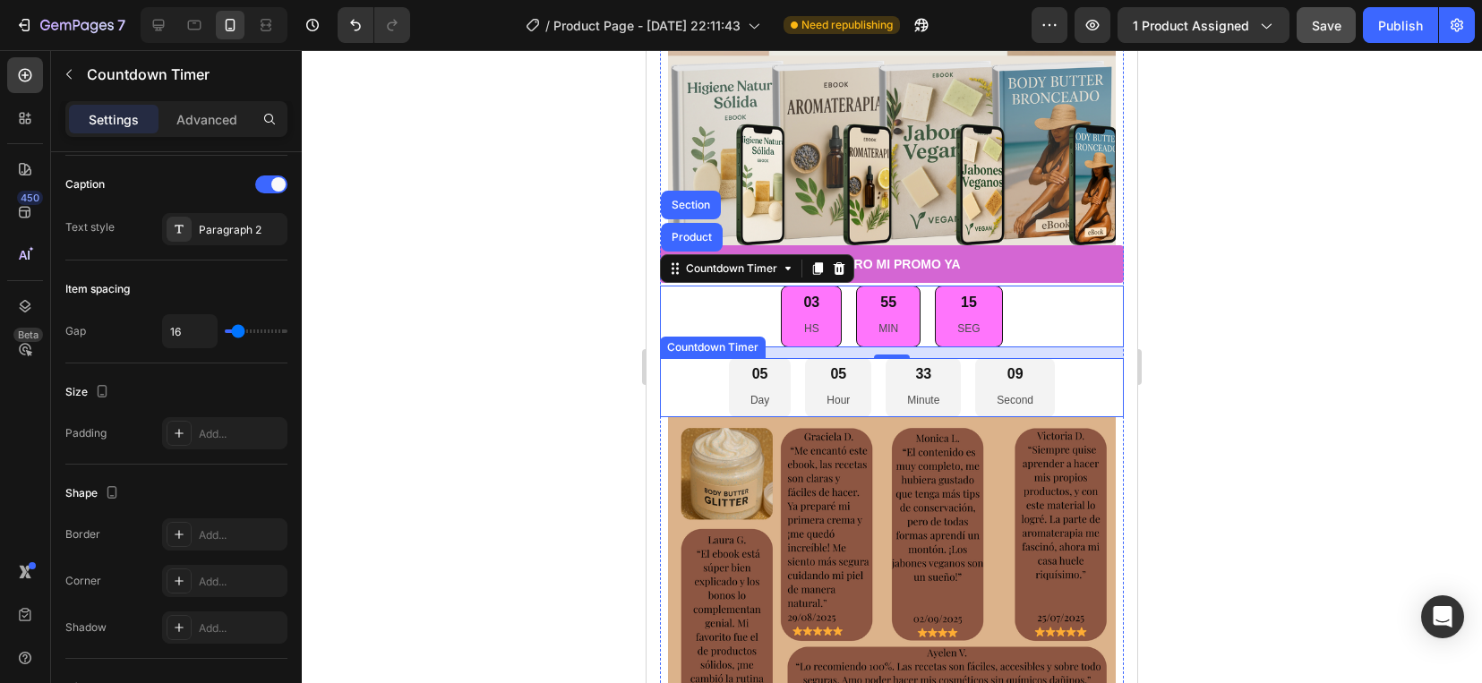
click at [757, 372] on div "05 Day" at bounding box center [760, 387] width 62 height 59
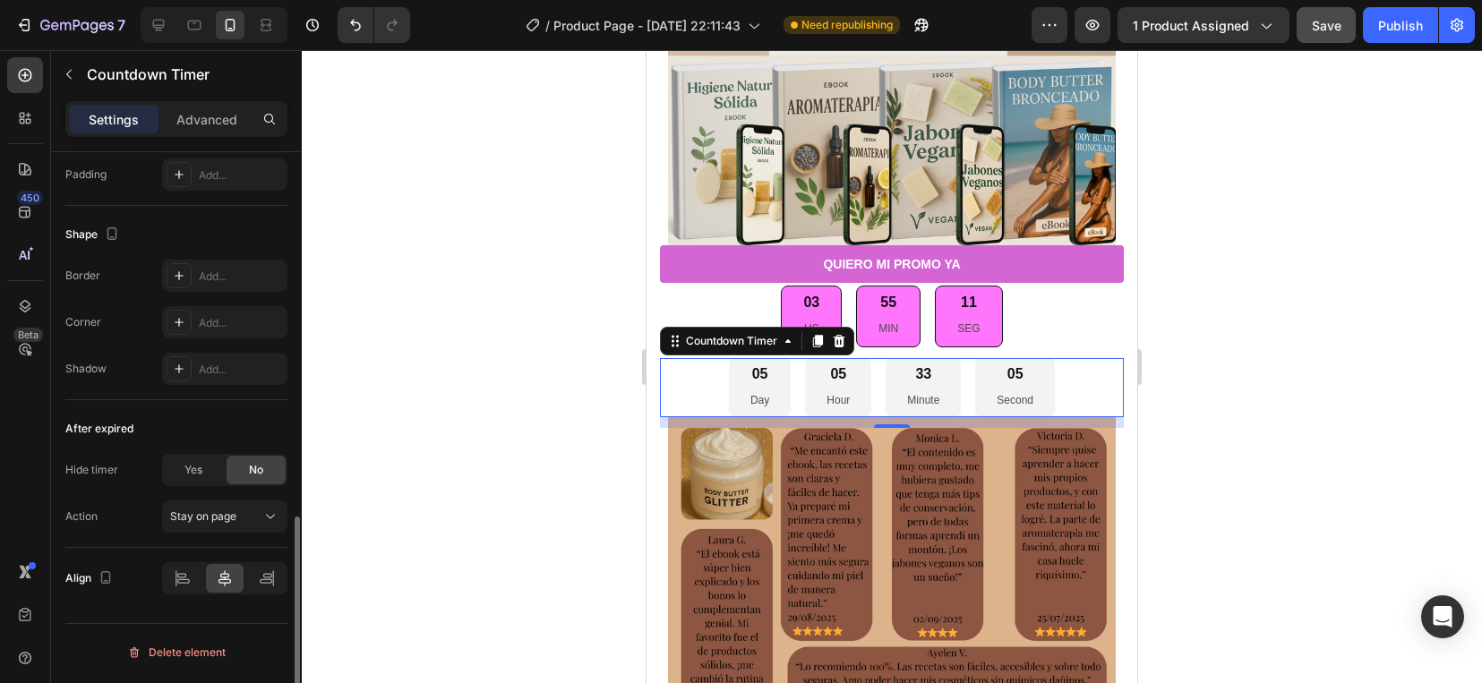
scroll to position [960, 0]
click at [201, 660] on div "Delete element" at bounding box center [176, 651] width 98 height 21
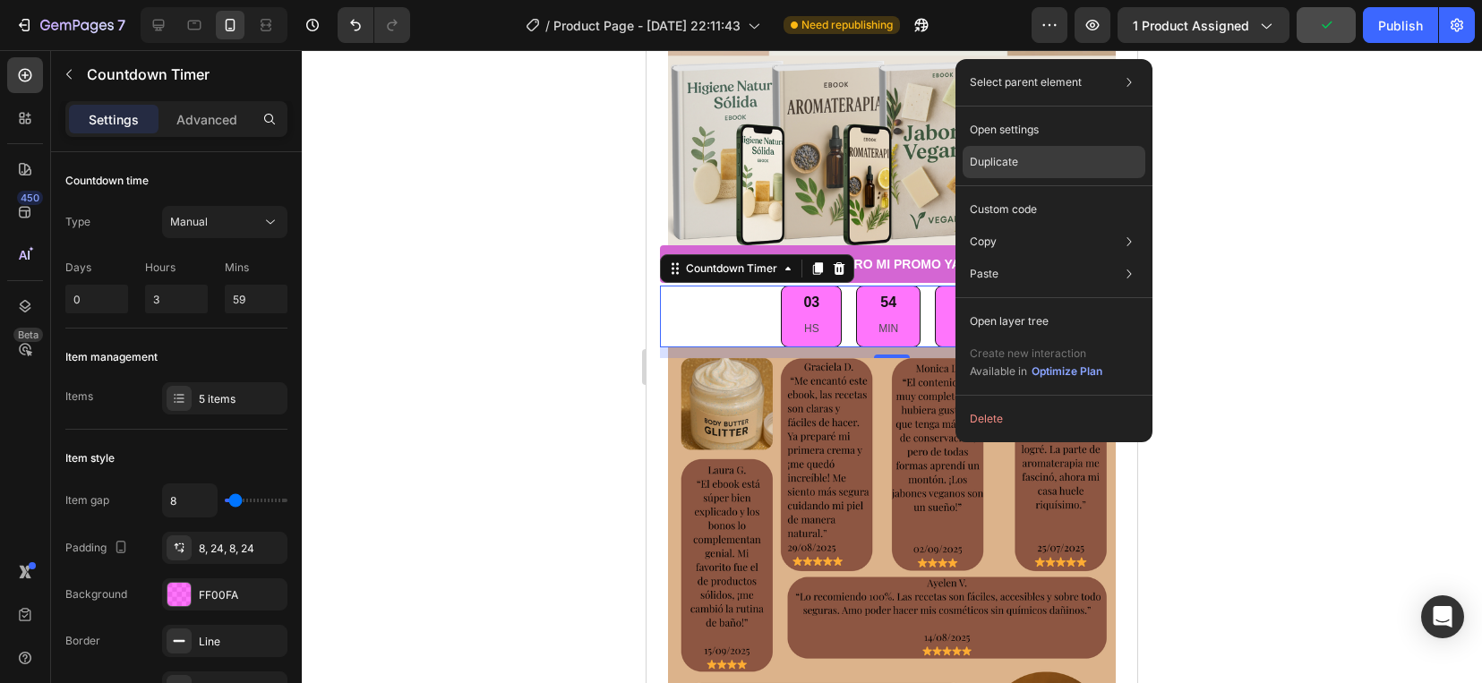
drag, startPoint x: 411, startPoint y: 115, endPoint x: 1057, endPoint y: 166, distance: 648.3
click at [1057, 166] on div "Duplicate" at bounding box center [1053, 162] width 183 height 32
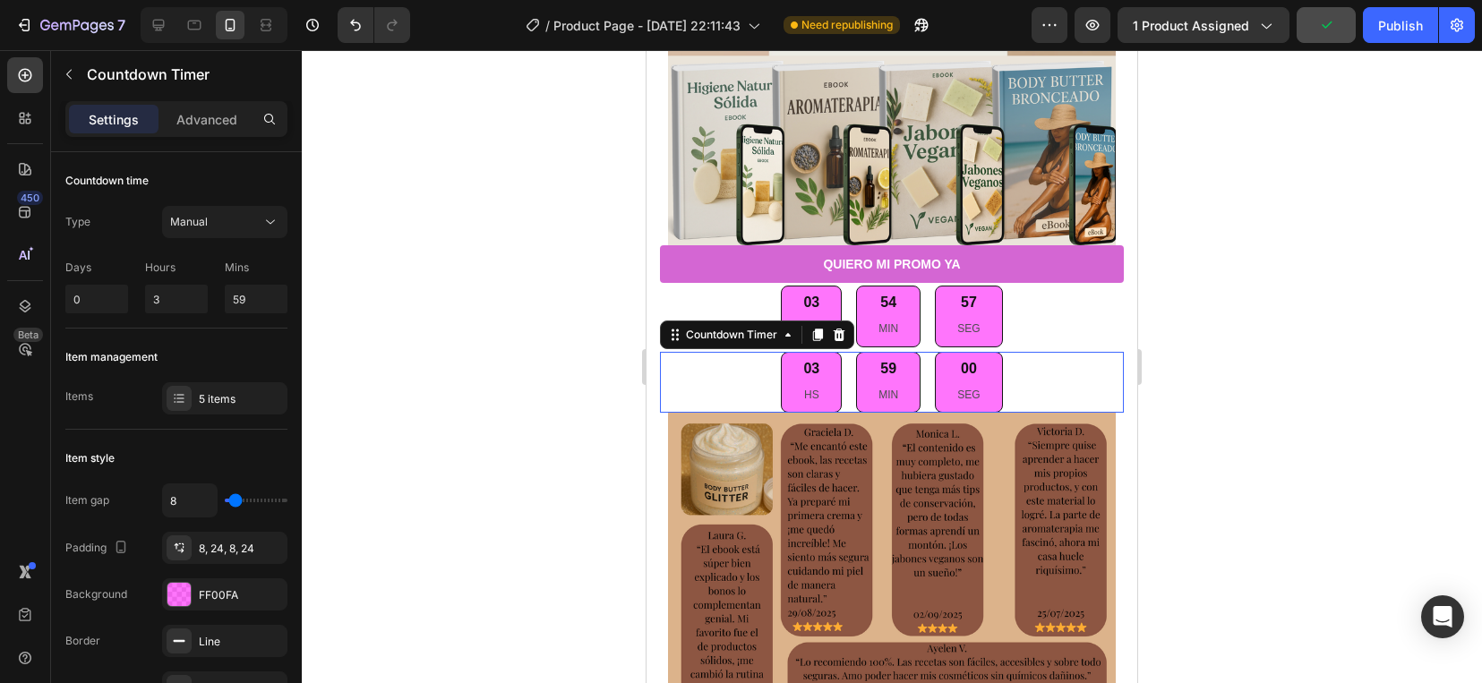
scroll to position [923, 0]
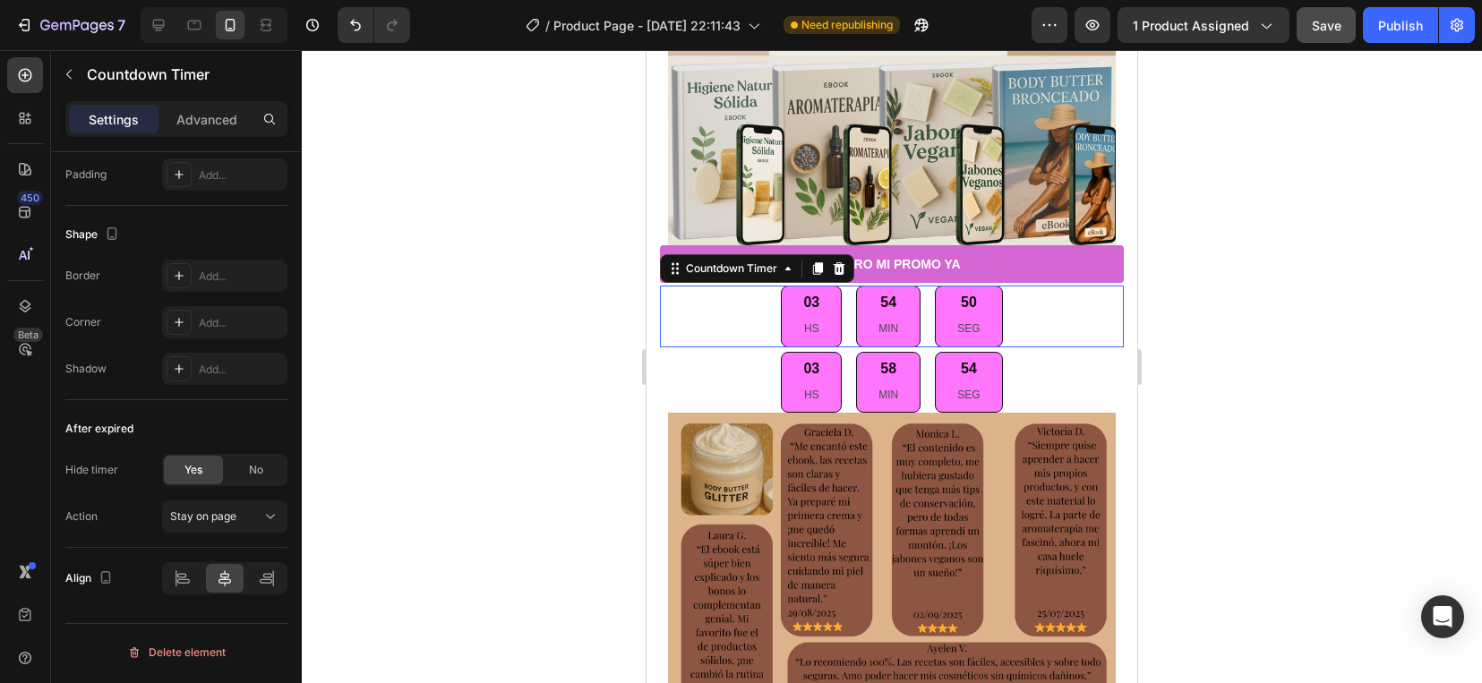
click at [1034, 295] on div "03 HS 54 MIN 50 SEG" at bounding box center [892, 316] width 464 height 61
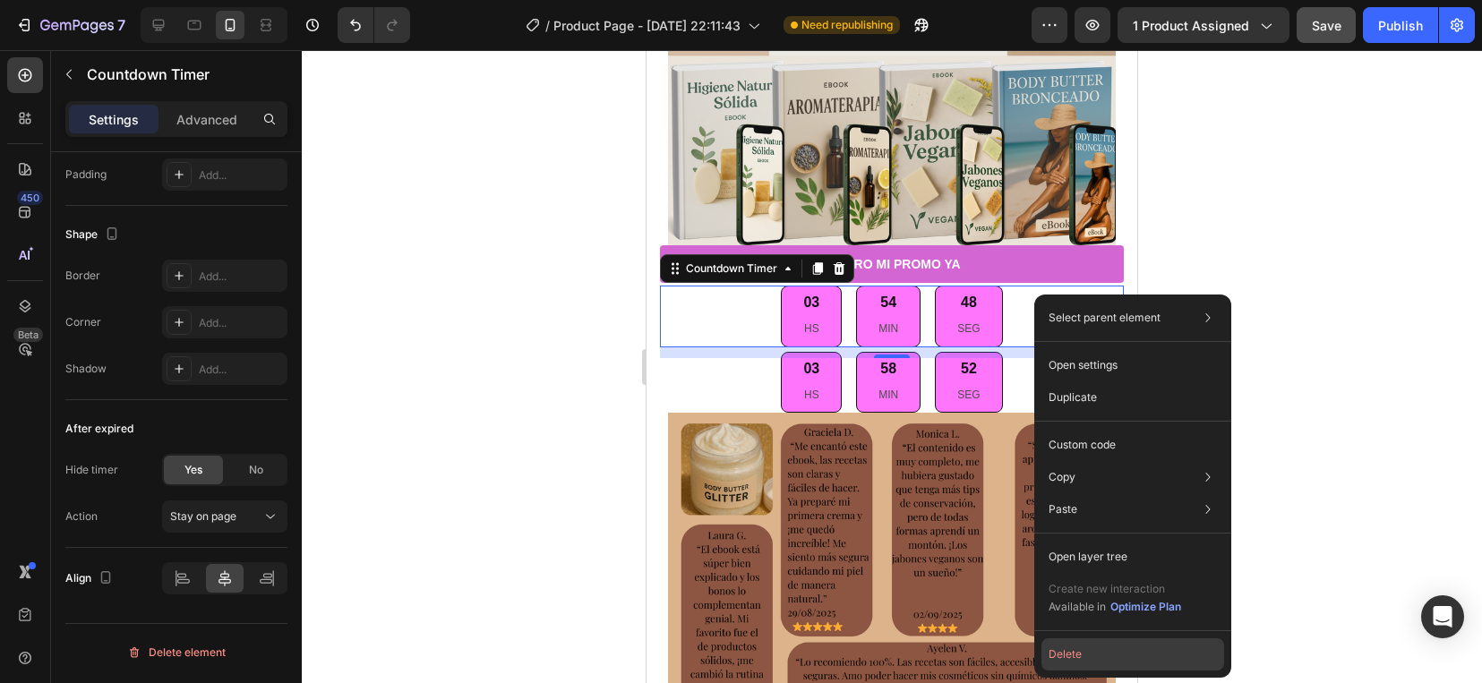
click at [1095, 659] on button "Delete" at bounding box center [1132, 654] width 183 height 32
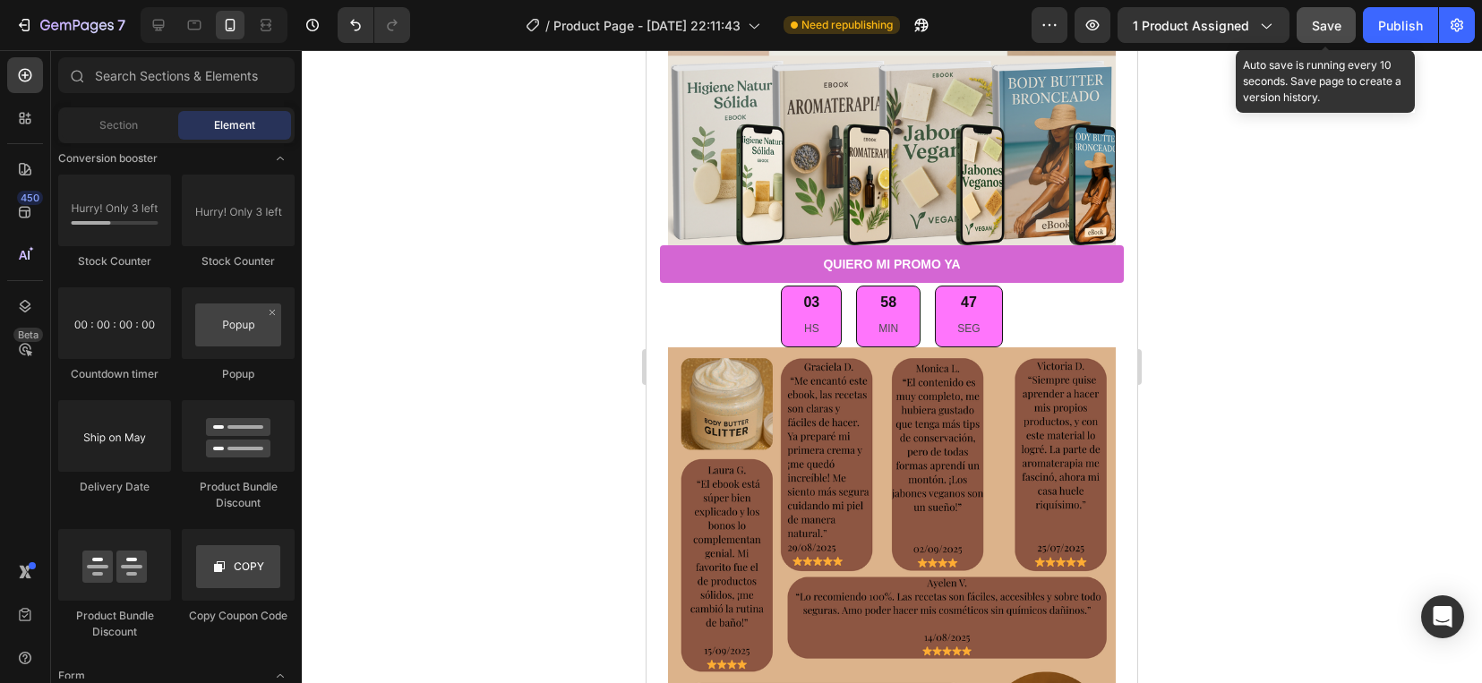
click at [1347, 34] on button "Save" at bounding box center [1325, 25] width 59 height 36
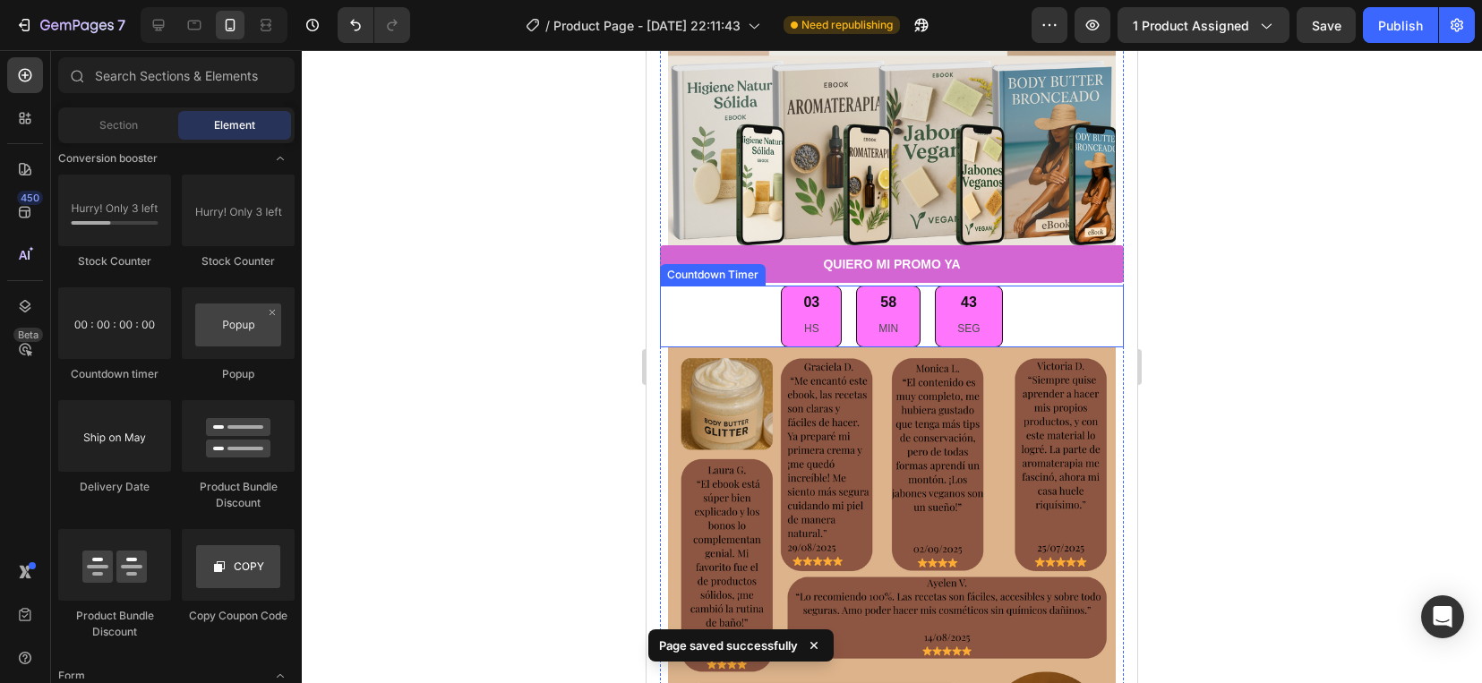
click at [816, 292] on div "03 HS" at bounding box center [811, 316] width 61 height 61
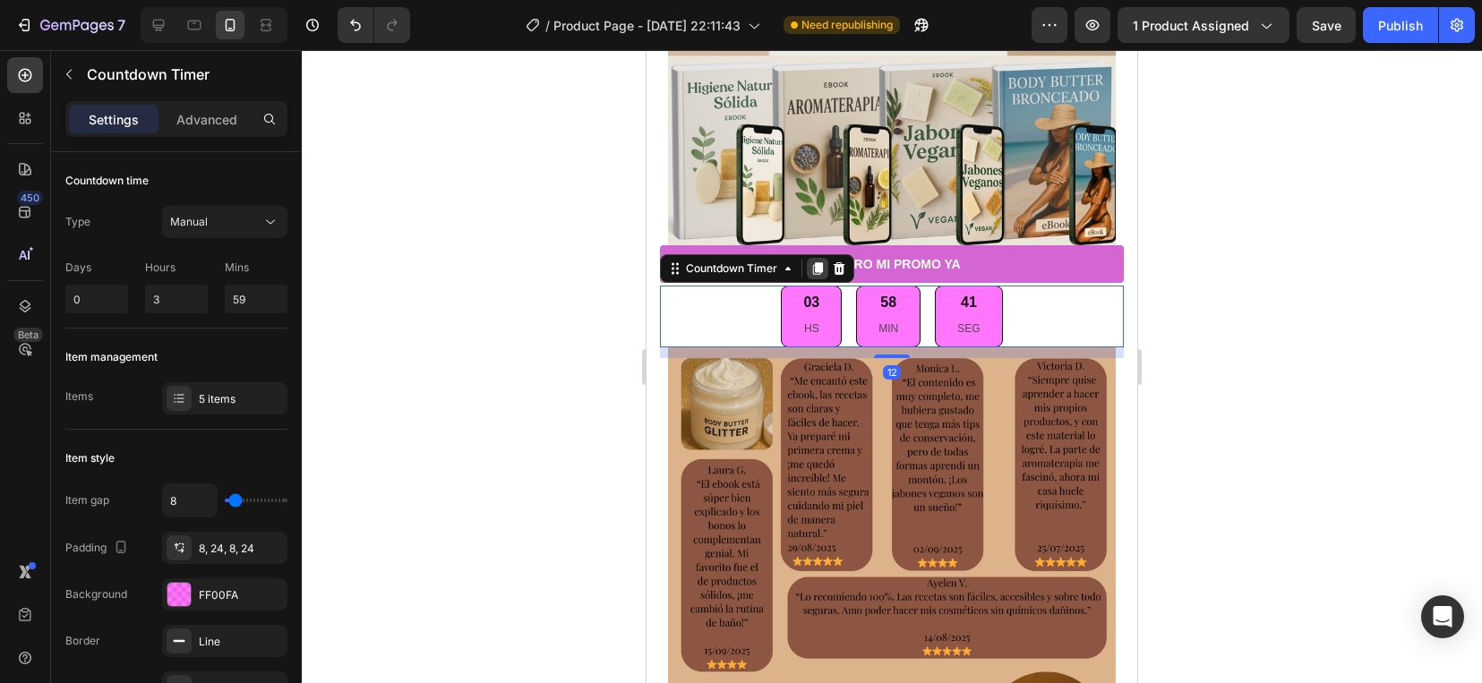
click at [816, 263] on icon at bounding box center [818, 269] width 10 height 13
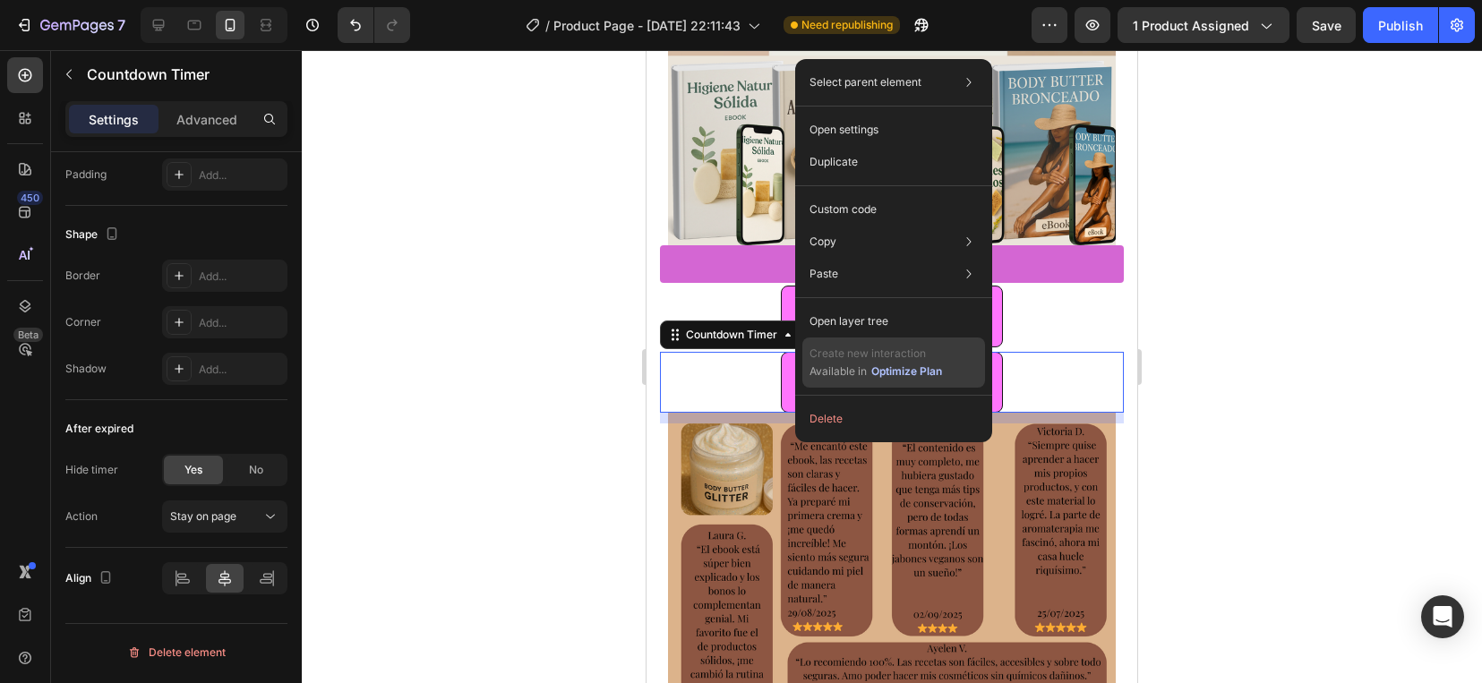
click at [892, 376] on div "Optimize Plan" at bounding box center [906, 371] width 71 height 16
